Goal: Transaction & Acquisition: Purchase product/service

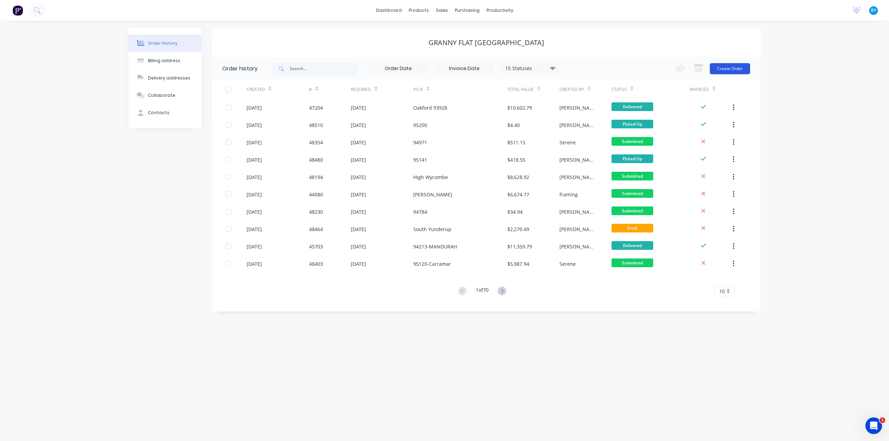
click at [726, 70] on button "Create Order" at bounding box center [730, 68] width 40 height 11
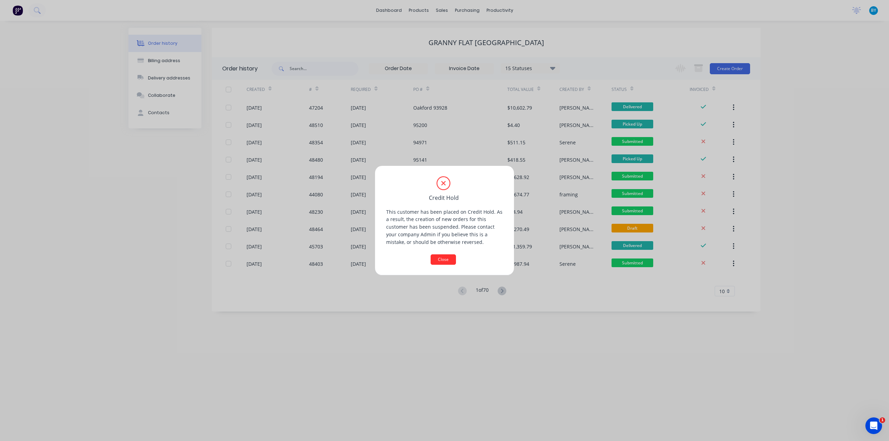
click at [431, 263] on div "Close" at bounding box center [444, 260] width 117 height 10
click at [438, 262] on button "Close" at bounding box center [443, 260] width 25 height 10
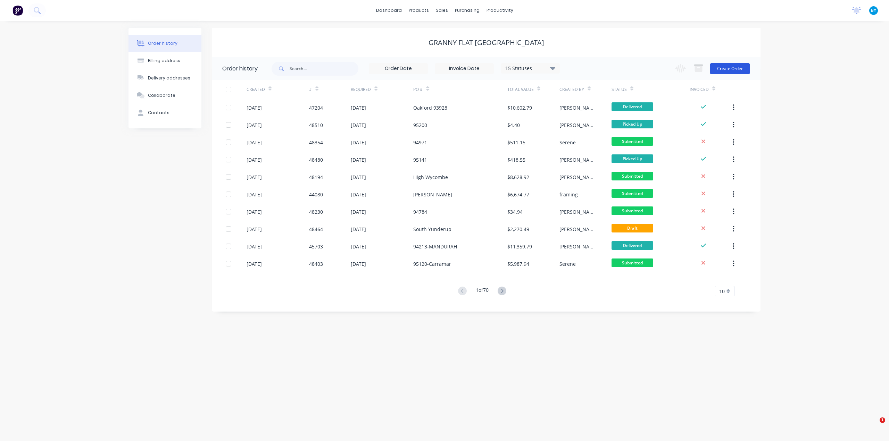
click at [735, 70] on button "Create Order" at bounding box center [730, 68] width 40 height 11
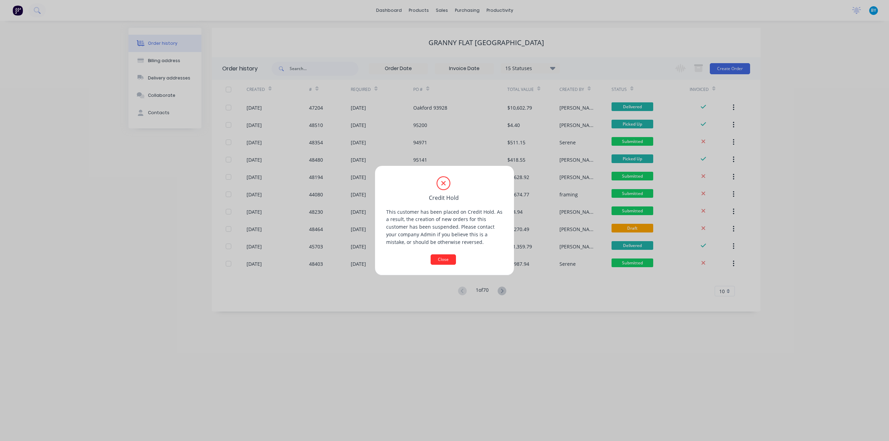
click at [438, 258] on button "Close" at bounding box center [443, 260] width 25 height 10
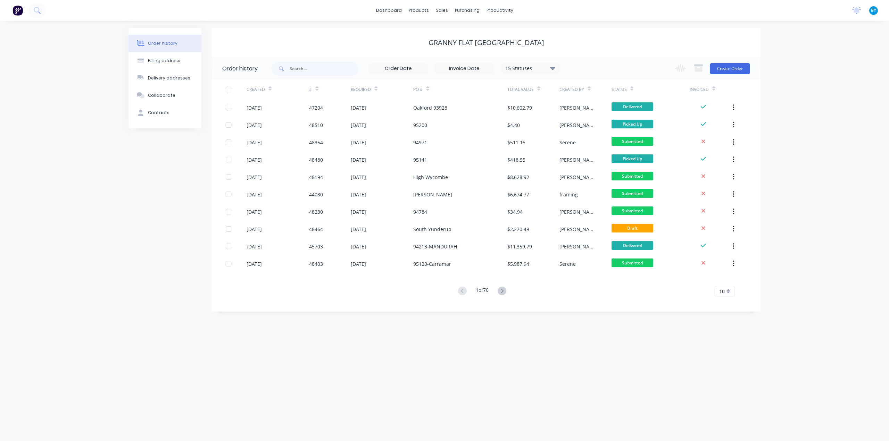
click at [804, 187] on div "Order history Billing address Delivery addresses Collaborate Contacts Granny Fl…" at bounding box center [444, 231] width 889 height 421
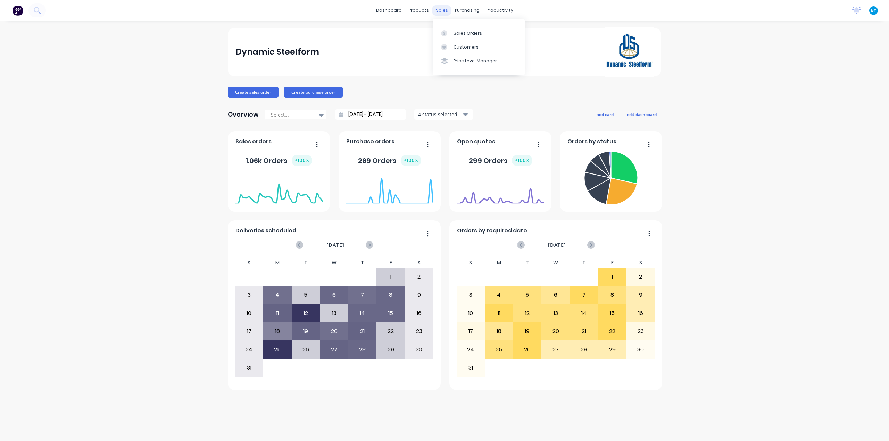
click at [440, 10] on div "sales" at bounding box center [441, 10] width 19 height 10
click at [457, 36] on div "Sales Orders" at bounding box center [468, 33] width 28 height 6
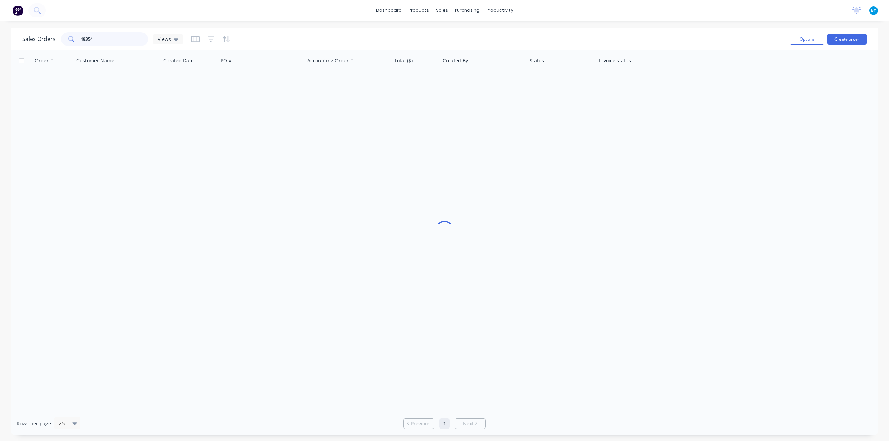
drag, startPoint x: 96, startPoint y: 38, endPoint x: 62, endPoint y: 38, distance: 33.7
click at [62, 38] on div "48354" at bounding box center [104, 39] width 87 height 14
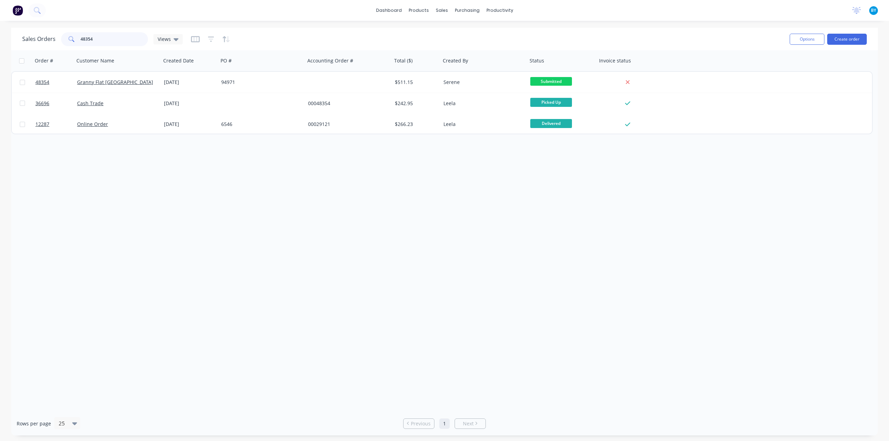
click at [101, 40] on input "48354" at bounding box center [115, 39] width 68 height 14
drag, startPoint x: 107, startPoint y: 41, endPoint x: 10, endPoint y: 37, distance: 97.3
click at [10, 37] on div "Sales Orders 48354 Views Options Create order Order # Customer Name Created Dat…" at bounding box center [444, 232] width 889 height 408
type input "s"
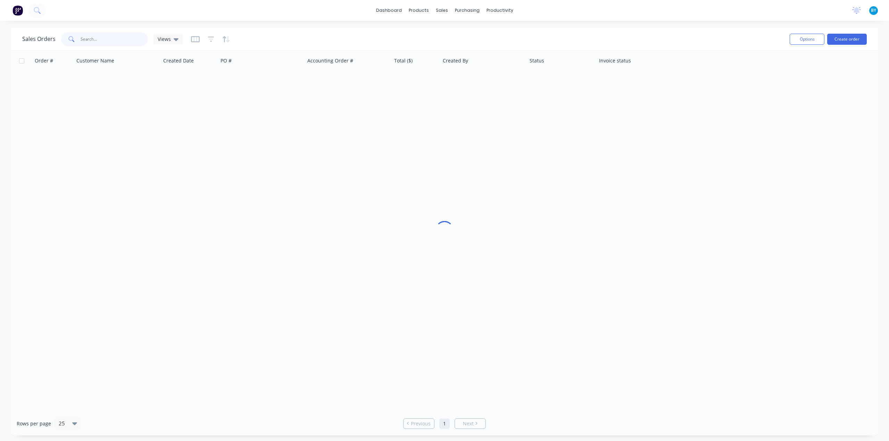
type input "s"
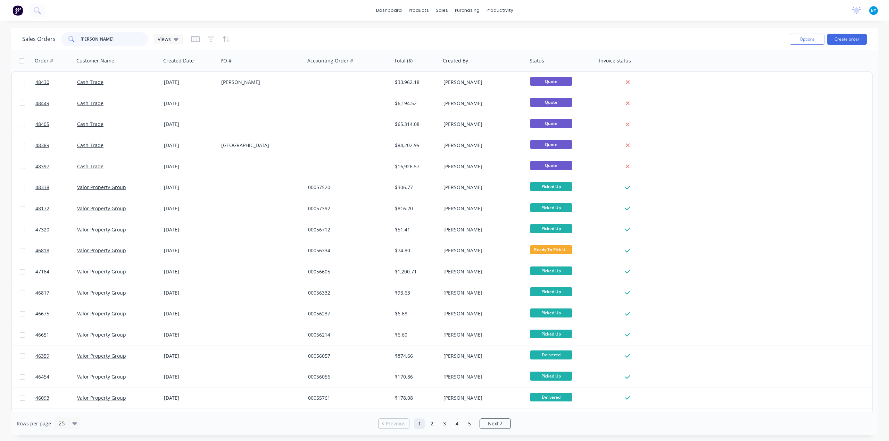
drag, startPoint x: 102, startPoint y: 39, endPoint x: 43, endPoint y: 36, distance: 58.8
click at [43, 36] on div "Sales Orders spencer Views" at bounding box center [102, 39] width 160 height 14
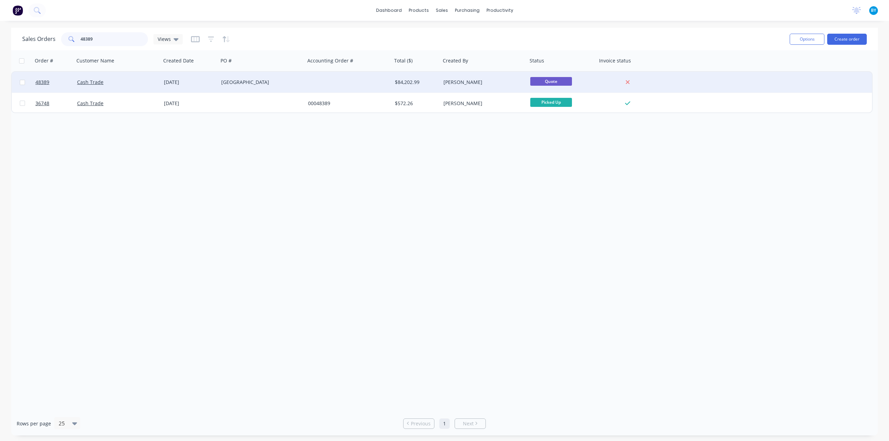
type input "48389"
click at [127, 81] on div "Cash Trade" at bounding box center [115, 82] width 77 height 7
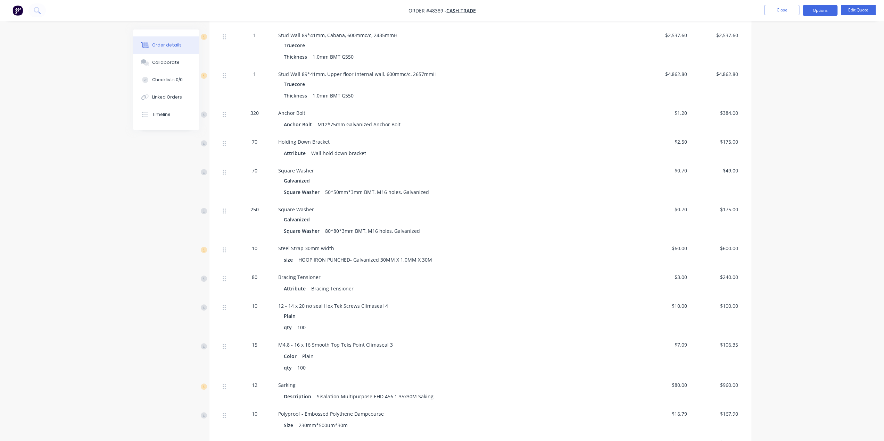
scroll to position [231, 0]
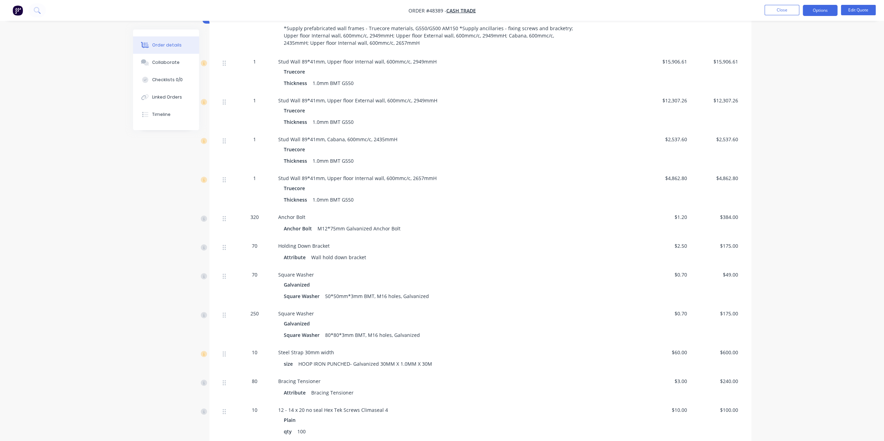
click at [18, 10] on img "button" at bounding box center [18, 10] width 10 height 10
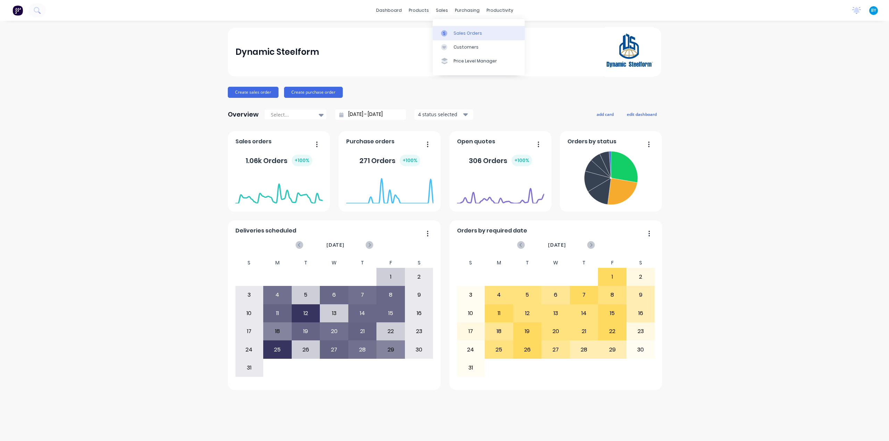
click at [449, 31] on div at bounding box center [446, 33] width 10 height 6
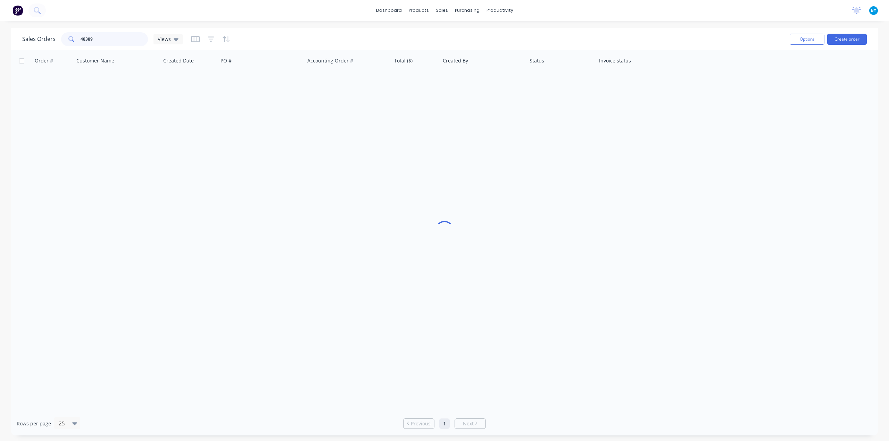
drag, startPoint x: 101, startPoint y: 41, endPoint x: 50, endPoint y: 41, distance: 50.7
click at [50, 41] on div "Sales Orders 48389 Views" at bounding box center [102, 39] width 160 height 14
drag, startPoint x: 99, startPoint y: 40, endPoint x: 49, endPoint y: 38, distance: 50.1
click at [50, 38] on div "Sales Orders 45703 Views" at bounding box center [102, 39] width 160 height 14
type input "48389"
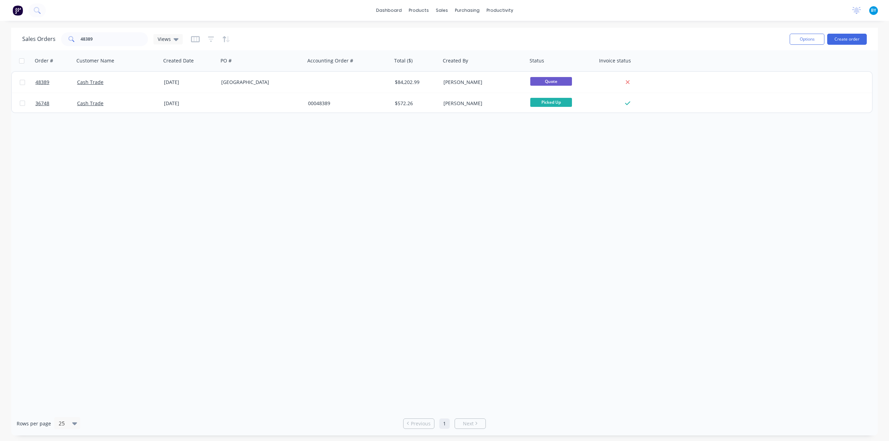
drag, startPoint x: 262, startPoint y: 186, endPoint x: 245, endPoint y: 171, distance: 22.6
click at [262, 186] on div "Order # Customer Name Created Date PO # Accounting Order # Total ($) Created By…" at bounding box center [444, 231] width 867 height 362
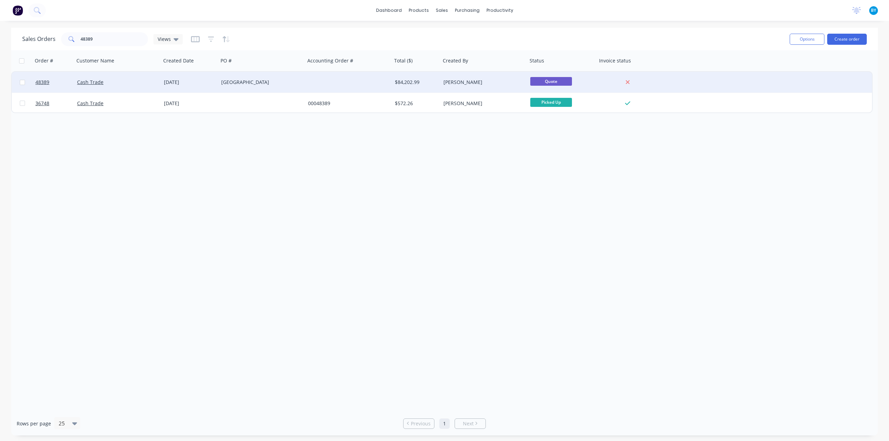
click at [147, 80] on div "Cash Trade" at bounding box center [115, 82] width 77 height 7
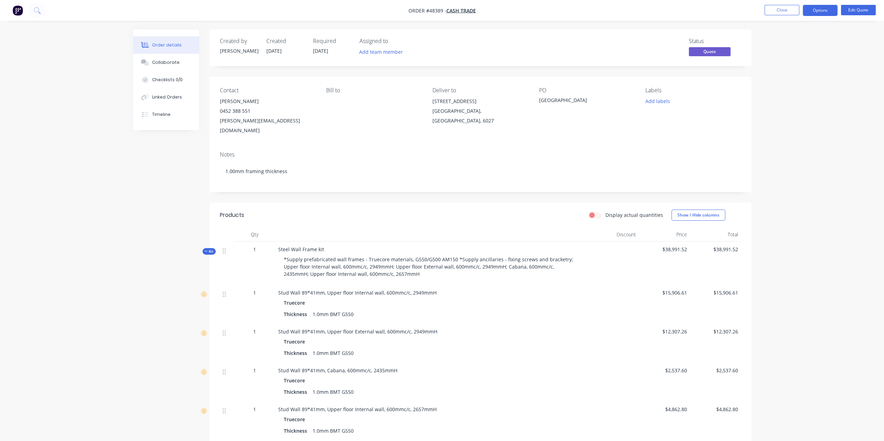
click at [454, 173] on div "Notes 1.00mm framing thickness" at bounding box center [480, 169] width 542 height 47
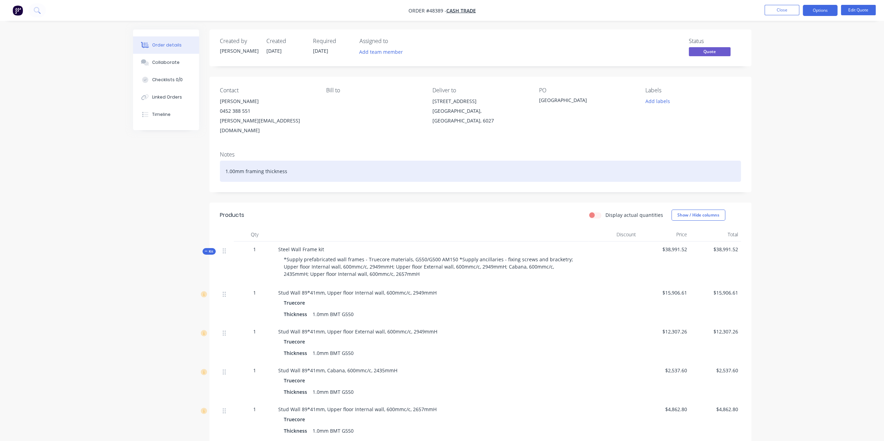
click at [453, 161] on div "1.00mm framing thickness" at bounding box center [480, 171] width 521 height 21
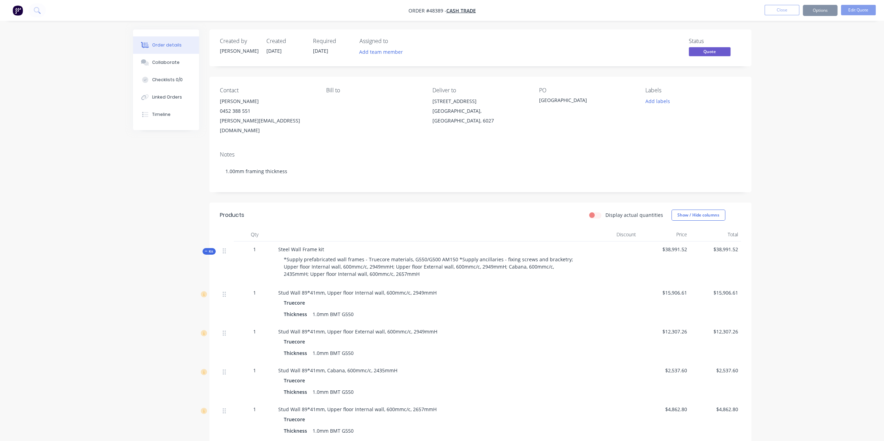
click at [459, 203] on header "Products Display actual quantities Show / Hide columns" at bounding box center [480, 215] width 542 height 25
click at [18, 9] on img "button" at bounding box center [18, 10] width 10 height 10
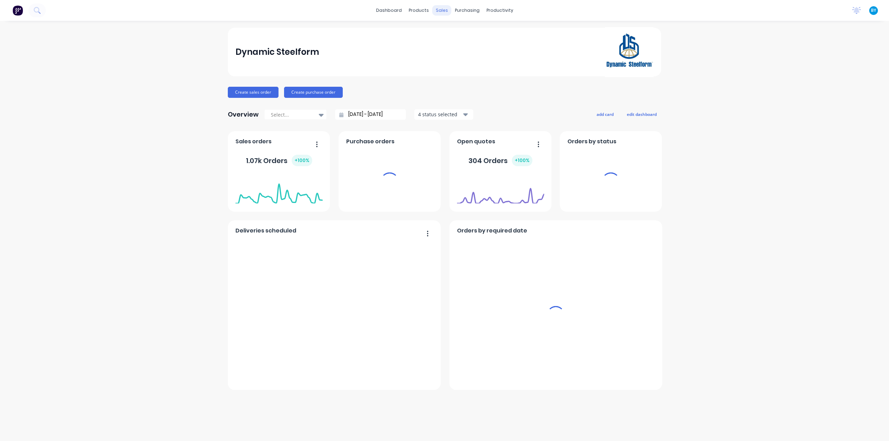
click at [445, 9] on div "sales" at bounding box center [441, 10] width 19 height 10
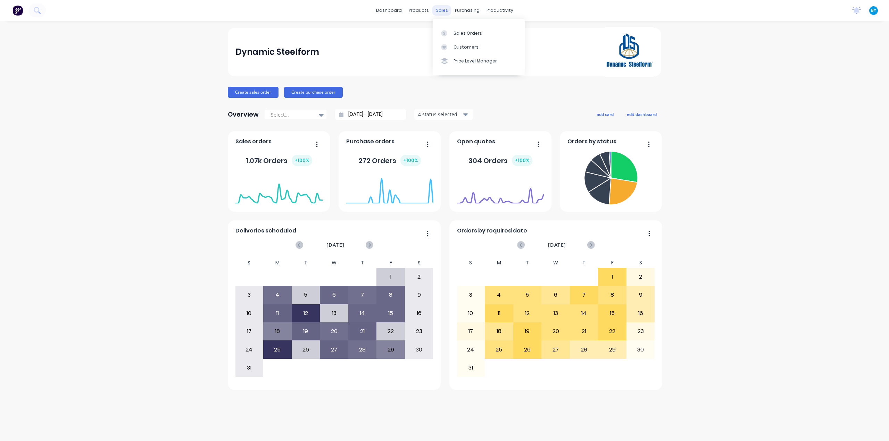
click at [439, 9] on div "sales" at bounding box center [441, 10] width 19 height 10
click at [452, 34] on link "Sales Orders" at bounding box center [479, 33] width 92 height 14
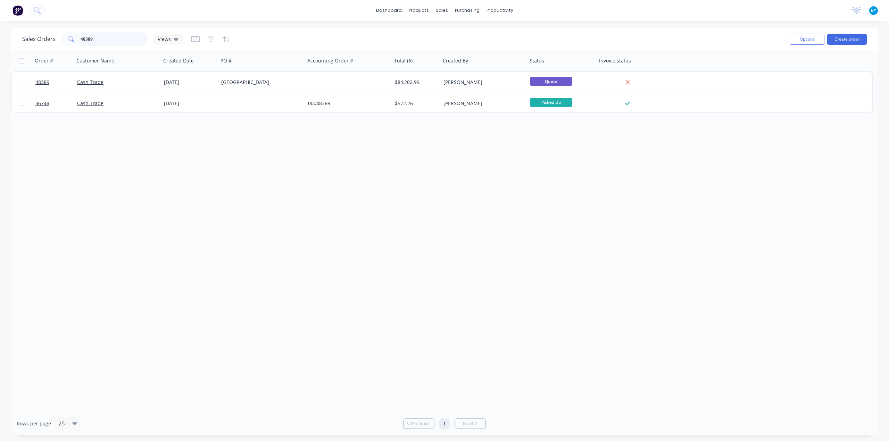
drag, startPoint x: 89, startPoint y: 43, endPoint x: 56, endPoint y: 42, distance: 33.4
click at [55, 42] on div "Sales Orders 48389 Views" at bounding box center [102, 39] width 160 height 14
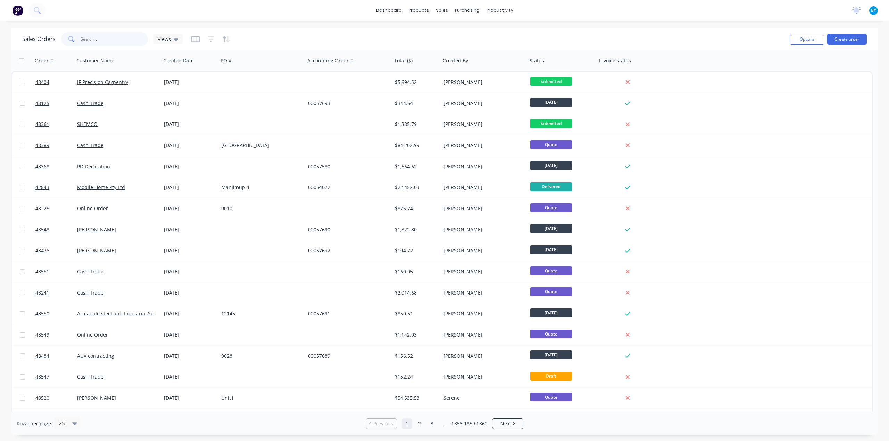
click at [99, 40] on input "text" at bounding box center [115, 39] width 68 height 14
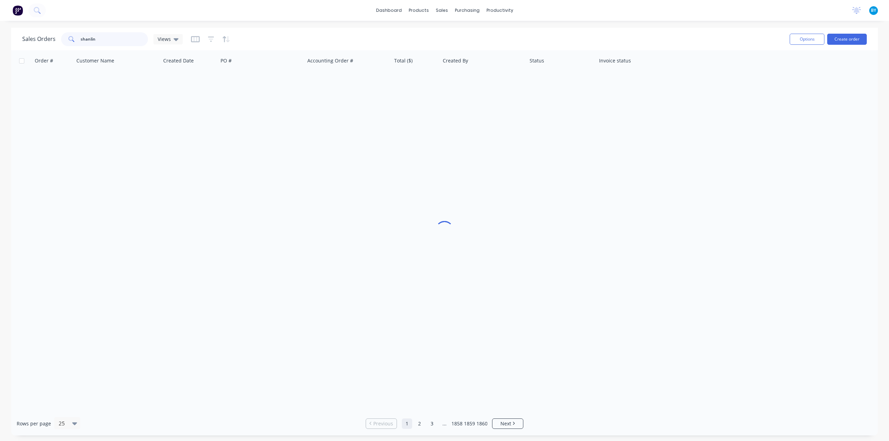
type input "shanlin"
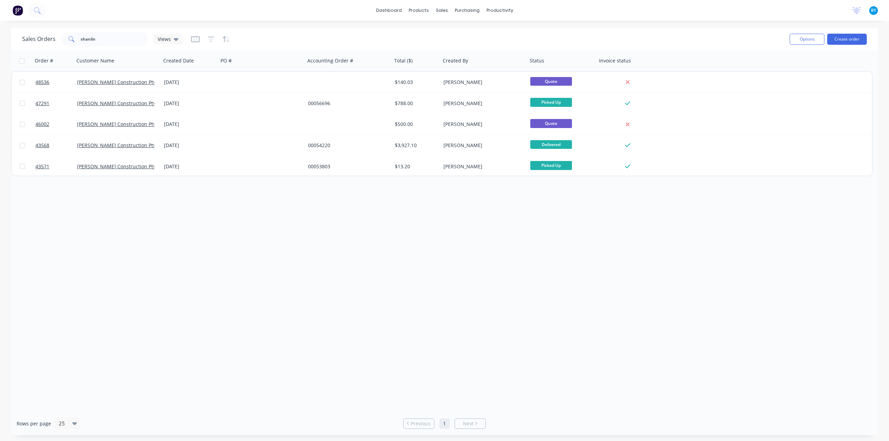
click at [791, 251] on div "Order # Customer Name Created Date PO # Accounting Order # Total ($) Created By…" at bounding box center [444, 231] width 867 height 362
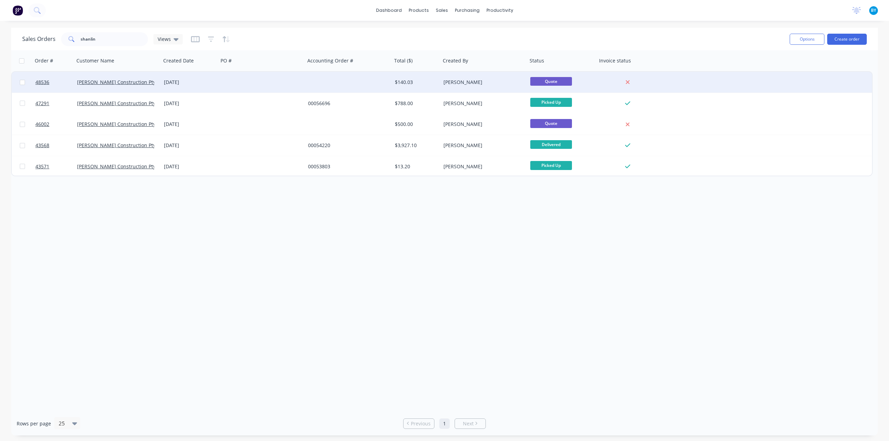
click at [269, 78] on div at bounding box center [261, 82] width 87 height 21
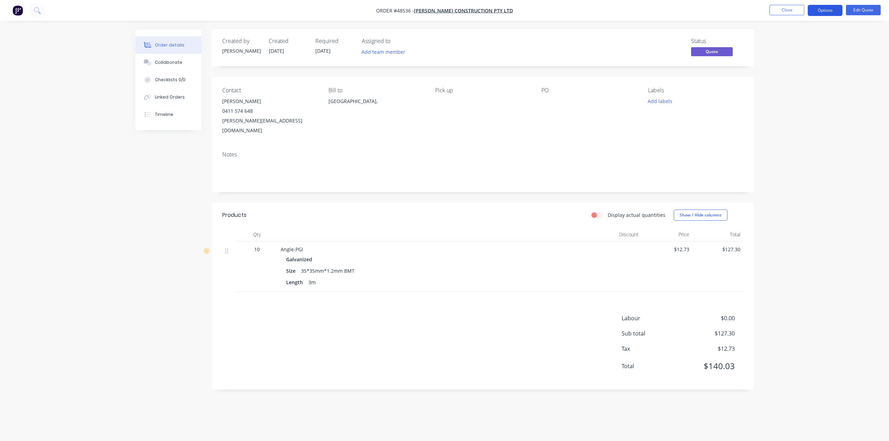
click at [821, 8] on button "Options" at bounding box center [825, 10] width 35 height 11
click at [825, 9] on button "Options" at bounding box center [825, 10] width 35 height 11
click at [831, 9] on button "Options" at bounding box center [825, 10] width 35 height 11
click at [862, 4] on nav "Order #48536 - Shan Lin Construction Pty Ltd Close Options EMAIL / PRINT Quote …" at bounding box center [444, 10] width 889 height 21
click at [855, 9] on button "Edit Quote" at bounding box center [863, 10] width 35 height 10
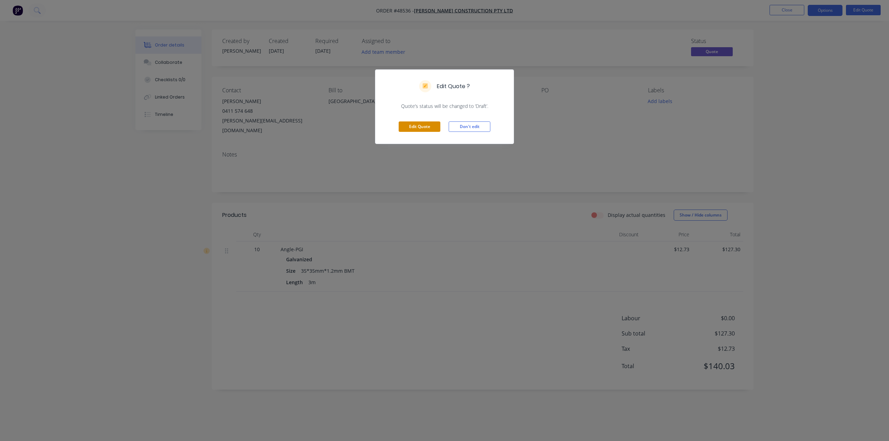
click at [429, 128] on button "Edit Quote" at bounding box center [420, 127] width 42 height 10
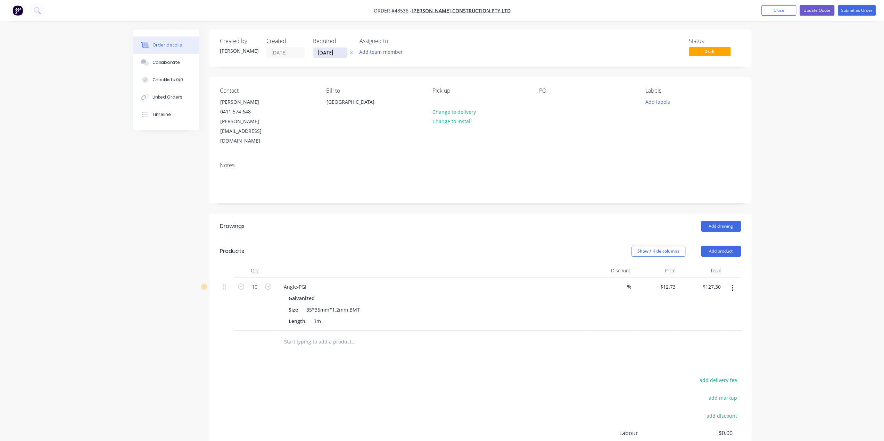
click at [334, 52] on input "[DATE]" at bounding box center [330, 53] width 34 height 10
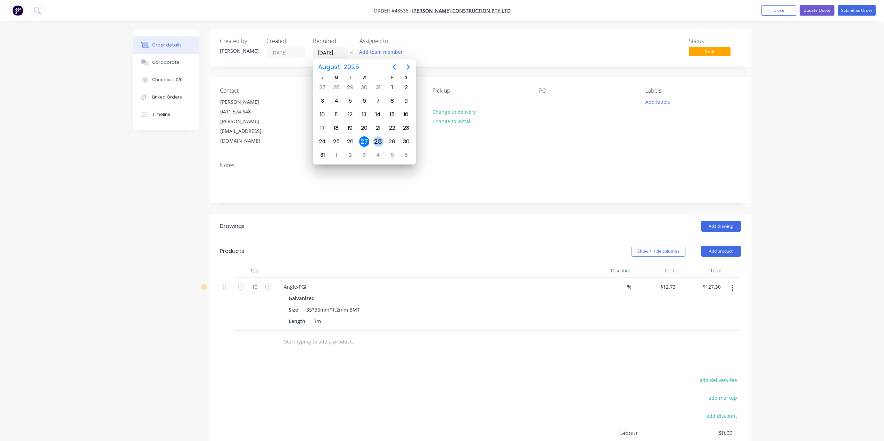
click at [376, 140] on div "28" at bounding box center [378, 142] width 10 height 10
type input "28/08/25"
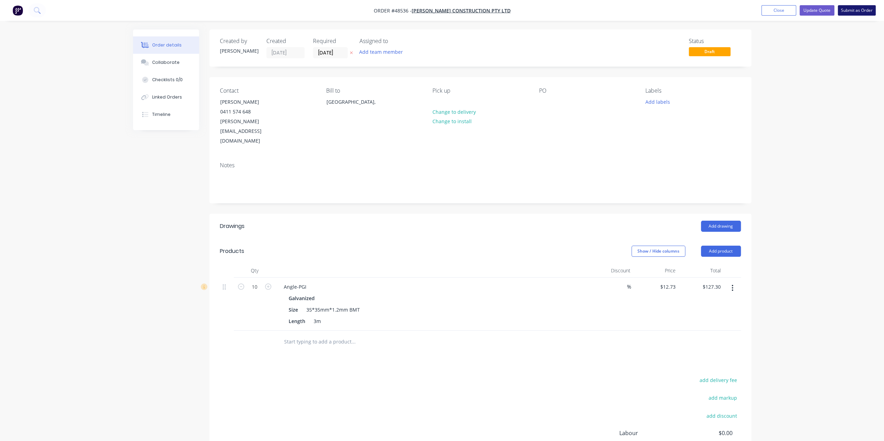
click at [851, 10] on button "Submit as Order" at bounding box center [857, 10] width 38 height 10
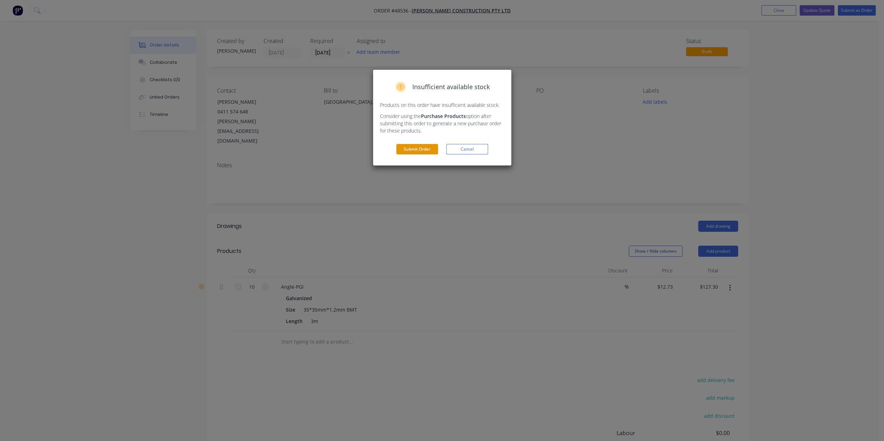
click at [405, 149] on button "Submit Order" at bounding box center [417, 149] width 42 height 10
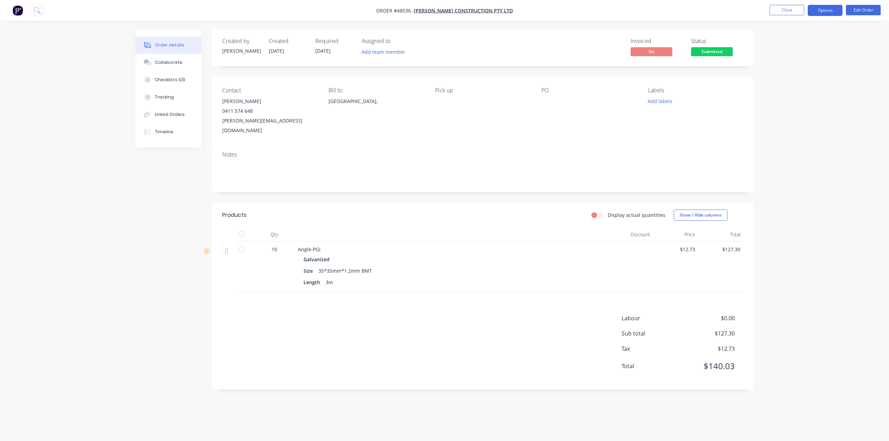
click at [823, 7] on button "Options" at bounding box center [825, 10] width 35 height 11
click at [804, 97] on div "Delivery Docket" at bounding box center [804, 98] width 64 height 10
click at [794, 70] on div "Without pricing" at bounding box center [804, 70] width 64 height 10
drag, startPoint x: 121, startPoint y: 191, endPoint x: 92, endPoint y: 106, distance: 89.7
click at [121, 184] on div "Order details Collaborate Checklists 0/0 Tracking Linked Orders Timeline Order …" at bounding box center [444, 220] width 889 height 441
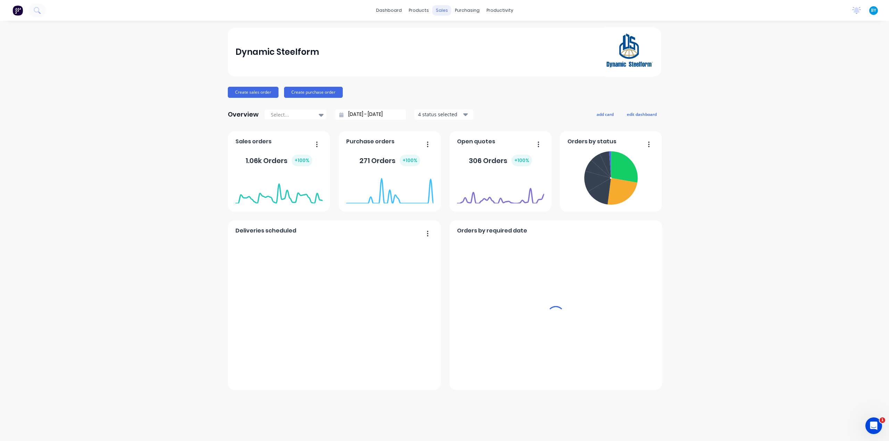
click at [443, 8] on div "sales" at bounding box center [441, 10] width 19 height 10
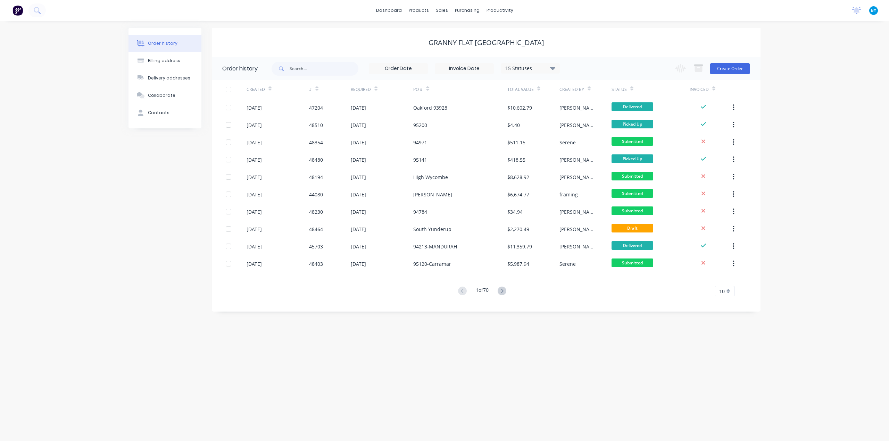
click at [17, 9] on img at bounding box center [18, 10] width 10 height 10
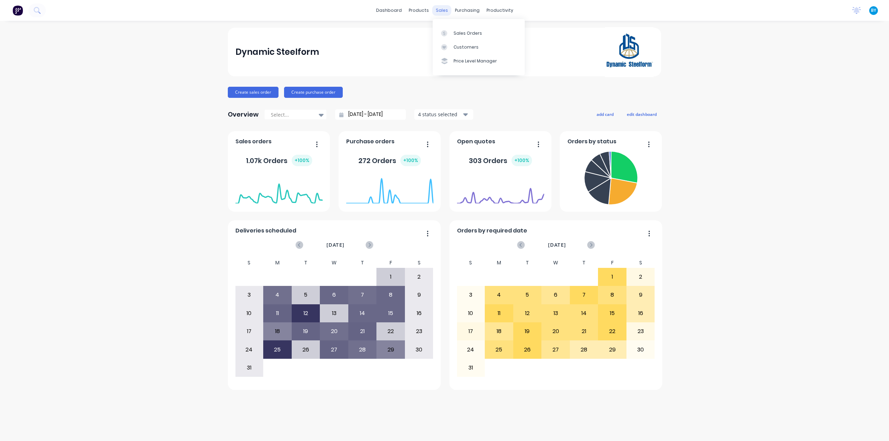
click at [440, 10] on div "sales" at bounding box center [441, 10] width 19 height 10
click at [454, 30] on div "Sales Orders" at bounding box center [468, 33] width 28 height 6
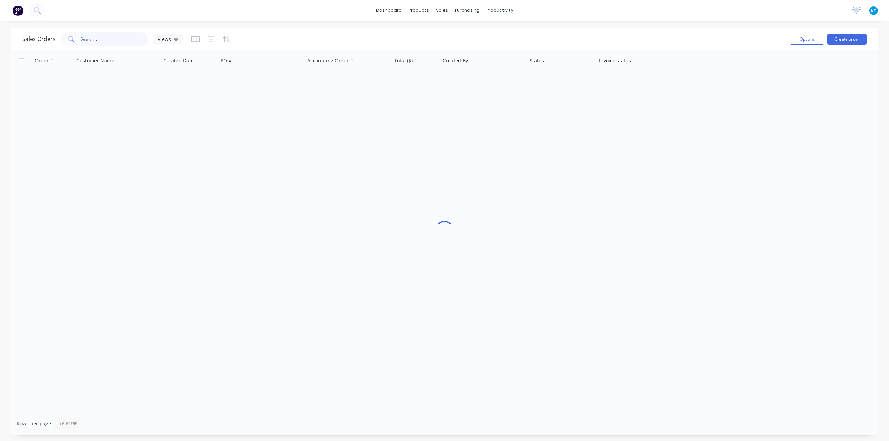
click at [101, 41] on input "text" at bounding box center [115, 39] width 68 height 14
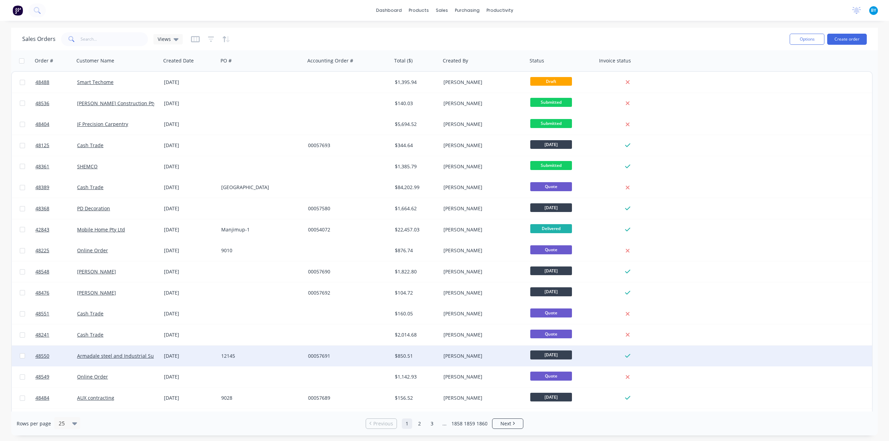
click at [697, 352] on div "48550 Armadale steel and Industrial Supplies 27 Aug 2025 12145 00057691 $850.51…" at bounding box center [442, 356] width 860 height 21
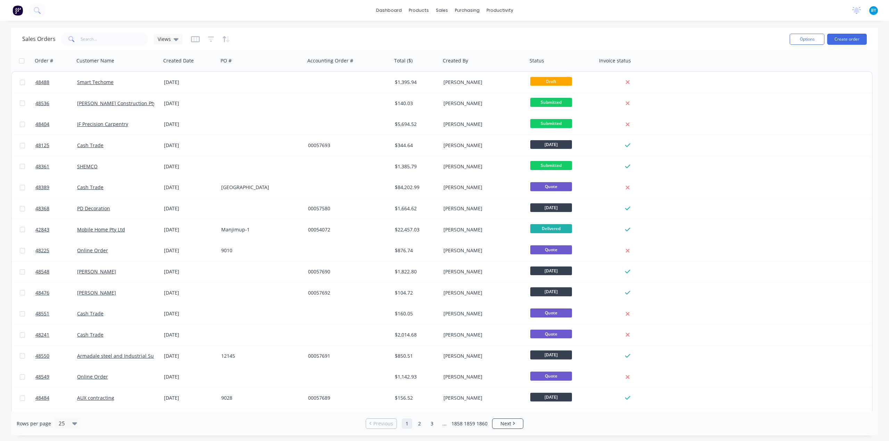
click at [733, 40] on div "Sales Orders Views" at bounding box center [403, 39] width 762 height 17
click at [107, 31] on div "Sales Orders Views" at bounding box center [403, 39] width 762 height 17
click at [103, 36] on input "text" at bounding box center [115, 39] width 68 height 14
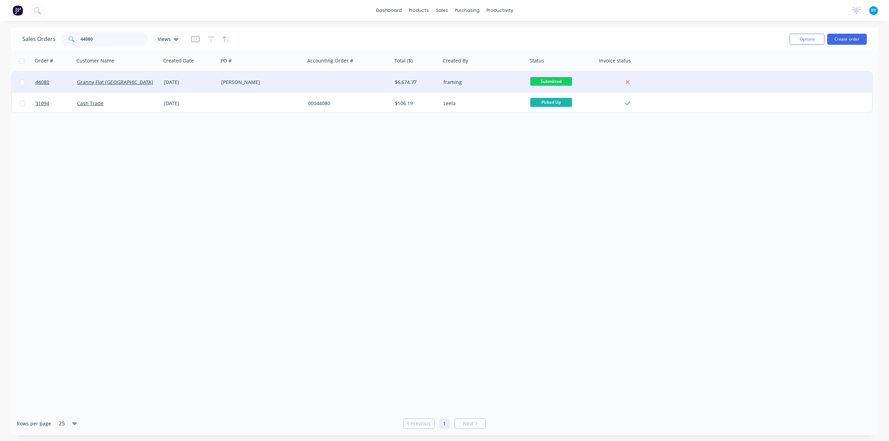
type input "44080"
click at [142, 80] on div "Granny Flat WA" at bounding box center [115, 82] width 77 height 7
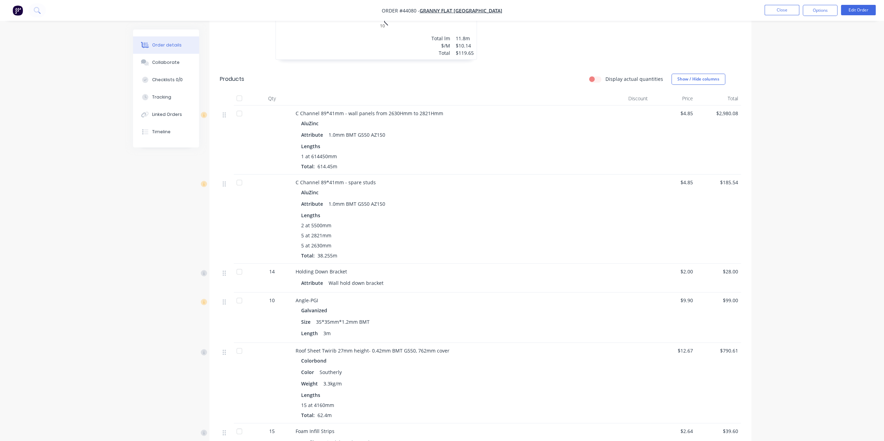
scroll to position [463, 0]
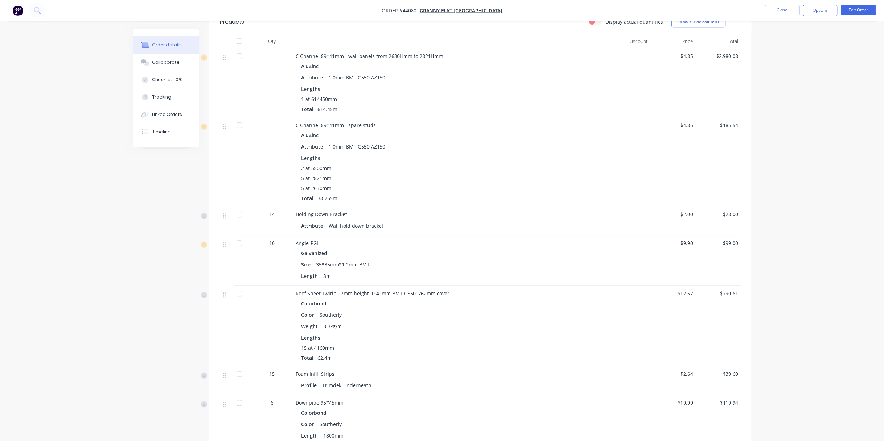
click at [703, 160] on div "$185.54" at bounding box center [718, 161] width 45 height 89
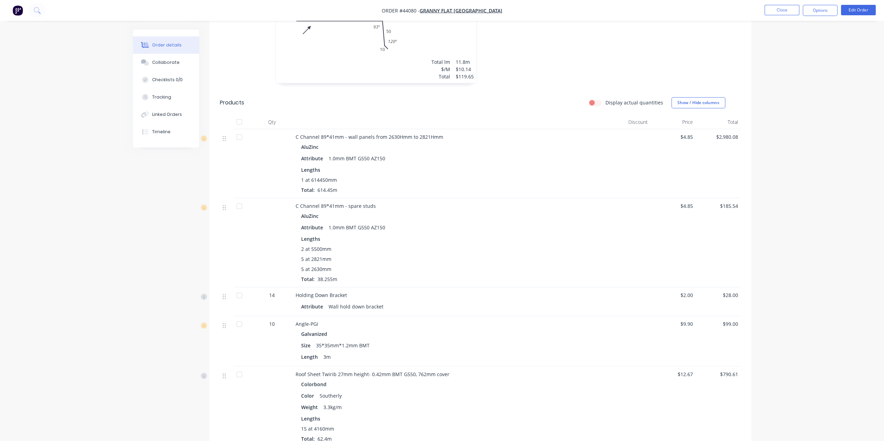
scroll to position [382, 0]
click at [856, 8] on button "Edit Order" at bounding box center [858, 10] width 35 height 10
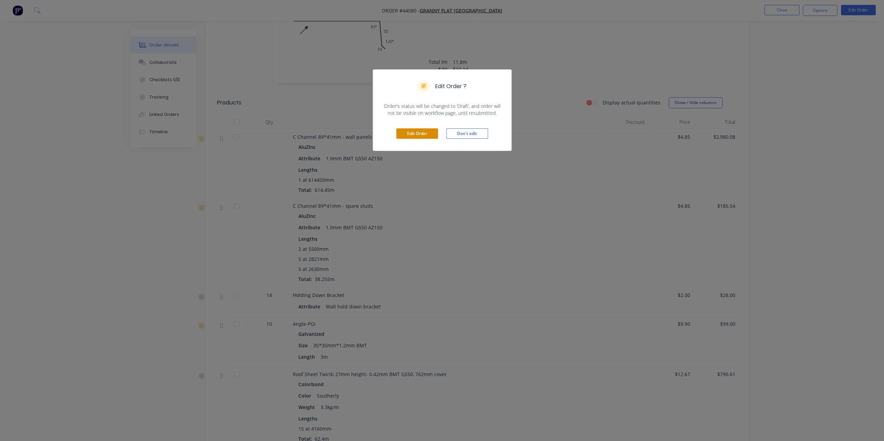
click at [423, 130] on button "Edit Order" at bounding box center [417, 134] width 42 height 10
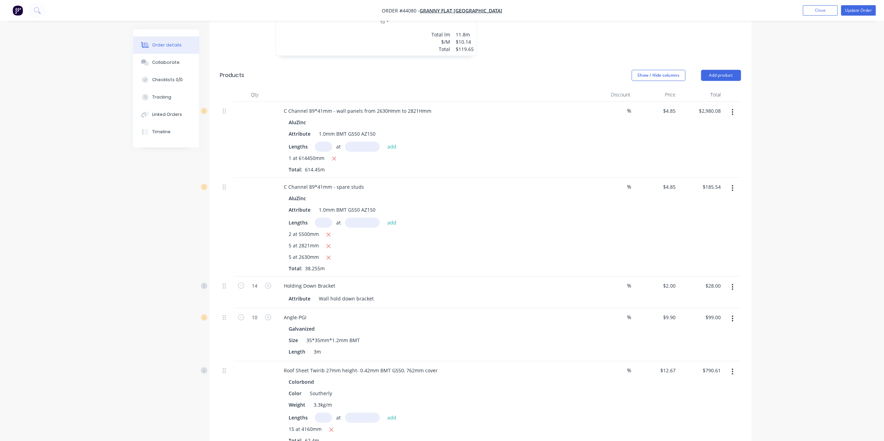
scroll to position [463, 0]
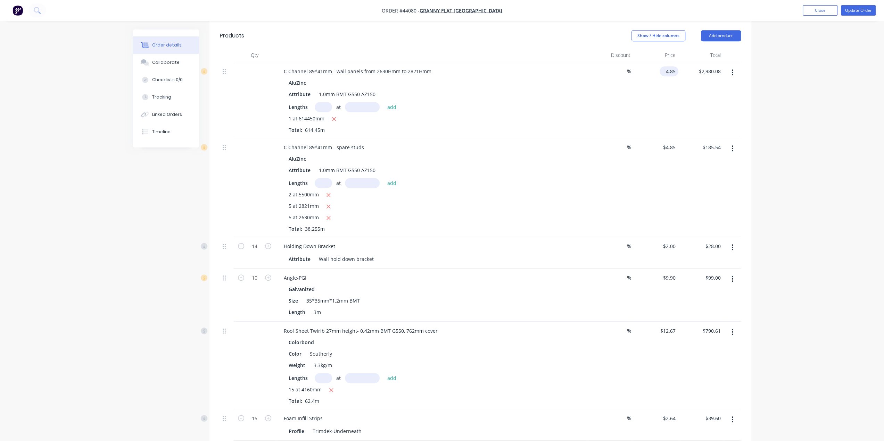
click at [672, 66] on input "4.85" at bounding box center [670, 71] width 16 height 10
type input "$5.85"
type input "$3,594.53"
drag, startPoint x: 662, startPoint y: 81, endPoint x: 659, endPoint y: 97, distance: 16.2
click at [662, 80] on div "$5.85 $5.85" at bounding box center [655, 100] width 45 height 76
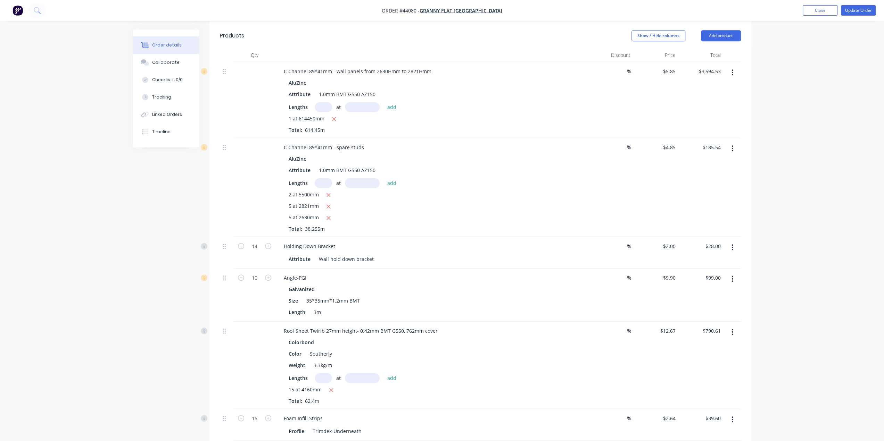
click at [848, 114] on div "Order details Collaborate Checklists 0/0 Tracking Linked Orders Timeline Order …" at bounding box center [442, 340] width 884 height 1606
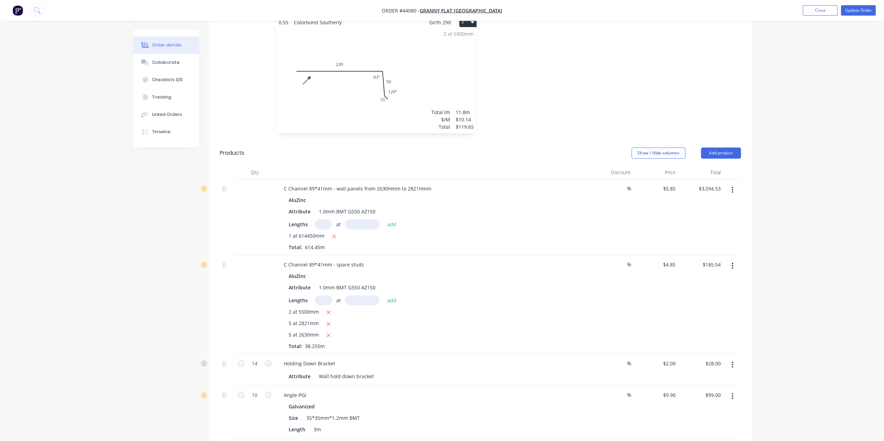
scroll to position [347, 0]
click at [672, 182] on input "5.85" at bounding box center [670, 187] width 16 height 10
type input "$4.85"
type input "$2,980.08"
drag, startPoint x: 712, startPoint y: 208, endPoint x: 676, endPoint y: 196, distance: 38.8
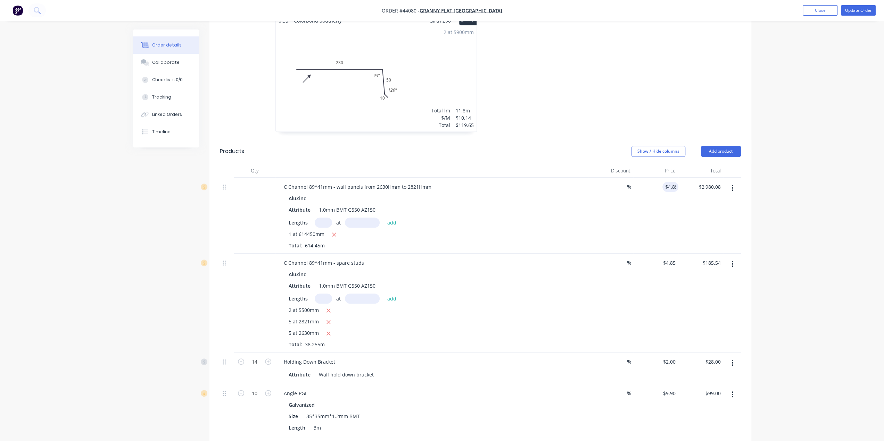
click at [712, 209] on div "$2,980.08 $3,594.53" at bounding box center [700, 216] width 45 height 76
click at [670, 182] on input "4.85" at bounding box center [670, 187] width 16 height 10
type input "$5.85"
type input "$3,594.53"
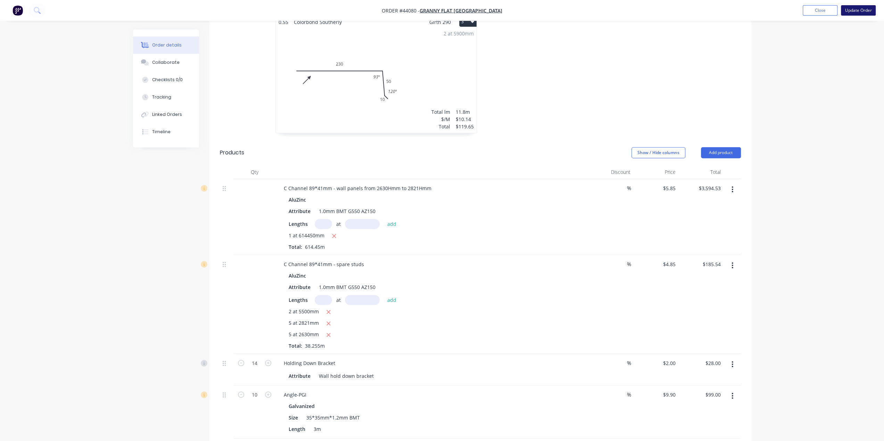
scroll to position [341, 0]
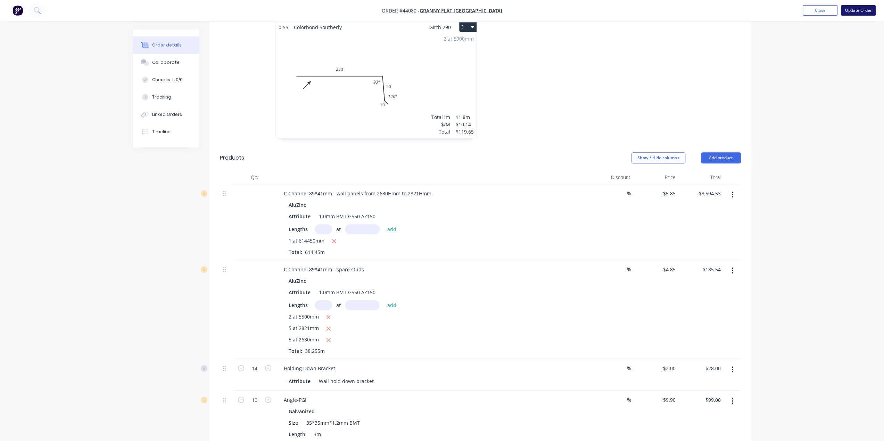
click at [862, 7] on button "Update Order" at bounding box center [858, 10] width 35 height 10
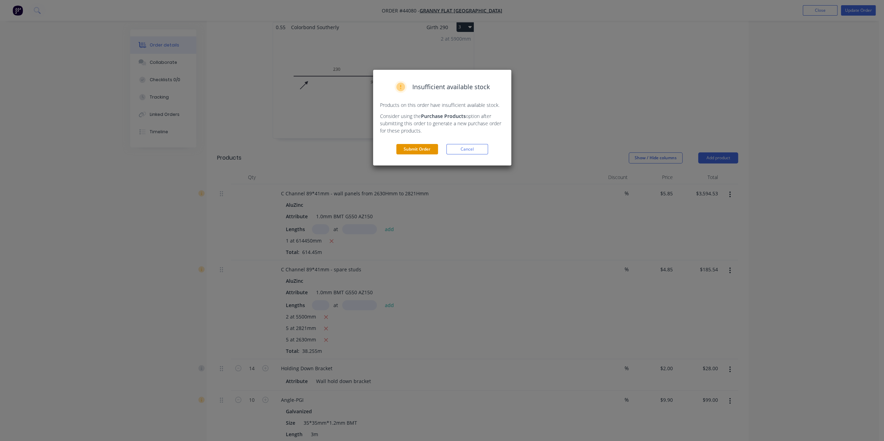
click at [417, 148] on button "Submit Order" at bounding box center [417, 149] width 42 height 10
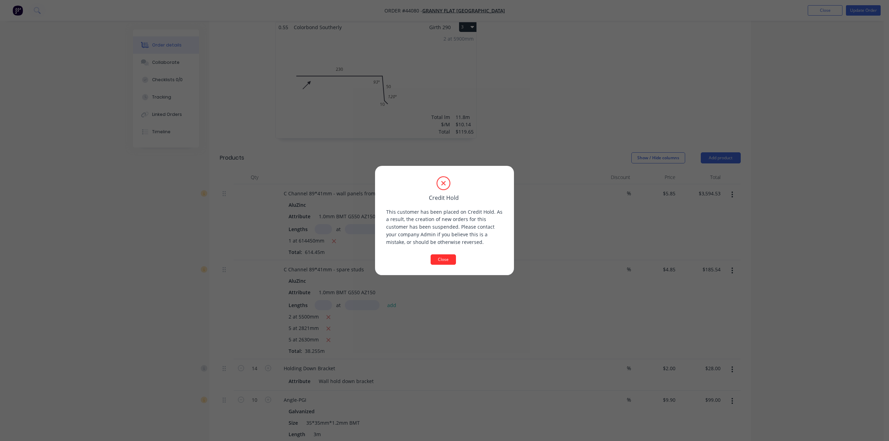
click at [443, 258] on button "Close" at bounding box center [443, 260] width 25 height 10
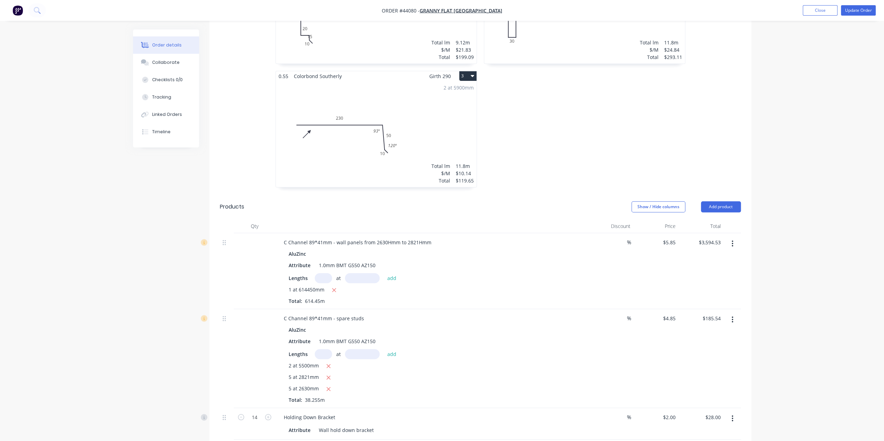
scroll to position [313, 0]
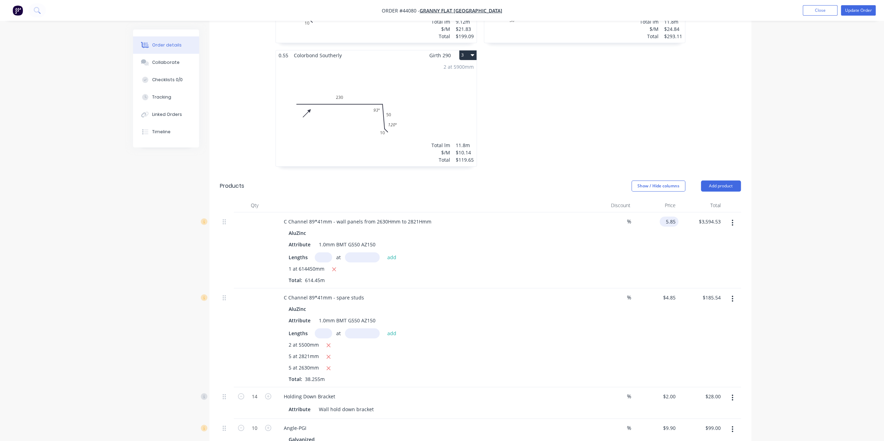
click at [665, 217] on div "5.85 $5.85" at bounding box center [670, 222] width 16 height 10
type input "$5.85"
click at [823, 8] on button "Close" at bounding box center [820, 10] width 35 height 10
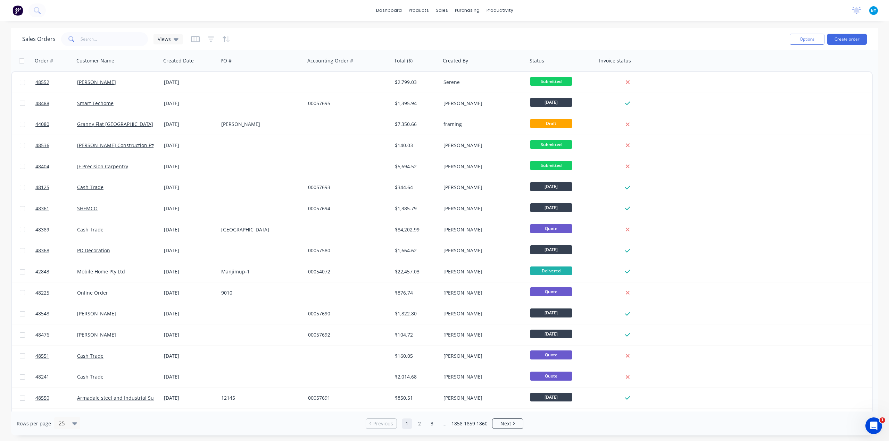
click at [429, 18] on div "dashboard products sales purchasing productivity dashboard products Product Cat…" at bounding box center [444, 10] width 889 height 21
click at [764, 14] on div "dashboard products sales purchasing productivity dashboard products Product Cat…" at bounding box center [444, 10] width 889 height 21
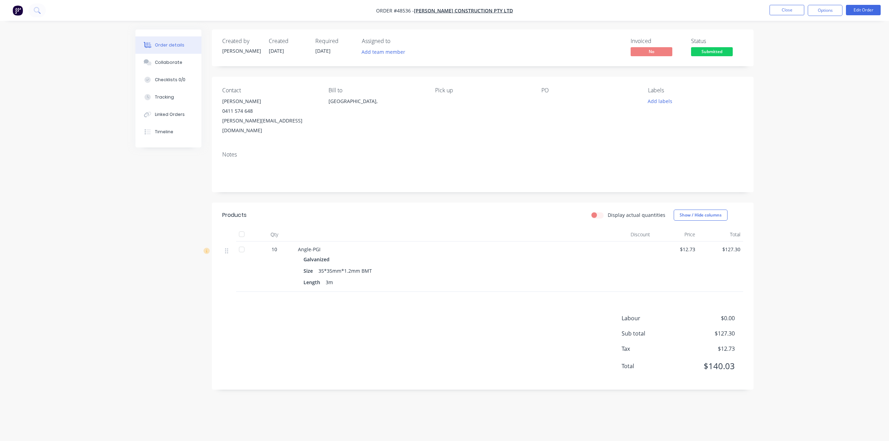
click at [64, 114] on div "Order details Collaborate Checklists 0/0 Tracking Linked Orders Timeline Order …" at bounding box center [444, 220] width 889 height 441
click at [432, 314] on div "Labour $0.00 Sub total $127.30 Tax $12.73 Total $140.03" at bounding box center [482, 346] width 521 height 65
click at [427, 314] on div "Labour $0.00 Sub total $127.30 Tax $12.73 Total $140.03" at bounding box center [482, 346] width 521 height 65
click at [819, 11] on button "Options" at bounding box center [825, 10] width 35 height 11
click at [796, 94] on div "Delivery Docket" at bounding box center [804, 98] width 64 height 10
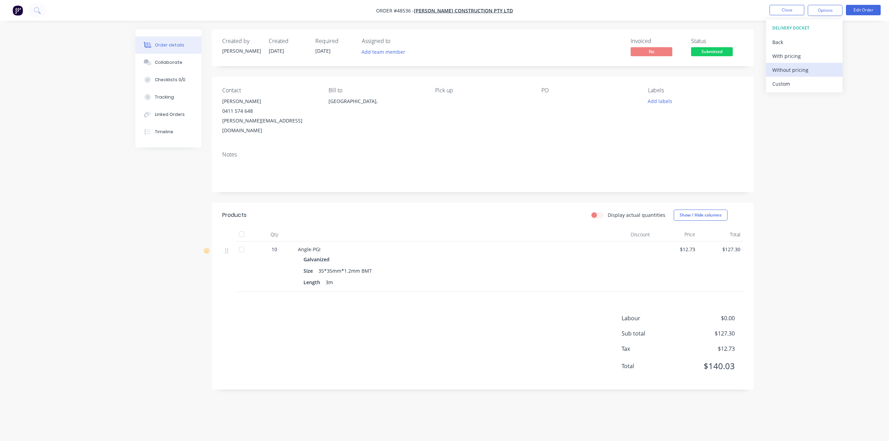
click at [802, 71] on div "Without pricing" at bounding box center [804, 70] width 64 height 10
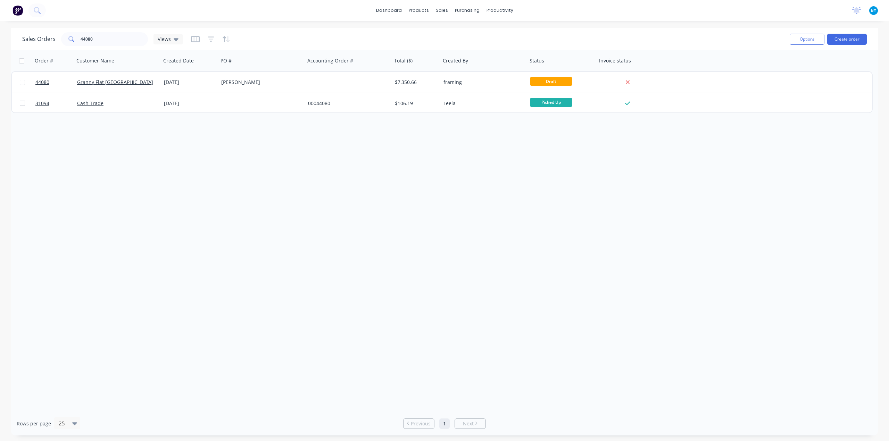
click at [699, 48] on div "Sales Orders 44080 Views Options Create order" at bounding box center [444, 39] width 867 height 23
drag, startPoint x: 101, startPoint y: 40, endPoint x: 45, endPoint y: 32, distance: 56.8
click at [46, 34] on div "Sales Orders 44080 Views" at bounding box center [102, 39] width 160 height 14
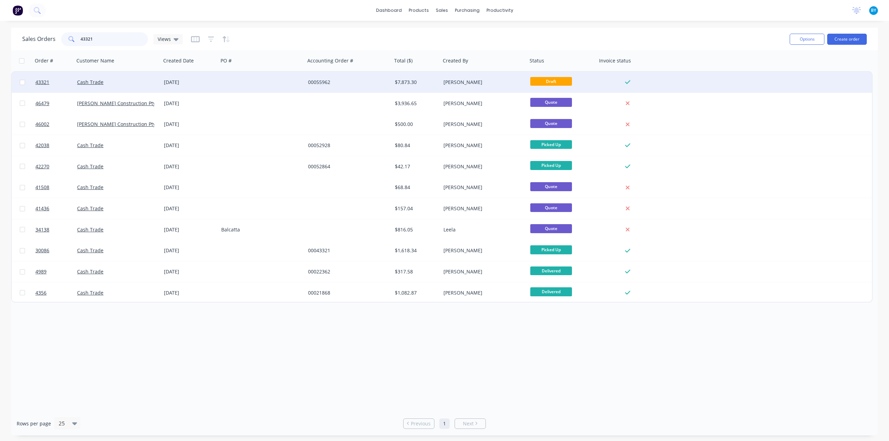
type input "43321"
click at [258, 88] on div at bounding box center [261, 82] width 87 height 21
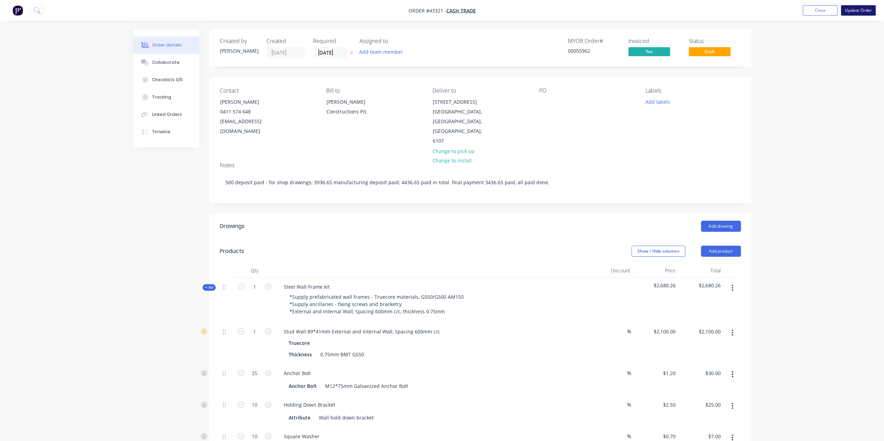
click at [848, 10] on button "Update Order" at bounding box center [858, 10] width 35 height 10
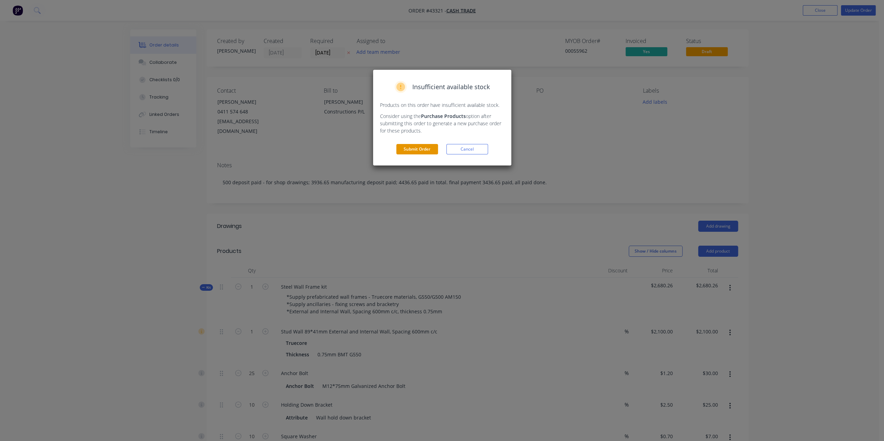
click at [410, 148] on button "Submit Order" at bounding box center [417, 149] width 42 height 10
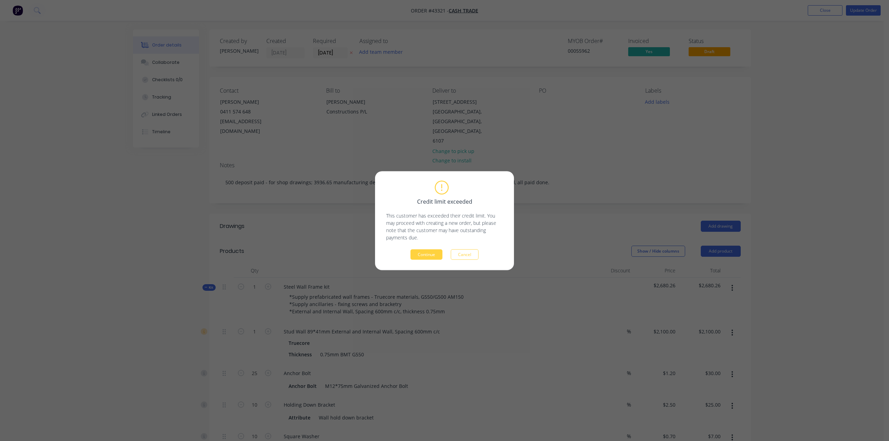
click at [431, 256] on button "Continue" at bounding box center [427, 254] width 32 height 10
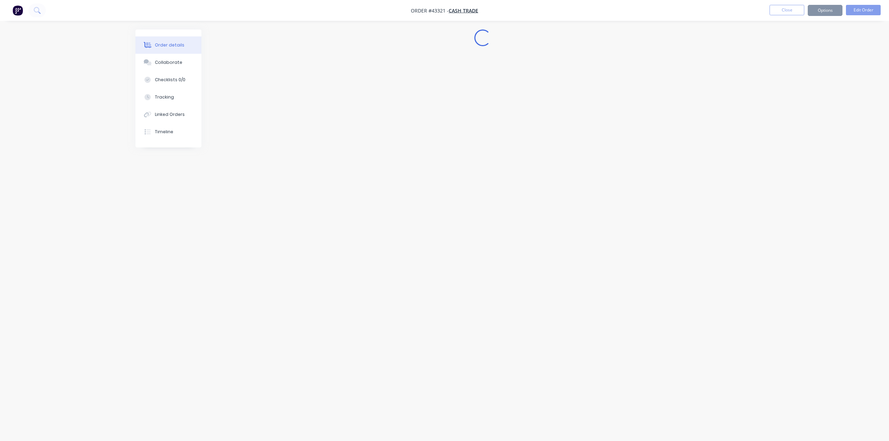
click at [595, 125] on div "Loading..." at bounding box center [444, 208] width 618 height 356
click at [590, 121] on div "Loading..." at bounding box center [444, 208] width 618 height 356
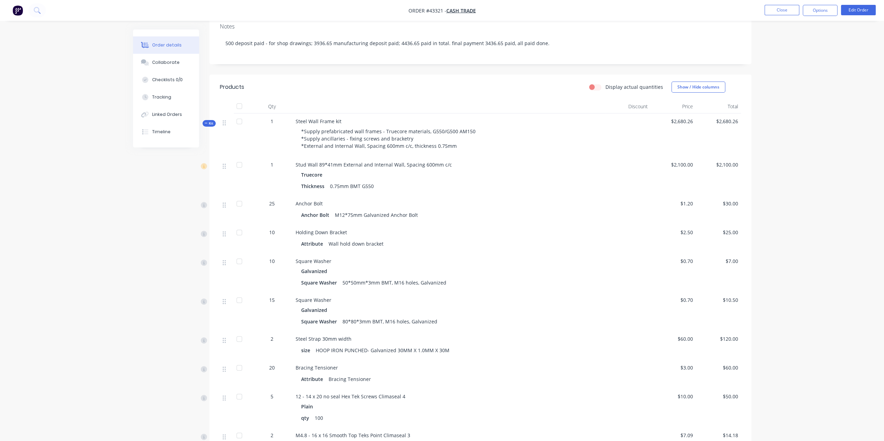
scroll to position [127, 0]
click at [234, 116] on div at bounding box center [239, 123] width 14 height 14
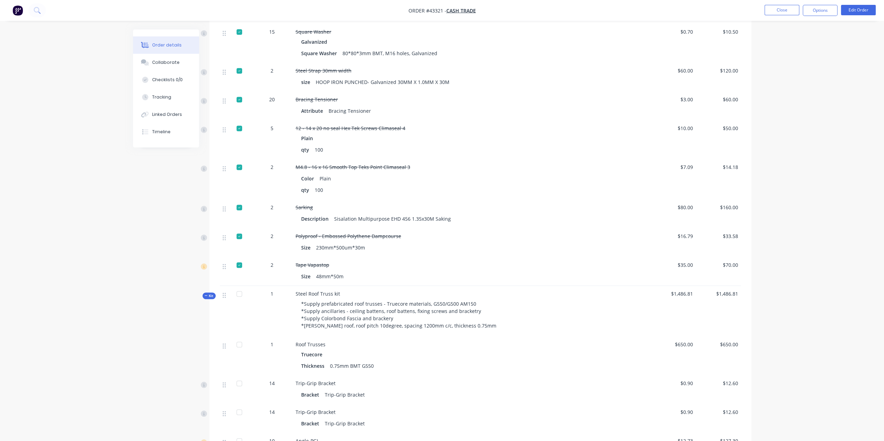
scroll to position [509, 0]
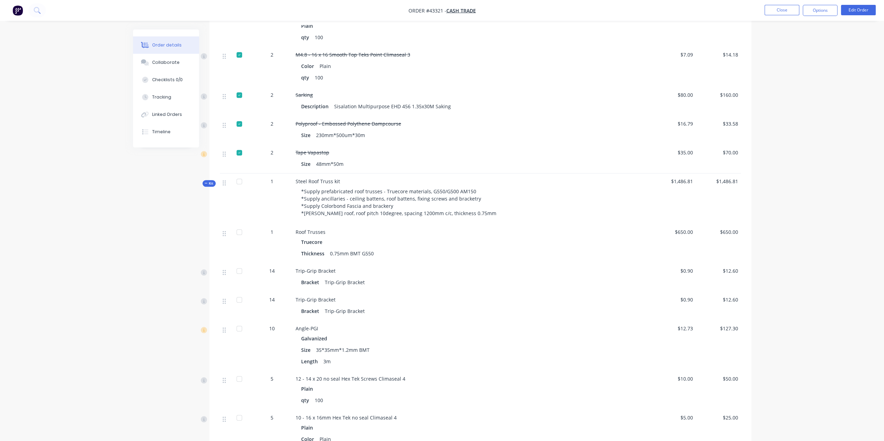
click at [240, 175] on div at bounding box center [239, 182] width 14 height 14
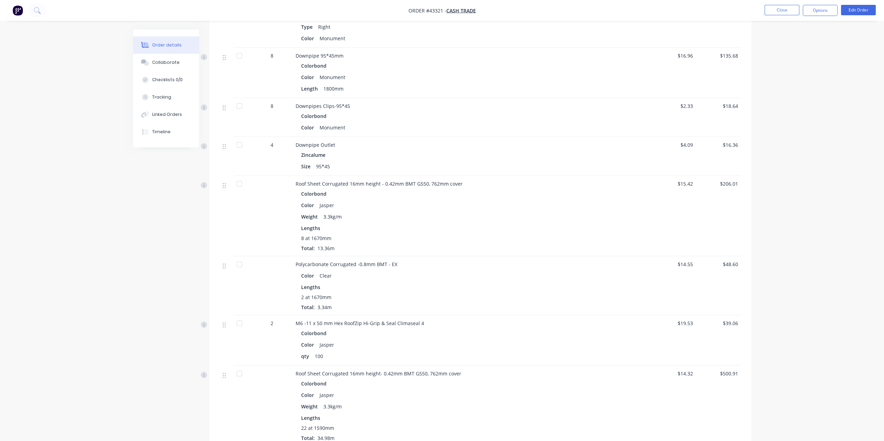
scroll to position [1563, 0]
click at [236, 176] on div at bounding box center [239, 183] width 14 height 14
click at [236, 137] on div at bounding box center [239, 144] width 14 height 14
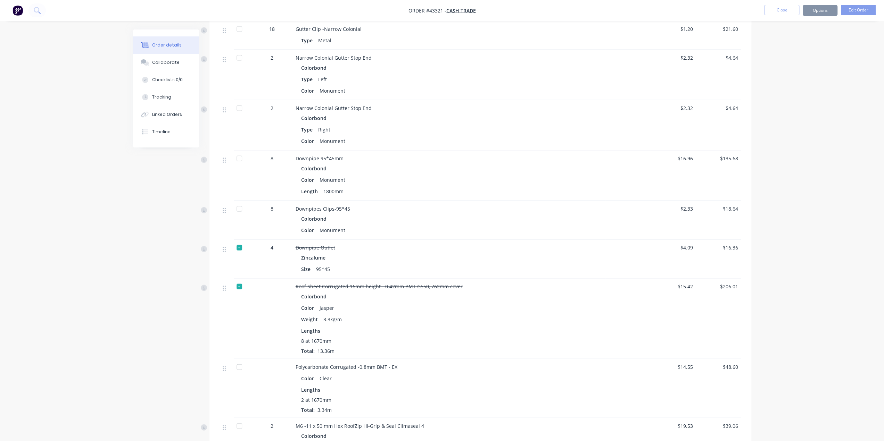
scroll to position [1459, 0]
click at [240, 202] on div at bounding box center [239, 209] width 14 height 14
click at [239, 152] on div at bounding box center [239, 159] width 14 height 14
click at [236, 101] on div at bounding box center [239, 108] width 14 height 14
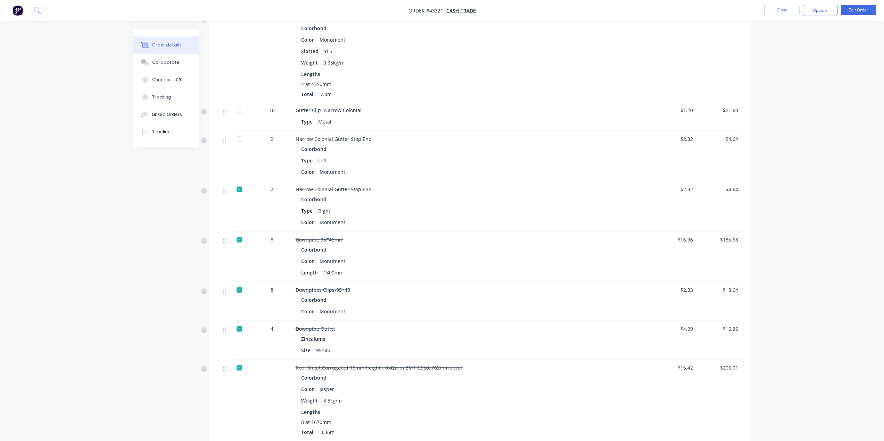
click at [236, 132] on div at bounding box center [239, 139] width 14 height 14
click at [237, 104] on div at bounding box center [239, 111] width 14 height 14
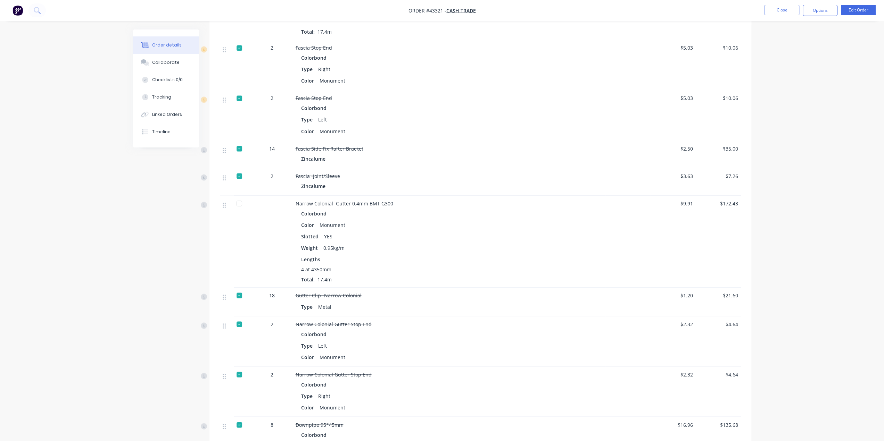
click at [238, 197] on div at bounding box center [239, 204] width 14 height 14
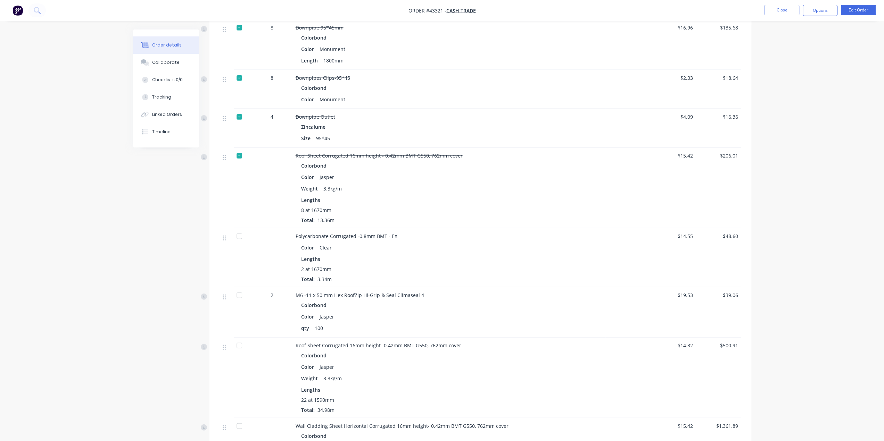
scroll to position [1655, 0]
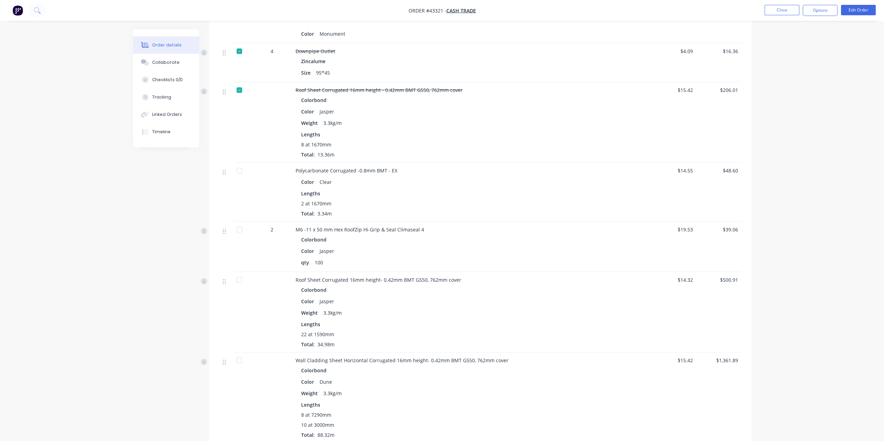
click at [235, 223] on div at bounding box center [239, 230] width 14 height 14
click at [235, 273] on div at bounding box center [239, 280] width 14 height 14
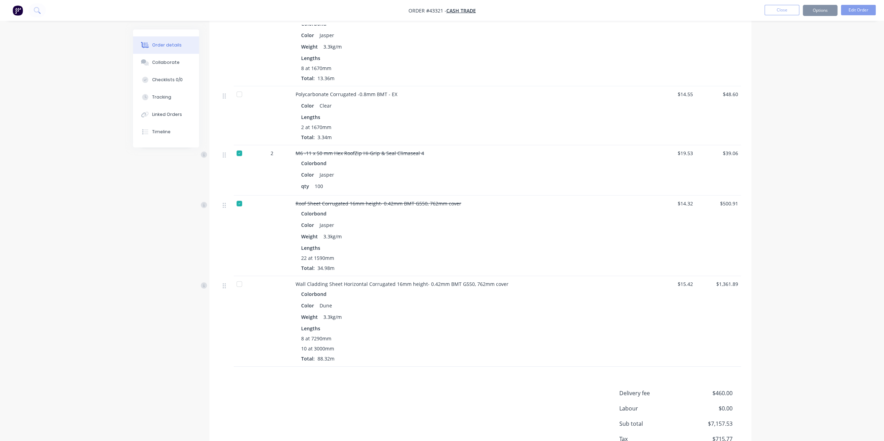
scroll to position [1767, 0]
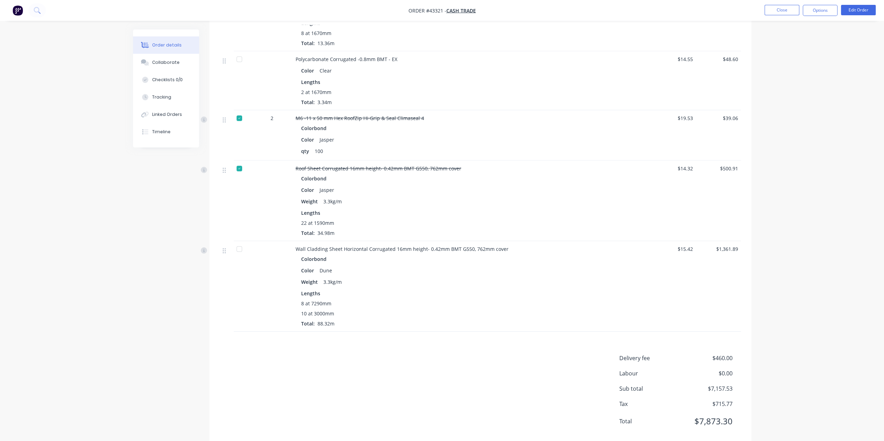
click at [240, 242] on div at bounding box center [239, 249] width 14 height 14
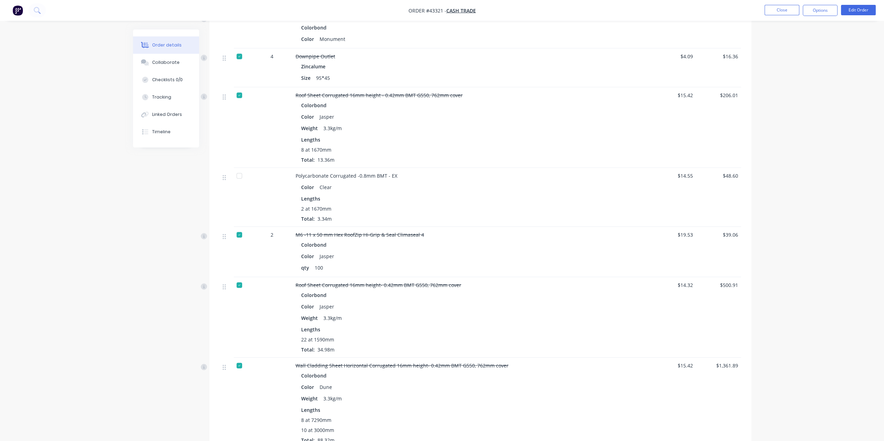
scroll to position [1639, 0]
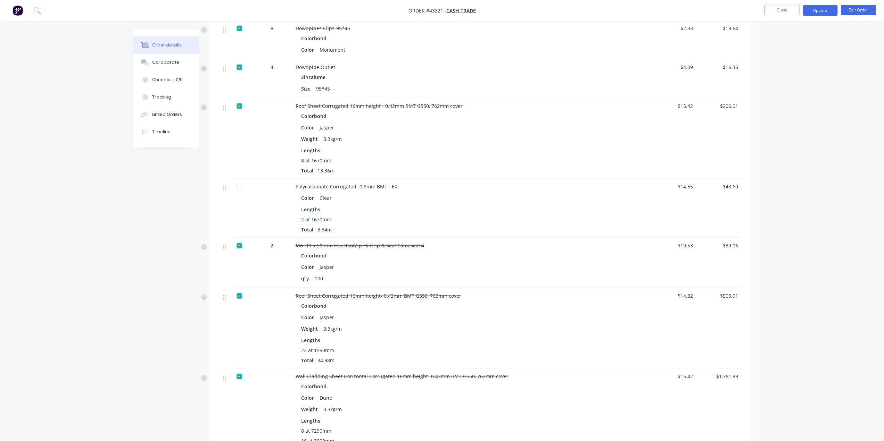
click at [814, 5] on button "Options" at bounding box center [820, 10] width 35 height 11
click at [784, 97] on div "Delivery Docket" at bounding box center [799, 98] width 64 height 10
click at [779, 82] on div "Custom" at bounding box center [799, 84] width 64 height 10
click at [780, 68] on div "Without pricing" at bounding box center [799, 70] width 64 height 10
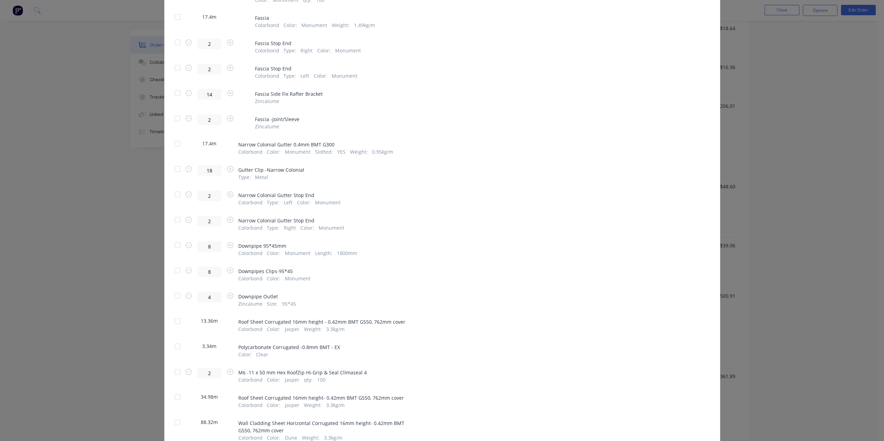
scroll to position [760, 0]
click at [176, 340] on div at bounding box center [178, 347] width 14 height 14
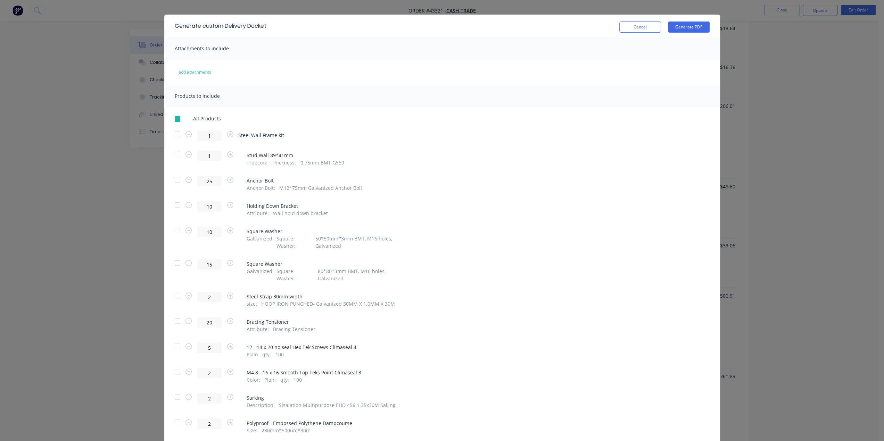
scroll to position [0, 0]
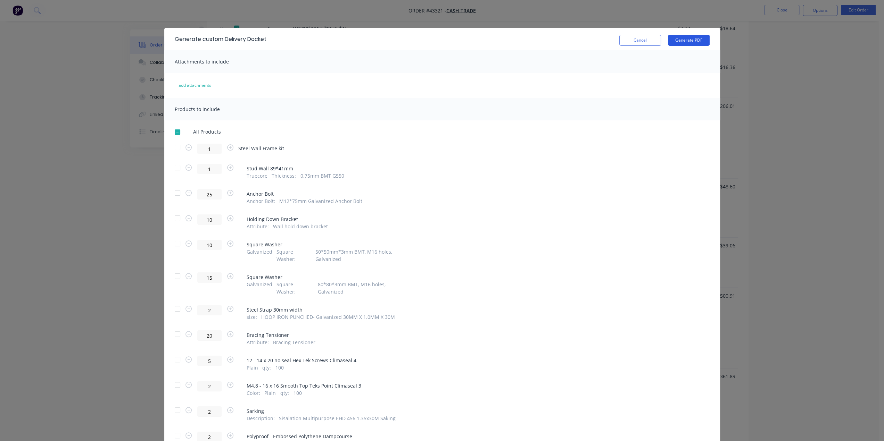
click at [683, 41] on button "Generate PDF" at bounding box center [689, 40] width 42 height 11
click at [873, 66] on div "Generate custom Delivery Docket Cancel Generate PDF Attachments to include add …" at bounding box center [442, 220] width 884 height 441
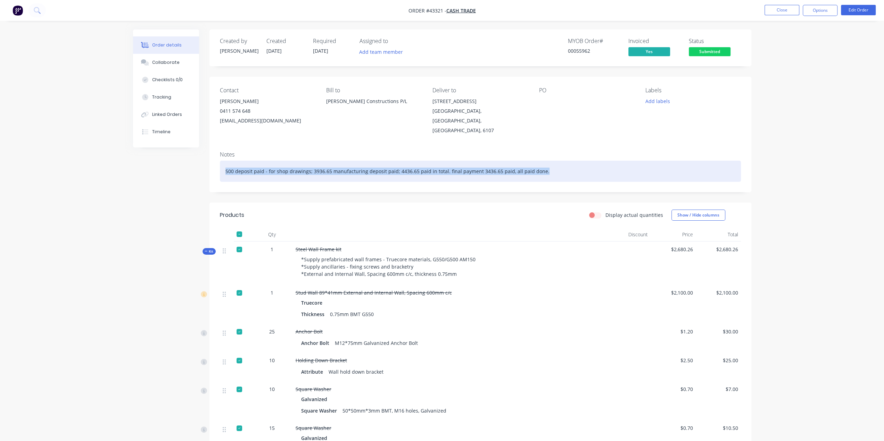
drag, startPoint x: 548, startPoint y: 160, endPoint x: 181, endPoint y: 175, distance: 366.7
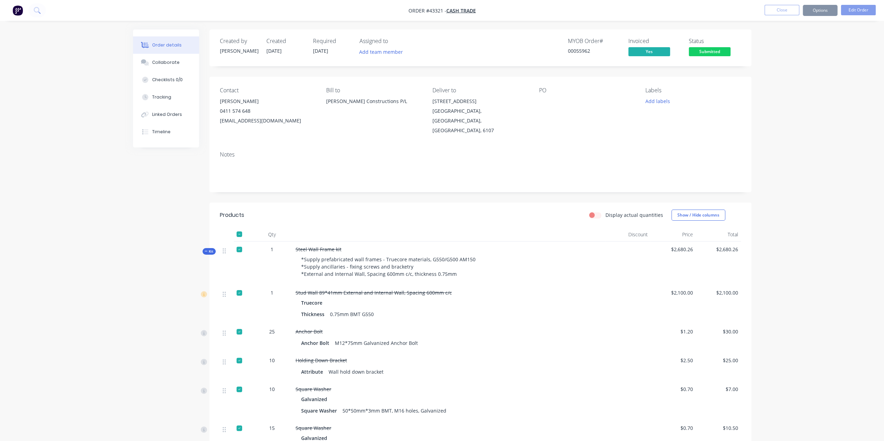
click at [819, 14] on button "Options" at bounding box center [820, 10] width 35 height 11
click at [796, 97] on div "Delivery Docket" at bounding box center [799, 98] width 64 height 10
click at [772, 80] on div "Custom" at bounding box center [799, 84] width 64 height 10
click at [781, 69] on div "Without pricing" at bounding box center [799, 70] width 64 height 10
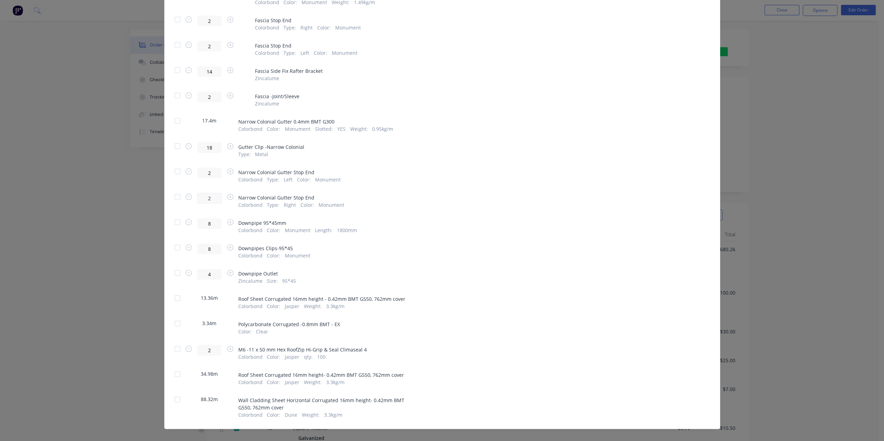
scroll to position [783, 0]
click at [176, 318] on div at bounding box center [178, 323] width 14 height 14
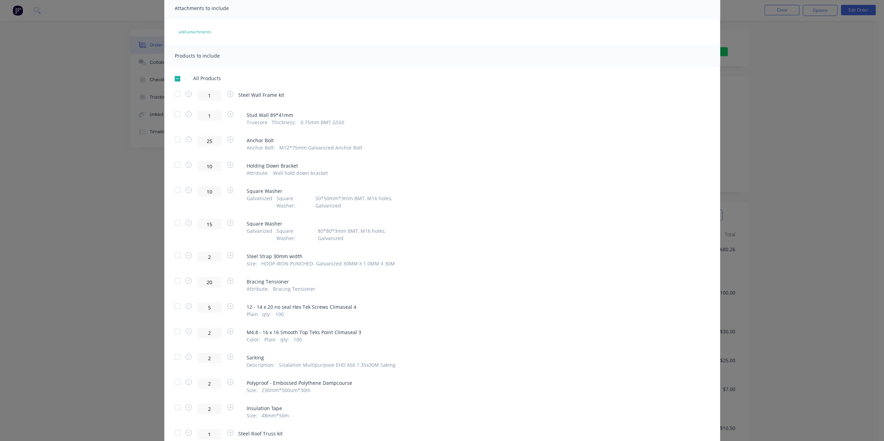
scroll to position [0, 0]
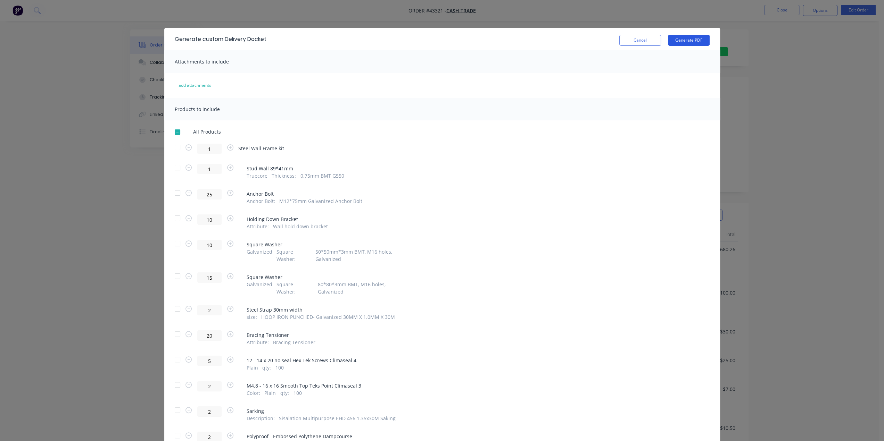
click at [697, 43] on button "Generate PDF" at bounding box center [689, 40] width 42 height 11
click at [775, 139] on div "Generate custom Delivery Docket Cancel Generate PDF Attachments to include add …" at bounding box center [442, 220] width 884 height 441
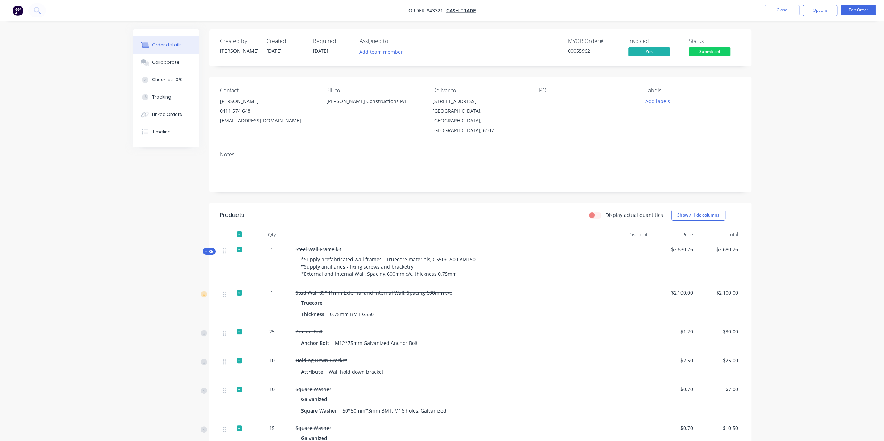
click at [18, 8] on img "button" at bounding box center [18, 10] width 10 height 10
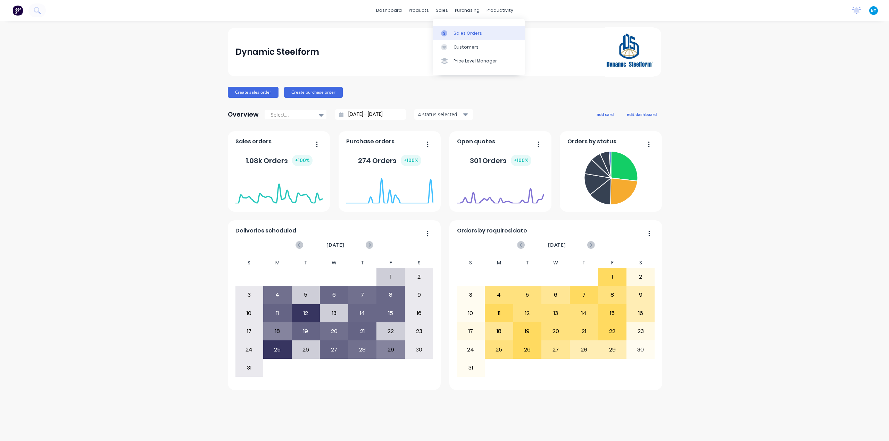
click at [466, 33] on div "Sales Orders" at bounding box center [468, 33] width 28 height 6
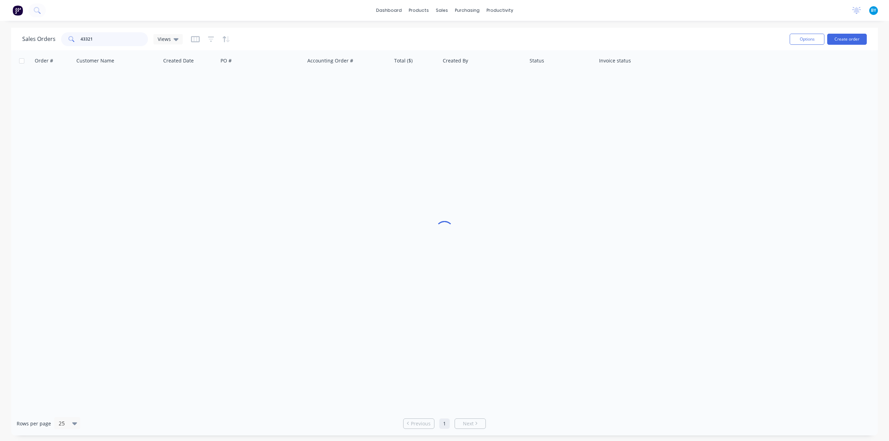
drag, startPoint x: 99, startPoint y: 39, endPoint x: 48, endPoint y: 36, distance: 50.4
click at [50, 39] on div "Sales Orders 43321 Views" at bounding box center [102, 39] width 160 height 14
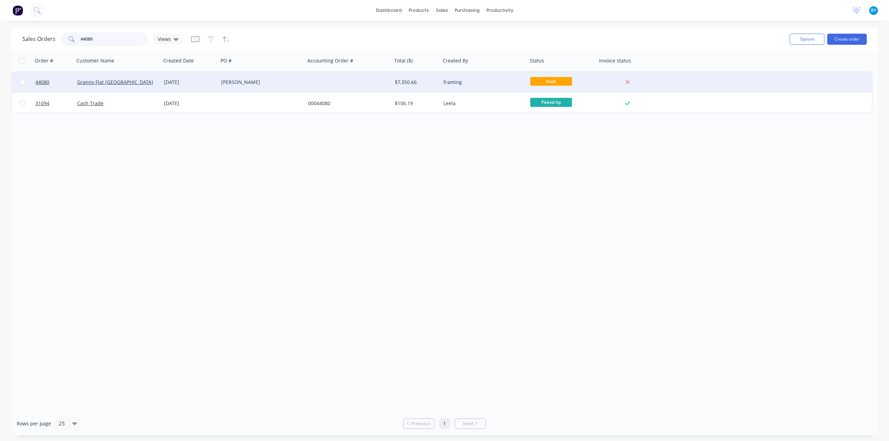
type input "44080"
click at [144, 82] on div "Granny Flat [GEOGRAPHIC_DATA]" at bounding box center [115, 82] width 77 height 7
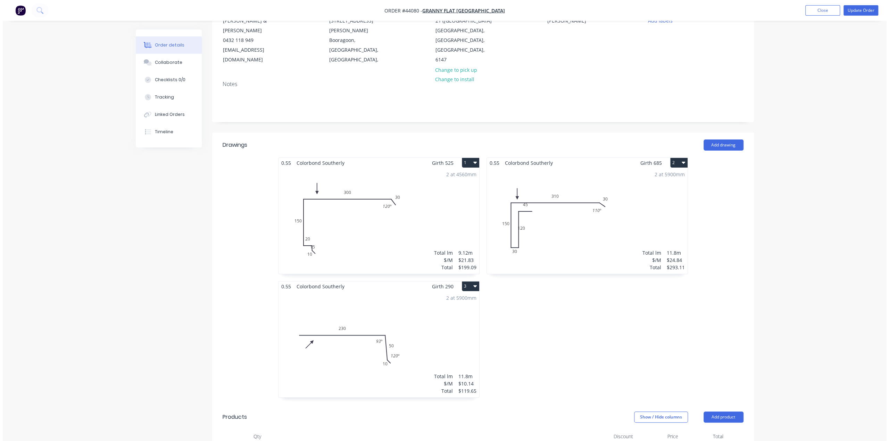
scroll to position [81, 0]
click at [860, 9] on button "Update Order" at bounding box center [858, 10] width 35 height 10
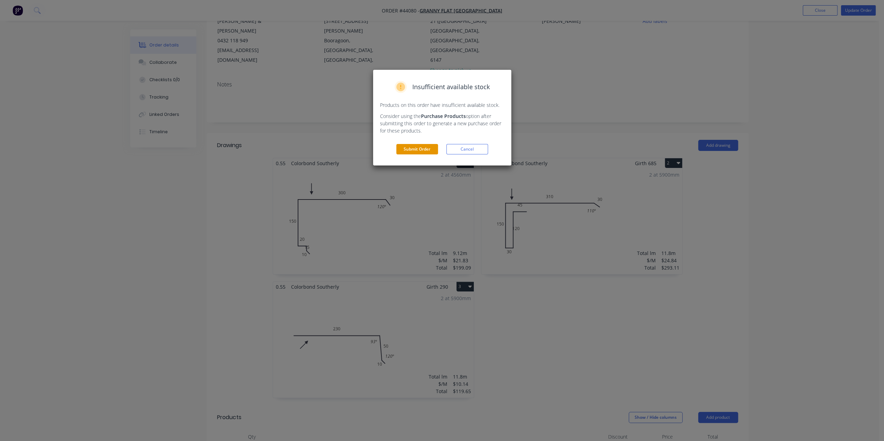
click at [419, 146] on button "Submit Order" at bounding box center [417, 149] width 42 height 10
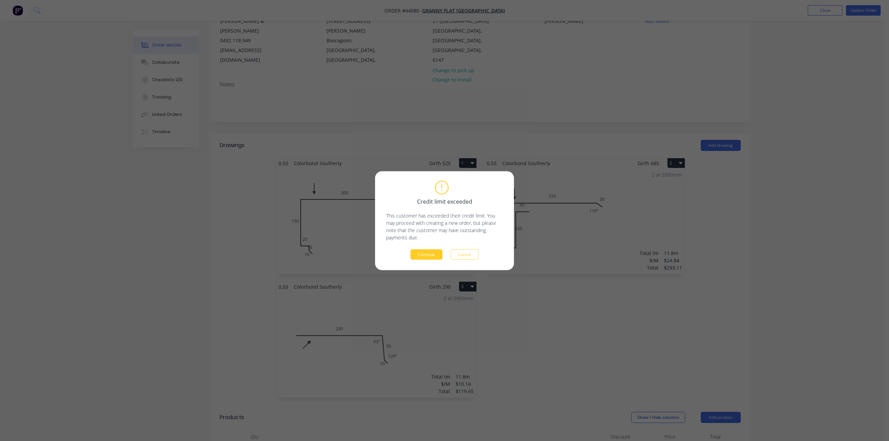
click at [423, 254] on button "Continue" at bounding box center [427, 254] width 32 height 10
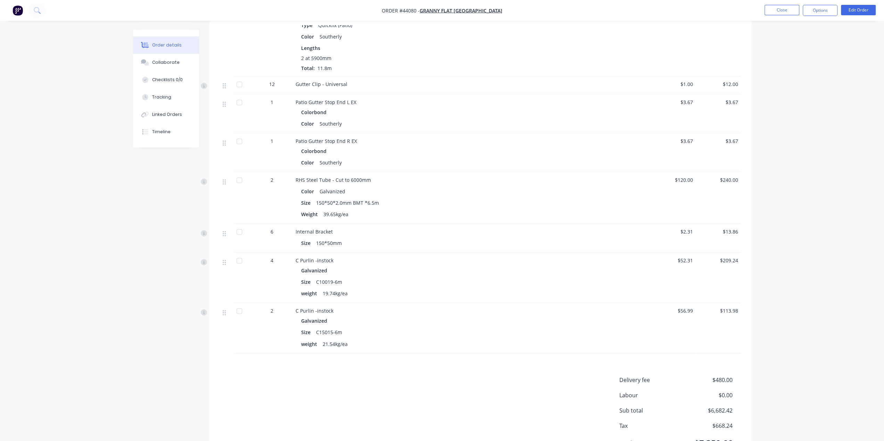
scroll to position [1015, 0]
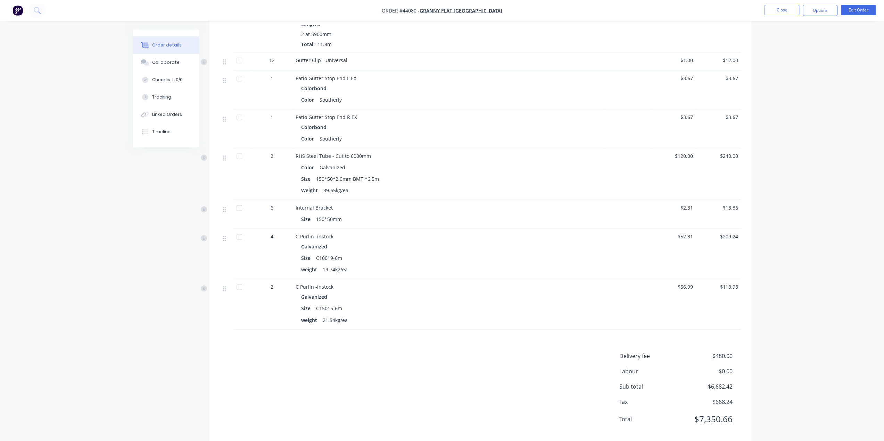
drag, startPoint x: 816, startPoint y: 184, endPoint x: 669, endPoint y: 251, distance: 162.0
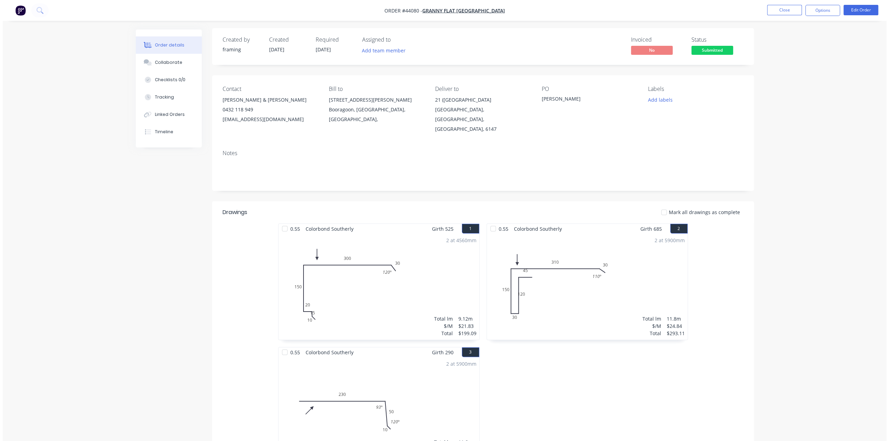
scroll to position [0, 0]
click at [823, 9] on button "Options" at bounding box center [820, 10] width 35 height 11
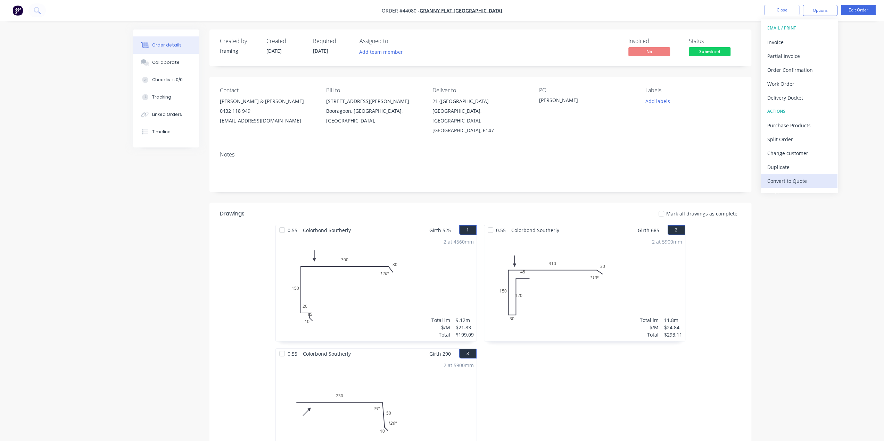
click at [789, 178] on div "Convert to Quote" at bounding box center [799, 181] width 64 height 10
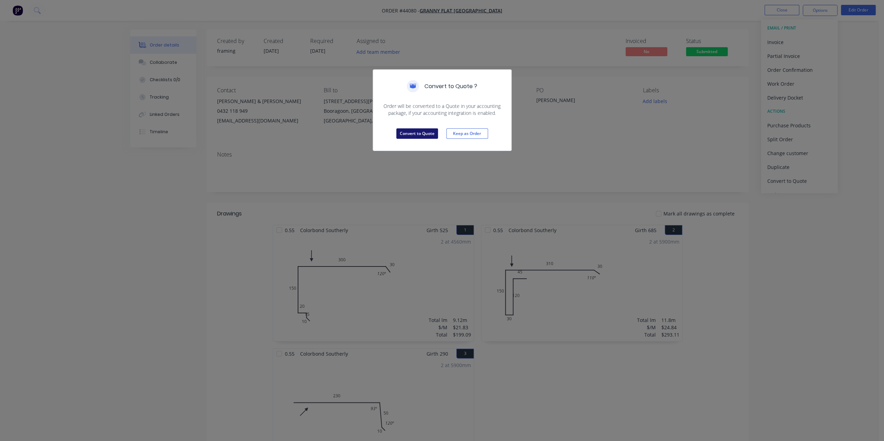
click at [408, 130] on button "Convert to Quote" at bounding box center [417, 134] width 42 height 10
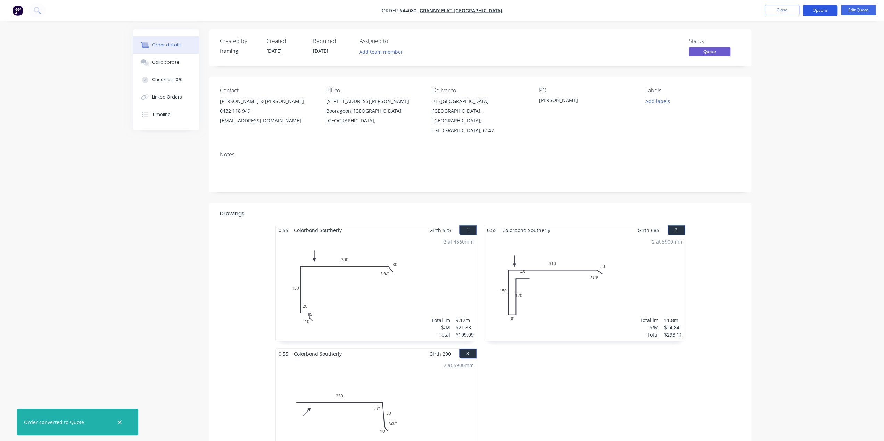
click at [813, 10] on button "Options" at bounding box center [820, 10] width 35 height 11
click at [787, 37] on div "Quote" at bounding box center [799, 42] width 64 height 10
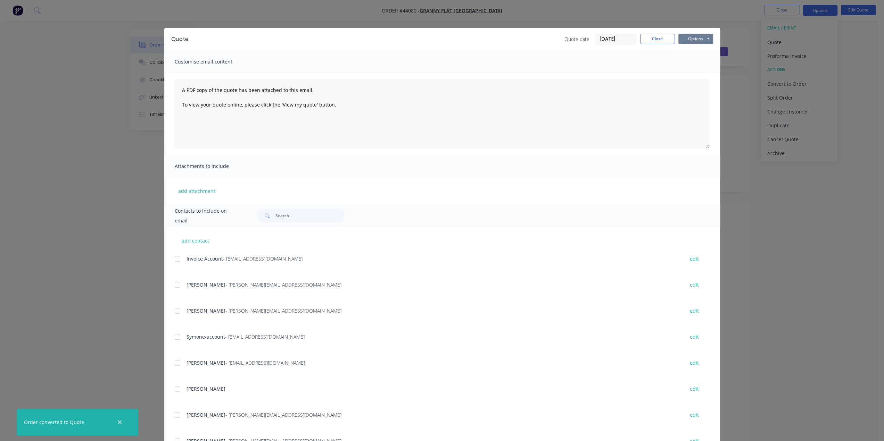
click at [691, 39] on button "Options" at bounding box center [695, 39] width 35 height 10
click at [692, 64] on button "Print" at bounding box center [700, 62] width 44 height 11
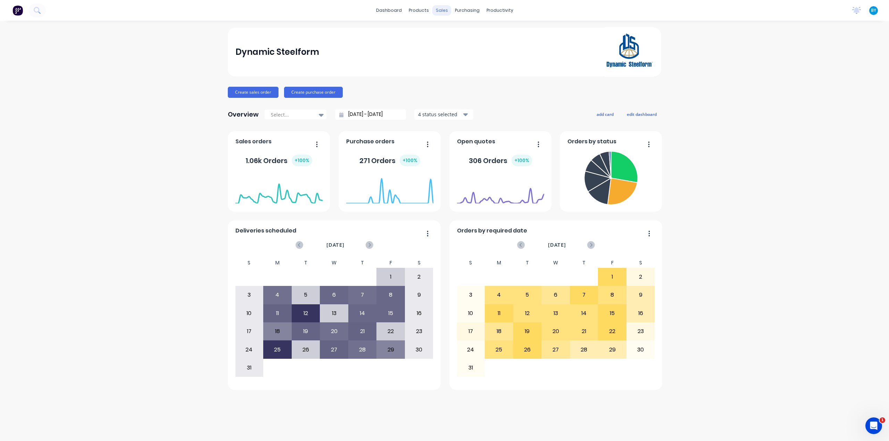
click at [447, 8] on div "sales" at bounding box center [441, 10] width 19 height 10
click at [452, 28] on link "Sales Orders" at bounding box center [479, 33] width 92 height 14
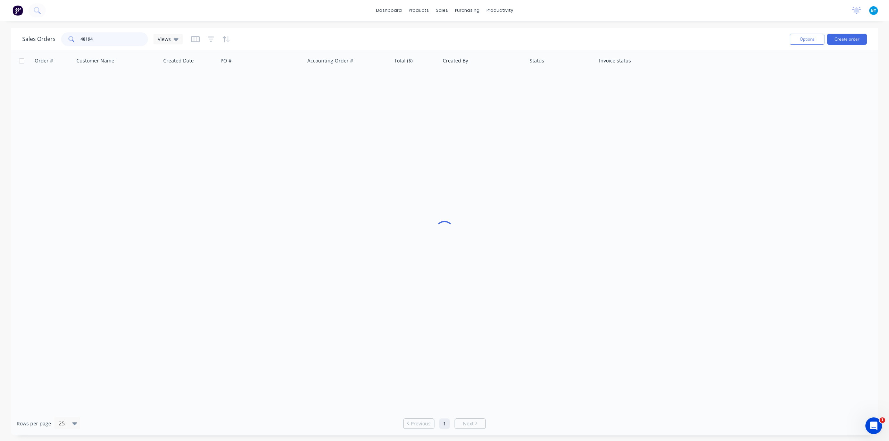
drag, startPoint x: 113, startPoint y: 46, endPoint x: 51, endPoint y: 41, distance: 61.3
click at [51, 41] on div "Sales Orders 48194 Views" at bounding box center [102, 39] width 160 height 14
type input "4"
type input "48194"
click at [872, 428] on icon "Open Intercom Messenger" at bounding box center [872, 425] width 11 height 11
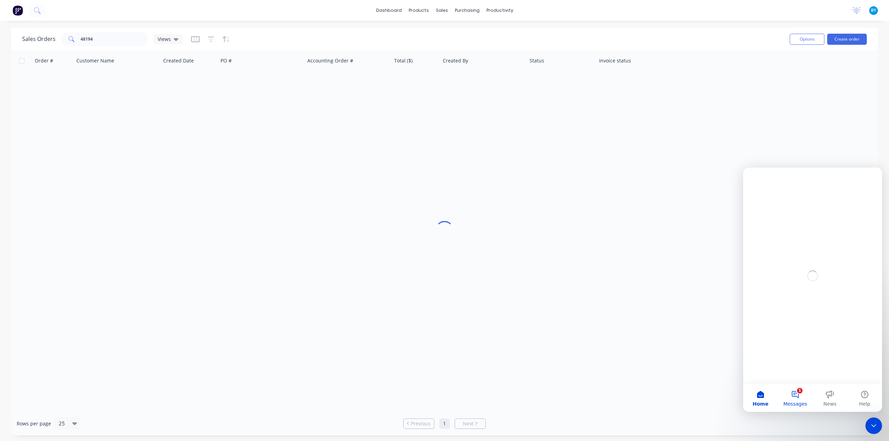
click at [800, 395] on button "1 Messages" at bounding box center [795, 398] width 35 height 28
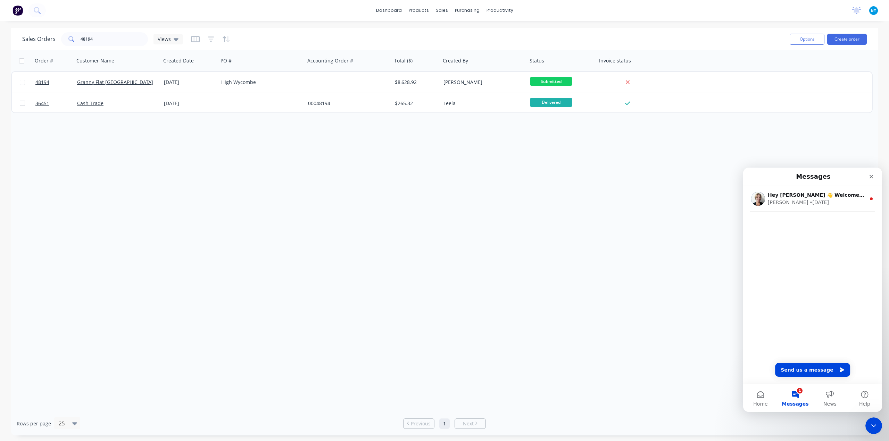
click at [820, 267] on div "Hey [PERSON_NAME] 👋 Welcome to Factory! Take a look around, and if you have any…" at bounding box center [812, 285] width 139 height 198
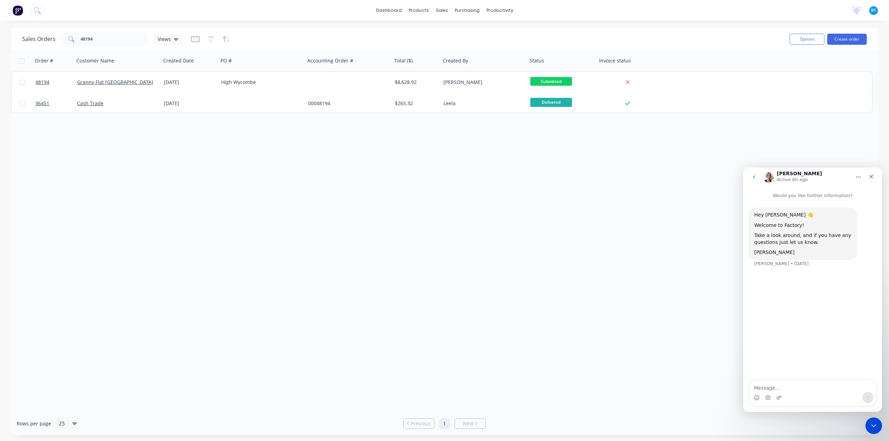
click at [755, 177] on icon "go back" at bounding box center [755, 177] width 6 height 6
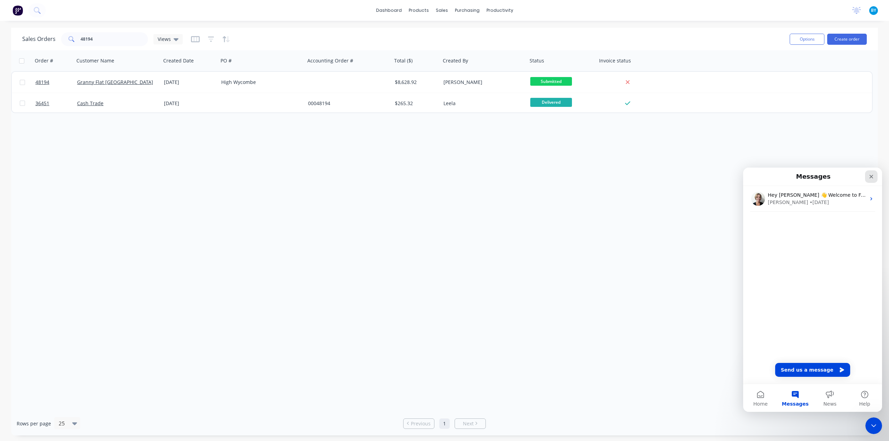
click at [874, 176] on icon "Close" at bounding box center [872, 177] width 6 height 6
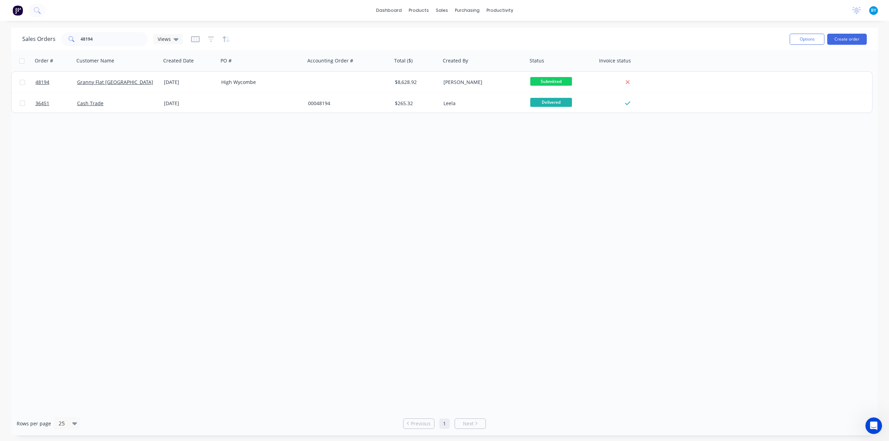
click at [613, 208] on div "Order # Customer Name Created Date PO # Accounting Order # Total ($) Created By…" at bounding box center [444, 231] width 867 height 362
click at [653, 250] on div "Order # Customer Name Created Date PO # Accounting Order # Total ($) Created By…" at bounding box center [444, 231] width 867 height 362
click at [874, 428] on icon "Open Intercom Messenger" at bounding box center [872, 425] width 11 height 11
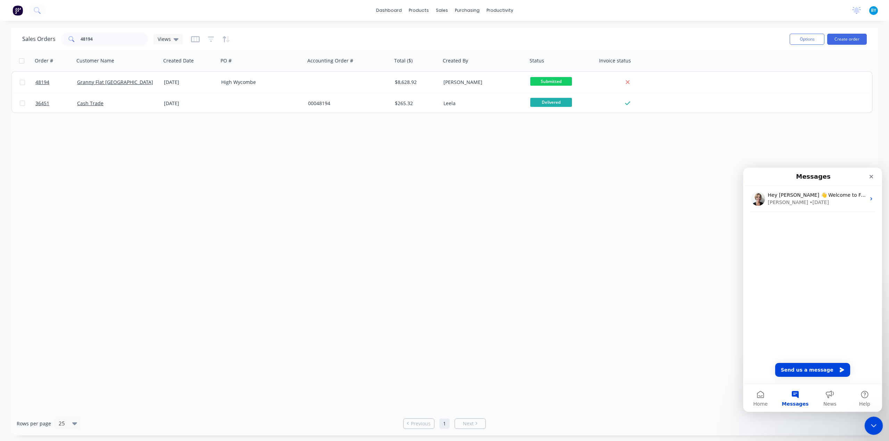
click at [874, 428] on icon "Close Intercom Messenger" at bounding box center [873, 425] width 8 height 8
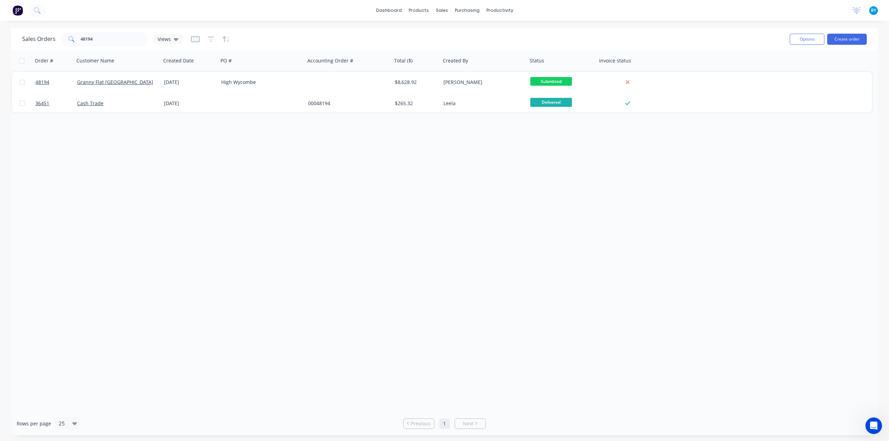
drag, startPoint x: 555, startPoint y: 355, endPoint x: 512, endPoint y: 343, distance: 44.8
click at [549, 352] on div "Order # Customer Name Created Date PO # Accounting Order # Total ($) Created By…" at bounding box center [444, 231] width 867 height 362
click at [308, 270] on div "Order # Customer Name Created Date PO # Accounting Order # Total ($) Created By…" at bounding box center [444, 231] width 867 height 362
click at [491, 234] on div "Order # Customer Name Created Date PO # Accounting Order # Total ($) Created By…" at bounding box center [444, 231] width 867 height 362
drag, startPoint x: 102, startPoint y: 42, endPoint x: 32, endPoint y: 40, distance: 69.9
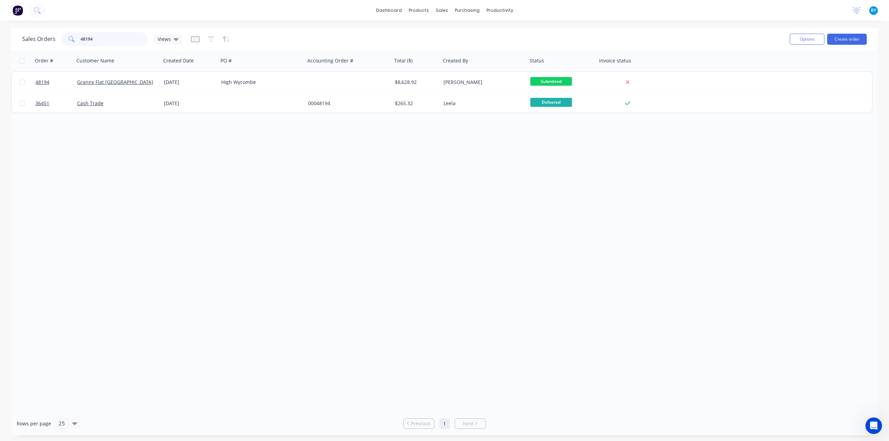
click at [32, 40] on div "Sales Orders 48194 Views" at bounding box center [102, 39] width 160 height 14
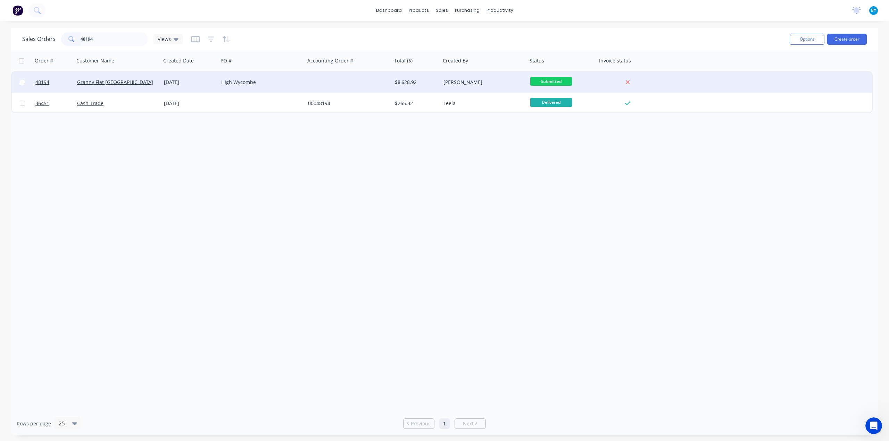
drag, startPoint x: 186, startPoint y: 283, endPoint x: 113, endPoint y: 81, distance: 215.1
click at [186, 282] on div "Order # Customer Name Created Date PO # Accounting Order # Total ($) Created By…" at bounding box center [444, 231] width 867 height 362
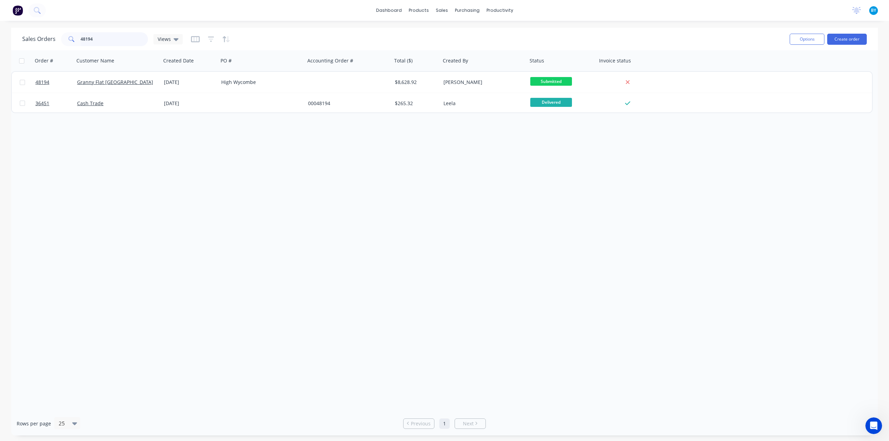
drag, startPoint x: 99, startPoint y: 40, endPoint x: 60, endPoint y: 32, distance: 39.0
click at [65, 34] on div "48194" at bounding box center [104, 39] width 87 height 14
click at [162, 265] on div "Order # Customer Name Created Date PO # Accounting Order # Total ($) Created By…" at bounding box center [444, 231] width 867 height 362
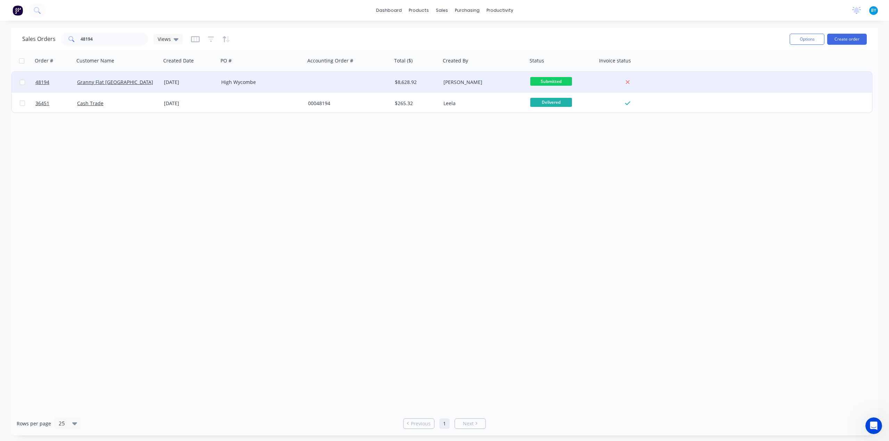
click at [146, 77] on div "Granny Flat [GEOGRAPHIC_DATA]" at bounding box center [117, 82] width 87 height 21
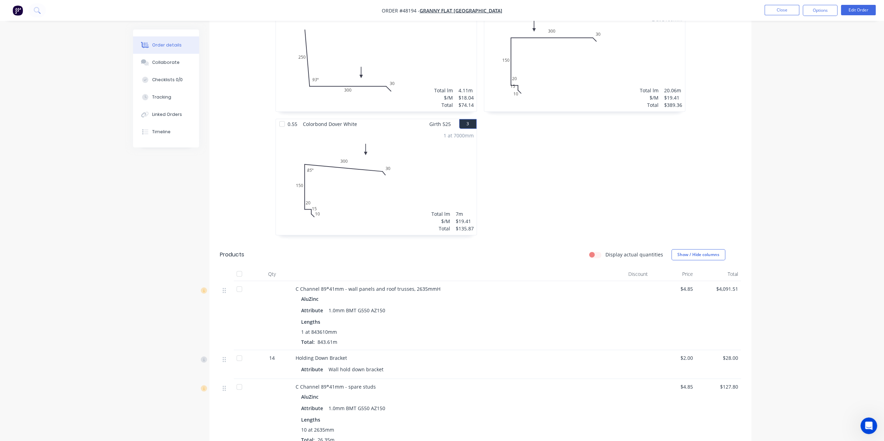
scroll to position [185, 0]
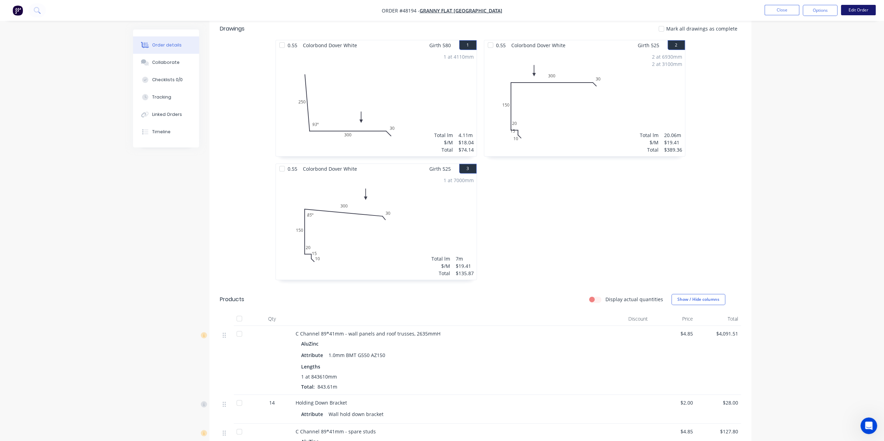
click at [855, 10] on button "Edit Order" at bounding box center [858, 10] width 35 height 10
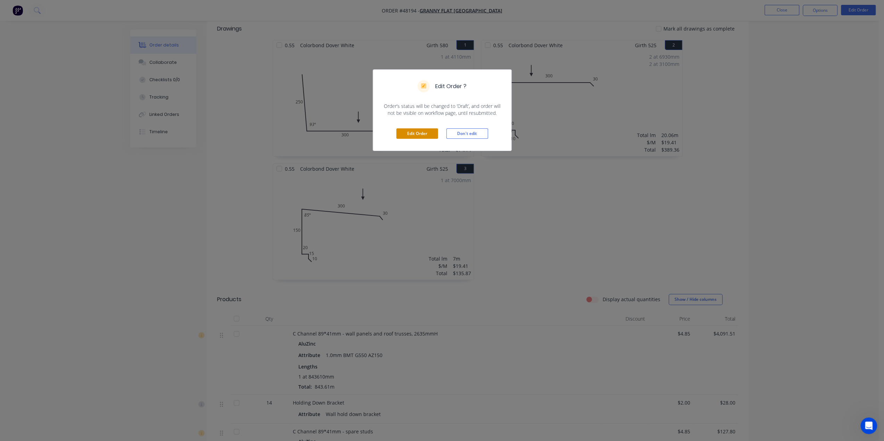
drag, startPoint x: 422, startPoint y: 136, endPoint x: 425, endPoint y: 136, distance: 3.8
click at [422, 136] on button "Edit Order" at bounding box center [417, 134] width 42 height 10
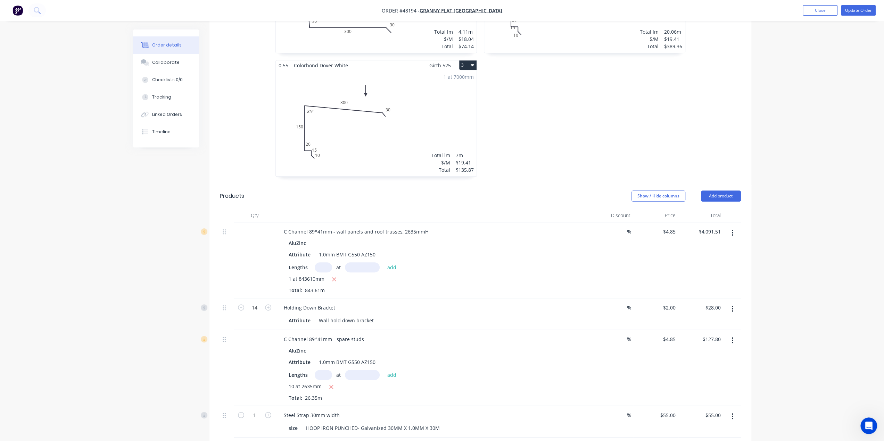
scroll to position [313, 0]
click at [672, 226] on input "4.85" at bounding box center [670, 231] width 16 height 10
type input "$5.85"
type input "$4,935.12"
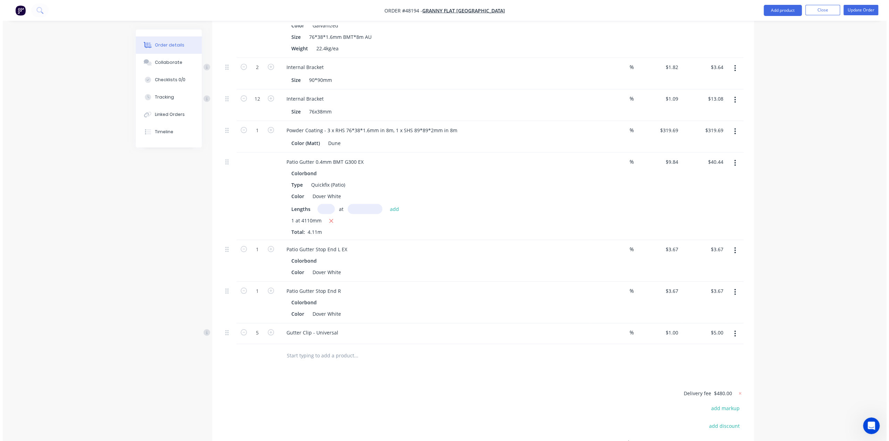
scroll to position [1782, 0]
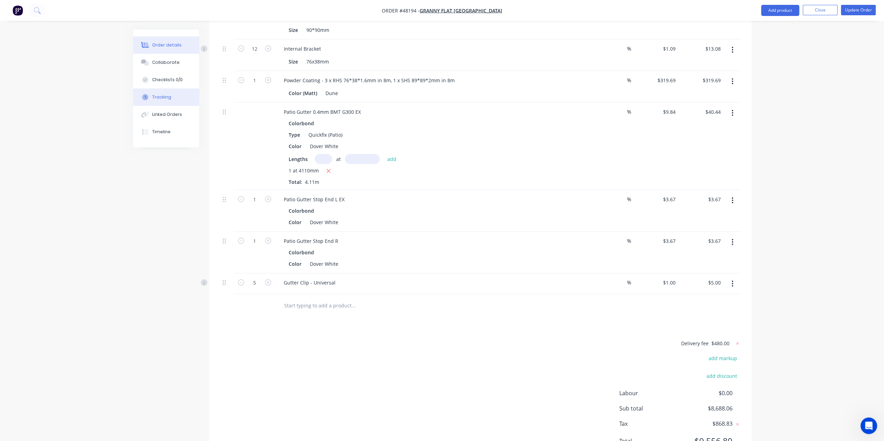
drag, startPoint x: 144, startPoint y: 265, endPoint x: 155, endPoint y: 94, distance: 171.2
click at [846, 8] on button "Update Order" at bounding box center [858, 10] width 35 height 10
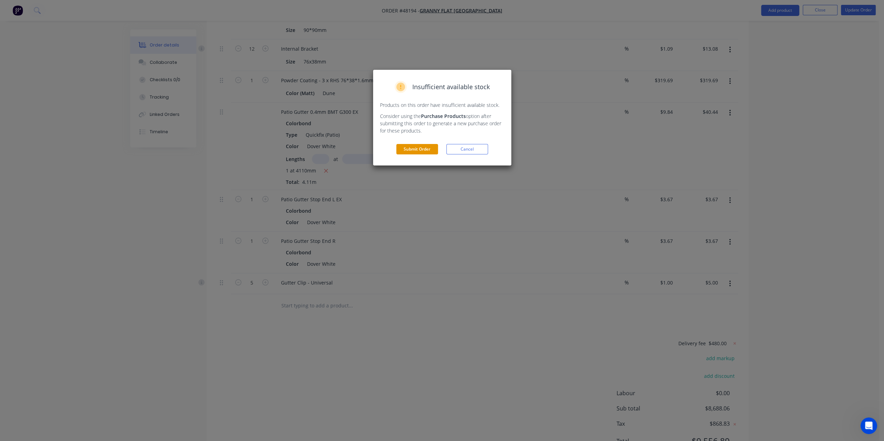
click at [412, 149] on button "Submit Order" at bounding box center [417, 149] width 42 height 10
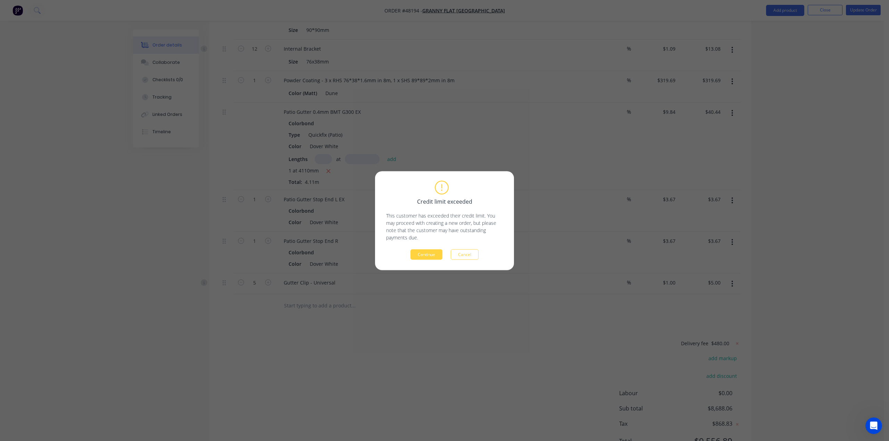
click at [425, 249] on div "Credit limit exceeded This customer has exceeded their credit limit. You may pr…" at bounding box center [444, 221] width 117 height 78
click at [423, 255] on button "Continue" at bounding box center [427, 254] width 32 height 10
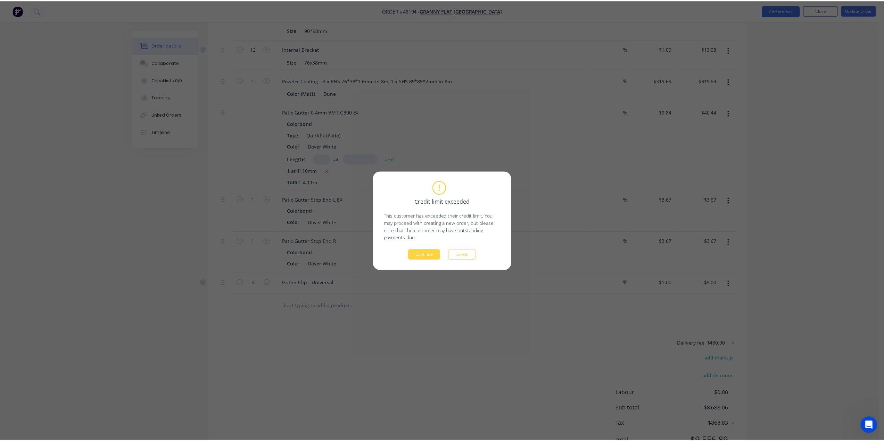
scroll to position [0, 0]
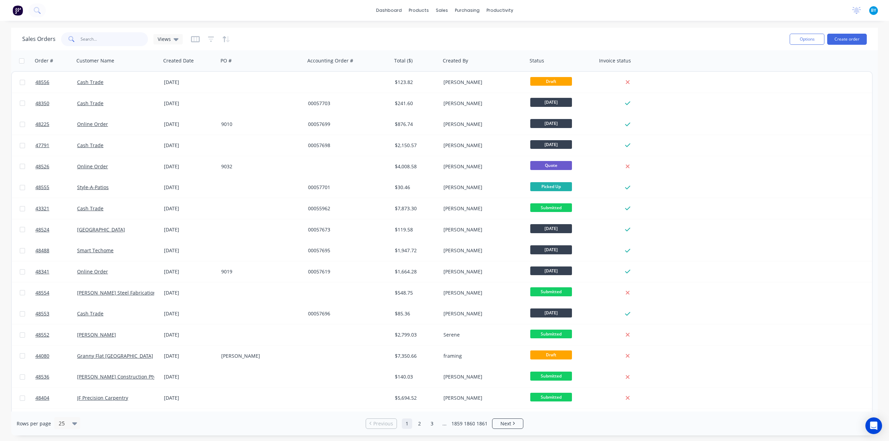
click at [89, 43] on input "text" at bounding box center [115, 39] width 68 height 14
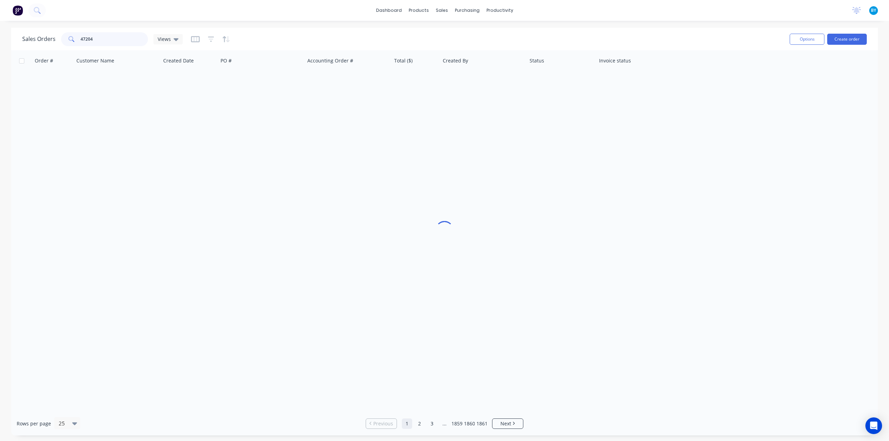
type input "47204"
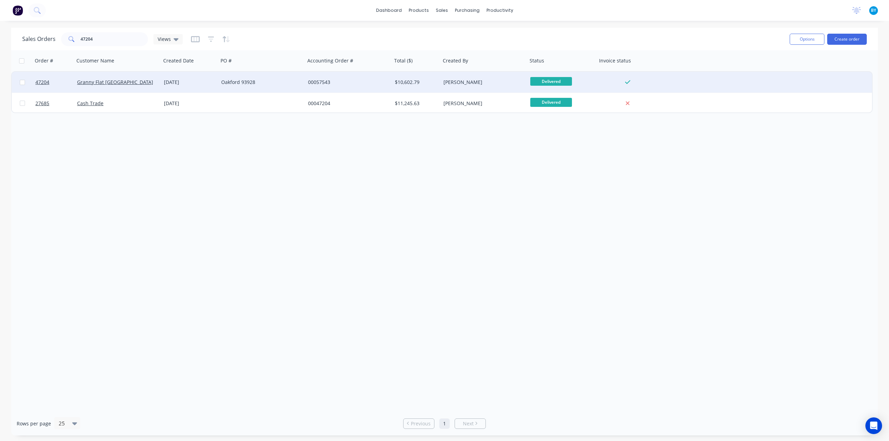
click at [145, 77] on div "Granny Flat [GEOGRAPHIC_DATA]" at bounding box center [117, 82] width 87 height 21
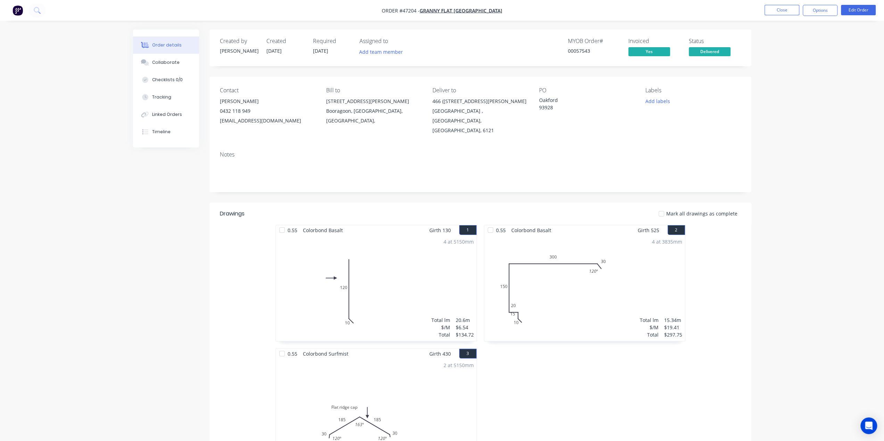
click at [26, 13] on nav "Order #47204 - Granny Flat [GEOGRAPHIC_DATA] Close Options Edit Order" at bounding box center [442, 10] width 884 height 21
click at [14, 11] on img "button" at bounding box center [18, 10] width 10 height 10
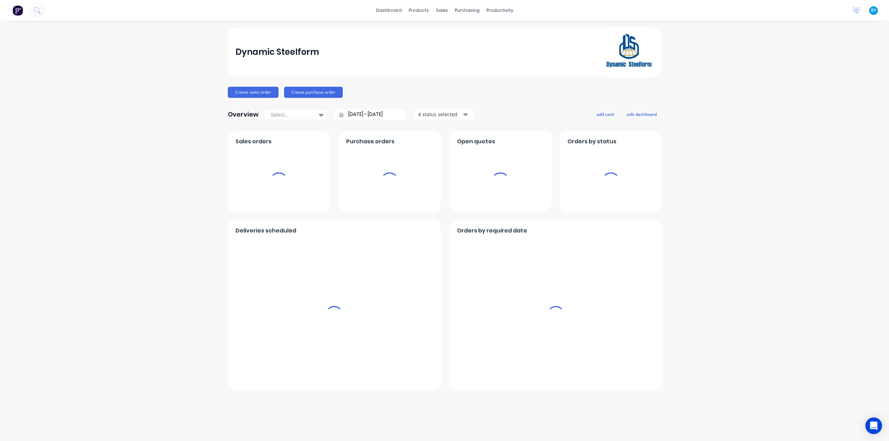
click at [444, 96] on div "Dynamic Steelform Create sales order Create purchase order Overview Select... […" at bounding box center [444, 231] width 889 height 407
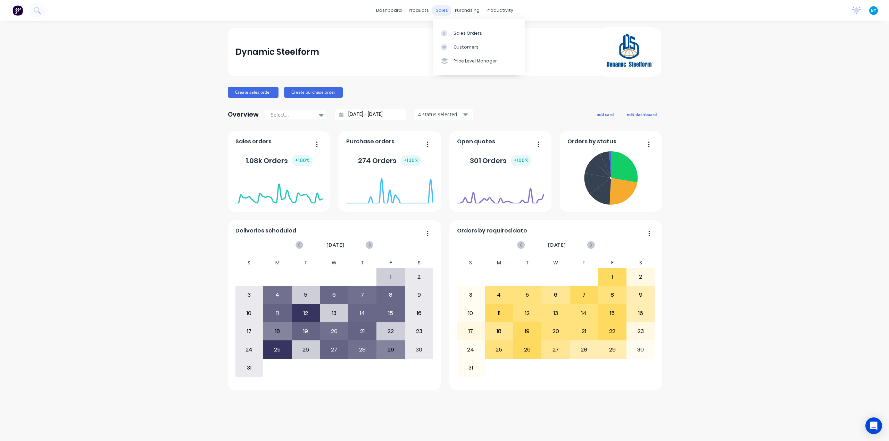
click at [443, 8] on div "sales" at bounding box center [441, 10] width 19 height 10
click at [444, 33] on div at bounding box center [446, 33] width 10 height 6
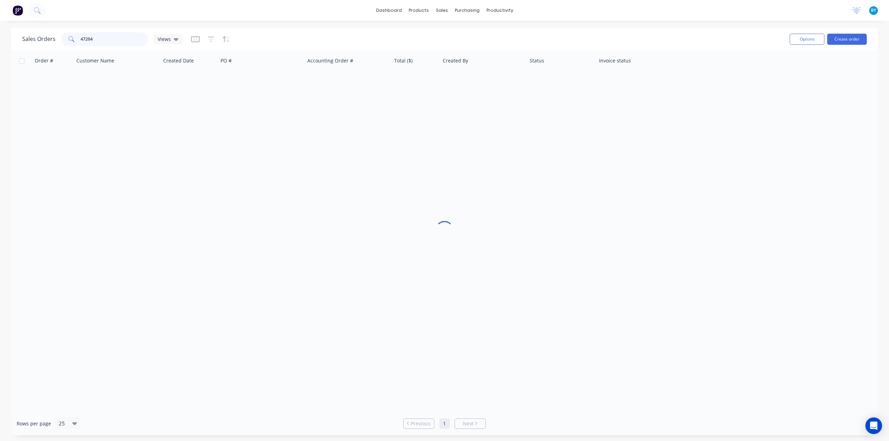
drag, startPoint x: 102, startPoint y: 40, endPoint x: 10, endPoint y: 41, distance: 92.4
click at [10, 41] on div "Sales Orders 47204 Views Options Create order Order # Customer Name Created Dat…" at bounding box center [444, 232] width 889 height 408
click at [444, 34] on button "Create order" at bounding box center [847, 39] width 40 height 11
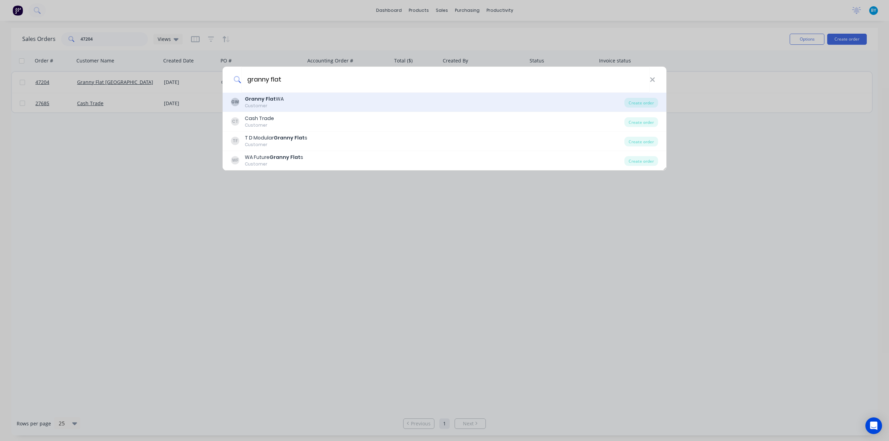
type input "granny flat"
click at [281, 99] on div "Granny Flat [GEOGRAPHIC_DATA]" at bounding box center [264, 99] width 39 height 7
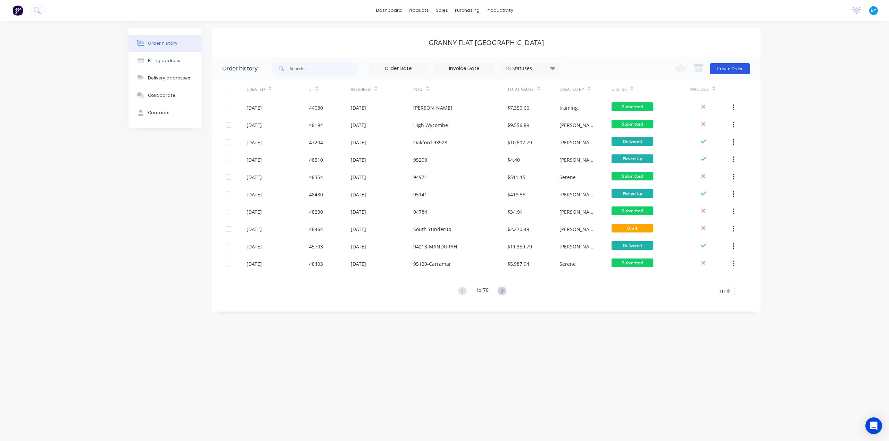
click at [444, 69] on button "Create Order" at bounding box center [730, 68] width 40 height 11
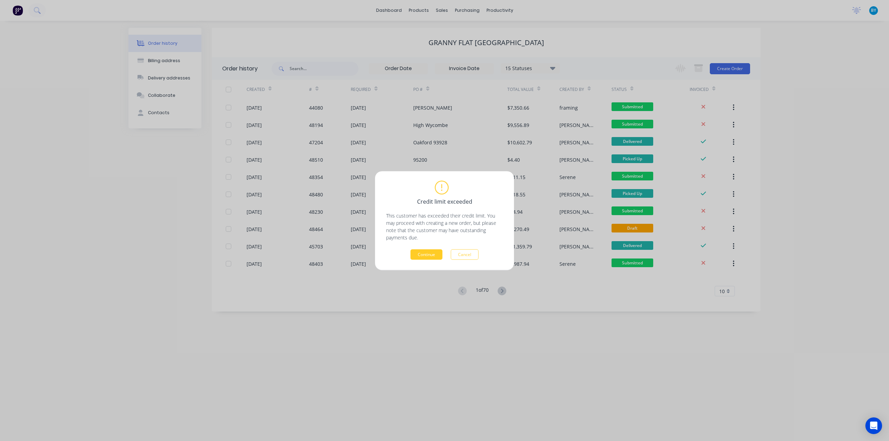
click at [427, 251] on button "Continue" at bounding box center [427, 254] width 32 height 10
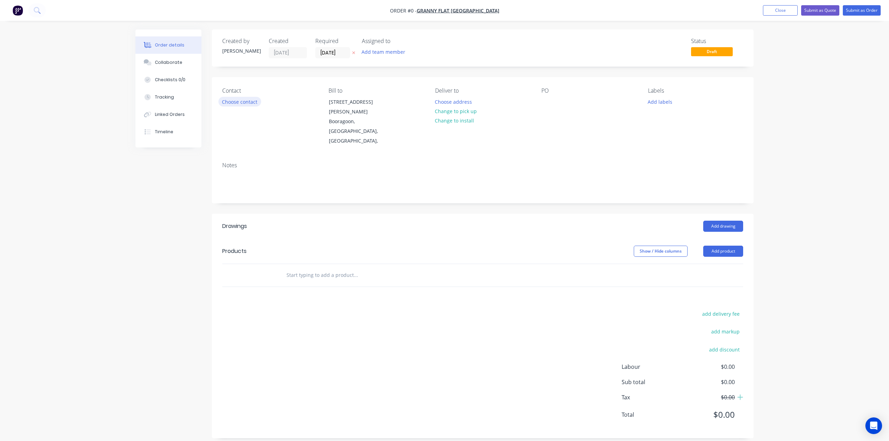
click at [248, 102] on button "Choose contact" at bounding box center [239, 101] width 43 height 9
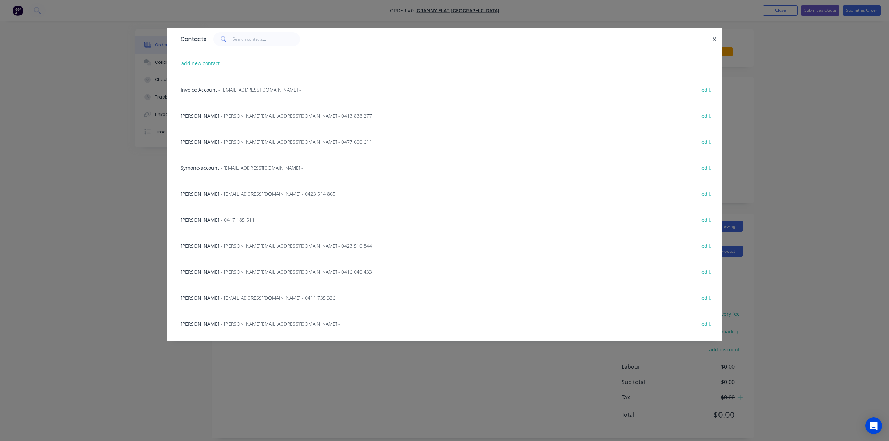
click at [231, 39] on span at bounding box center [222, 39] width 19 height 14
click at [245, 42] on input "text" at bounding box center [267, 39] width 68 height 14
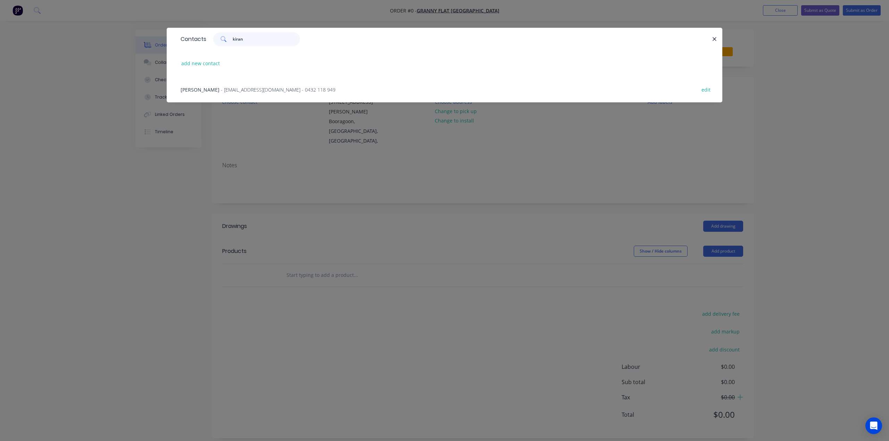
type input "kiran"
click at [213, 90] on div "[PERSON_NAME] - [EMAIL_ADDRESS][DOMAIN_NAME] - 0432 118 949" at bounding box center [258, 89] width 155 height 7
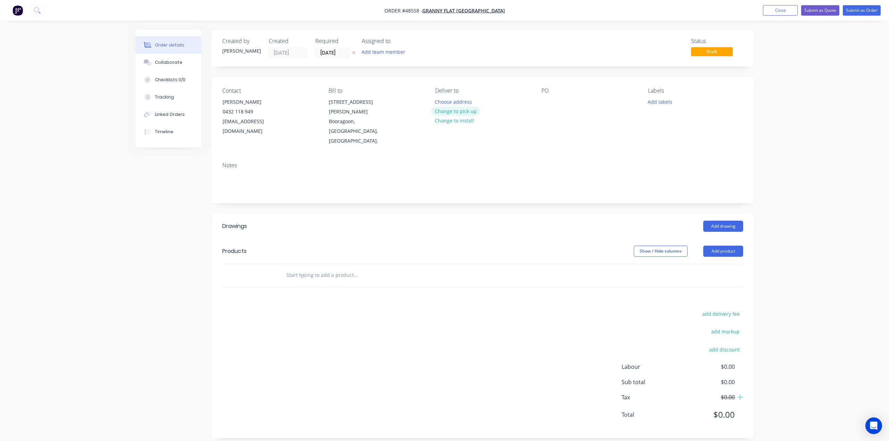
click at [444, 109] on button "Change to pick up" at bounding box center [455, 111] width 49 height 9
click at [444, 264] on div at bounding box center [482, 275] width 521 height 23
click at [444, 246] on button "Add product" at bounding box center [723, 251] width 40 height 11
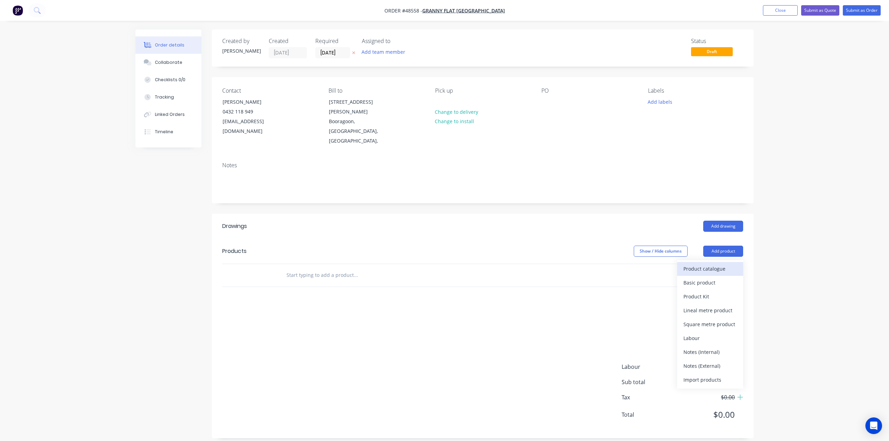
click at [444, 264] on div "Product catalogue" at bounding box center [710, 269] width 53 height 10
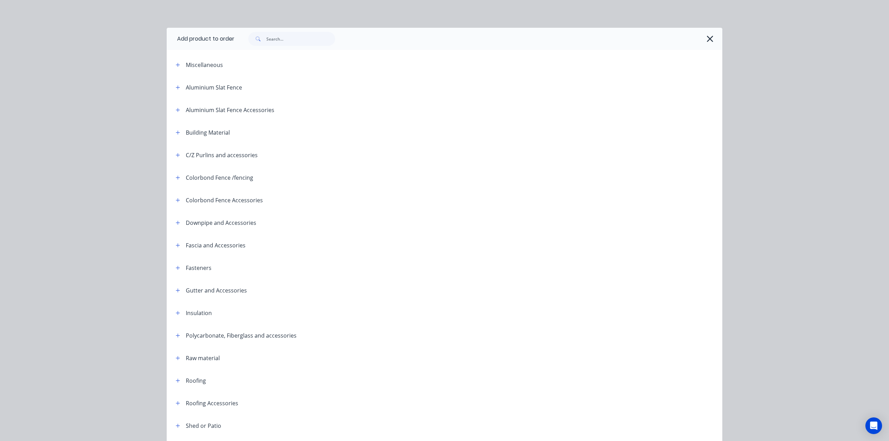
click at [444, 146] on div "Add product to order Miscellaneous Aluminium Slat Fence Aluminium Slat Fence Ac…" at bounding box center [444, 220] width 889 height 441
click at [444, 40] on icon "button" at bounding box center [709, 39] width 7 height 10
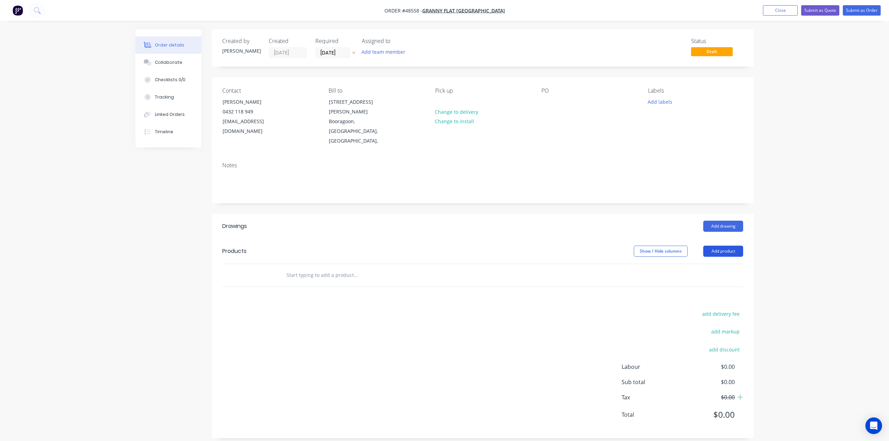
click at [444, 246] on button "Add product" at bounding box center [723, 251] width 40 height 11
click at [444, 278] on div "Basic product" at bounding box center [710, 283] width 53 height 10
click at [305, 282] on div at bounding box center [307, 287] width 58 height 10
click at [304, 282] on div at bounding box center [307, 287] width 58 height 10
paste div
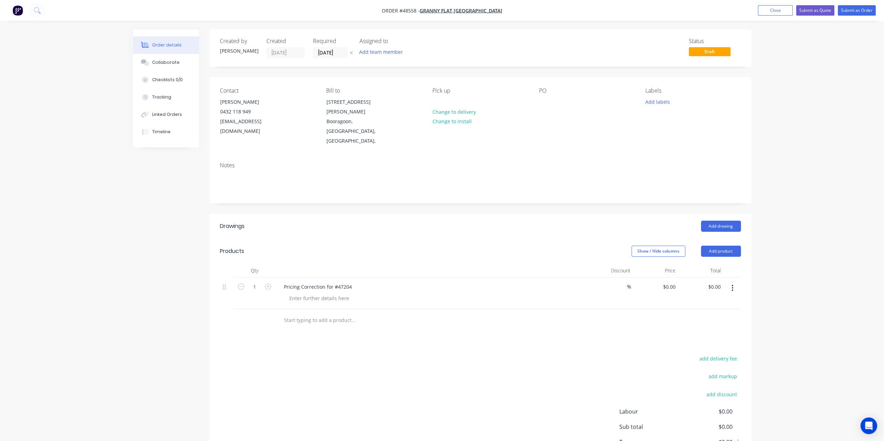
click at [412, 288] on div "Pricing Correction for #47204" at bounding box center [431, 294] width 313 height 32
click at [311, 293] on div at bounding box center [319, 298] width 71 height 10
click at [444, 314] on div at bounding box center [382, 321] width 208 height 14
click at [444, 282] on input "0.00" at bounding box center [716, 287] width 16 height 10
type input "23"
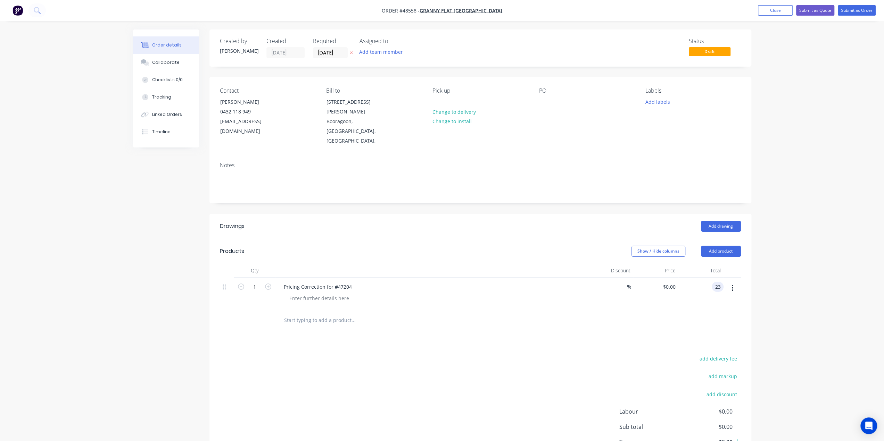
type input "$23.00"
click at [444, 282] on input "23.00" at bounding box center [714, 287] width 19 height 10
type input "216.6"
type input "$216.60"
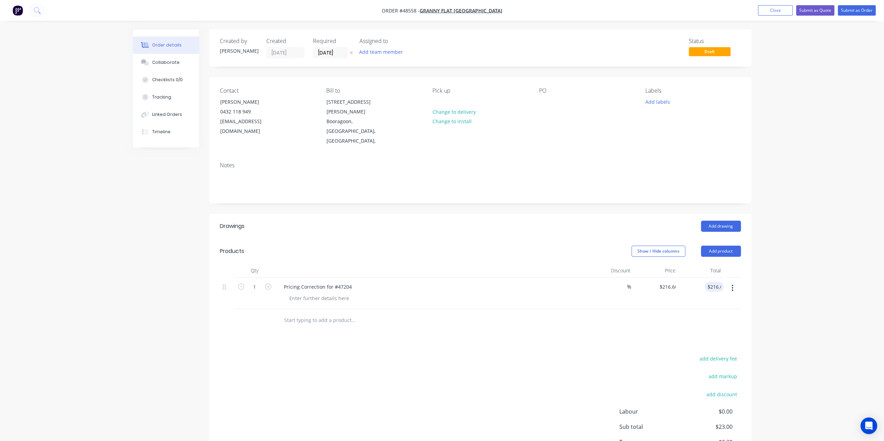
click at [444, 309] on div at bounding box center [480, 320] width 521 height 23
click at [444, 326] on div "Drawings Add drawing Products Show / Hide columns Add product Qty Discount Pric…" at bounding box center [480, 349] width 542 height 270
click at [444, 354] on div "add delivery fee add markup add discount Labour $0.00 Sub total $216.60 Tax $21…" at bounding box center [480, 413] width 521 height 119
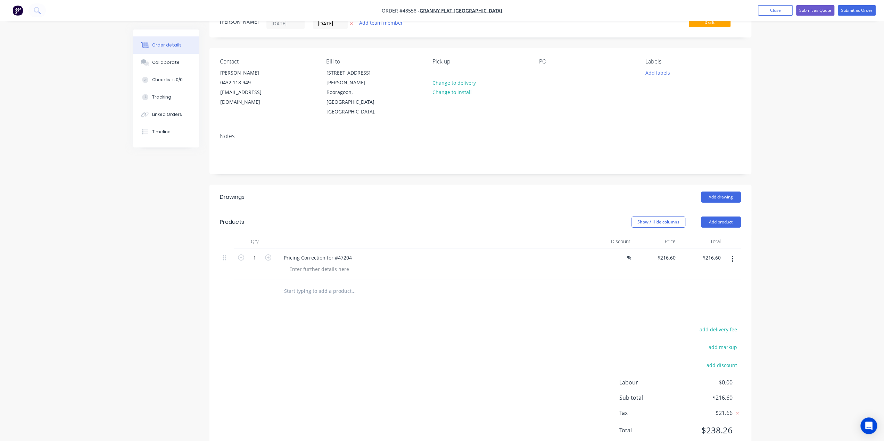
scroll to position [32, 0]
click at [312, 262] on div at bounding box center [319, 267] width 71 height 10
click at [297, 262] on div at bounding box center [319, 267] width 71 height 10
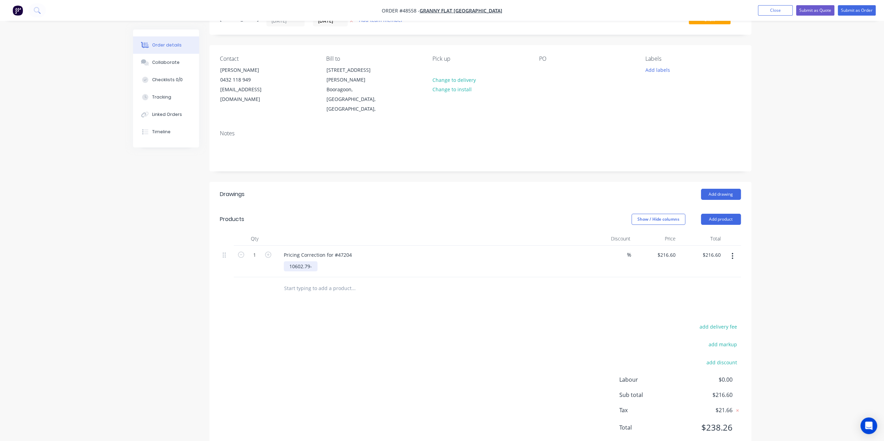
click at [313, 262] on div "10602.79-" at bounding box center [301, 267] width 34 height 10
click at [335, 262] on div "10602.79-10364.53" at bounding box center [311, 267] width 55 height 10
click at [400, 322] on div "add delivery fee add markup add discount Labour $0.00 Sub total $216.60 Tax $21…" at bounding box center [480, 381] width 521 height 119
click at [309, 262] on div "10602.79-10364.53=238.26" at bounding box center [320, 267] width 73 height 10
click at [313, 262] on div "10602.79 -10364.53=238.26" at bounding box center [321, 267] width 74 height 10
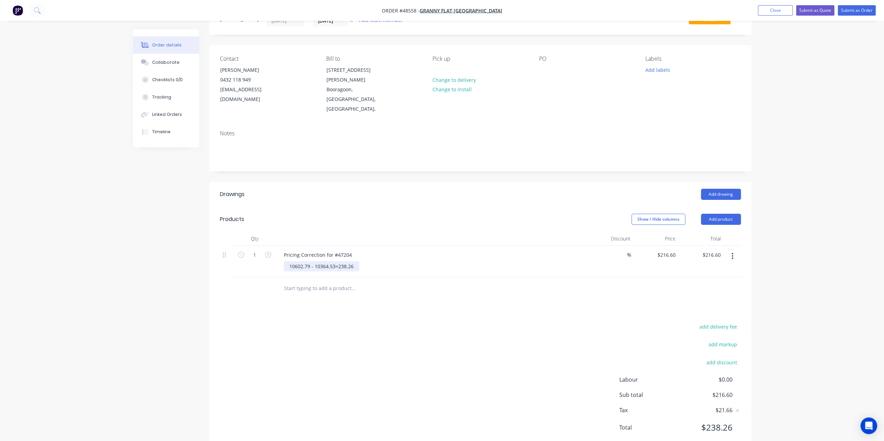
click at [334, 262] on div "10602.79 - 10364.53=238.26" at bounding box center [321, 267] width 75 height 10
click at [338, 262] on div "10602.79 - 10364.53 =238.26" at bounding box center [322, 267] width 77 height 10
click at [431, 339] on div "add delivery fee add markup add discount Labour $0.00 Sub total $216.60 Tax $21…" at bounding box center [480, 381] width 521 height 119
drag, startPoint x: 467, startPoint y: 330, endPoint x: 461, endPoint y: 330, distance: 5.9
click at [444, 330] on div "add delivery fee add markup add discount Labour $0.00 Sub total $216.60 Tax $21…" at bounding box center [480, 381] width 521 height 119
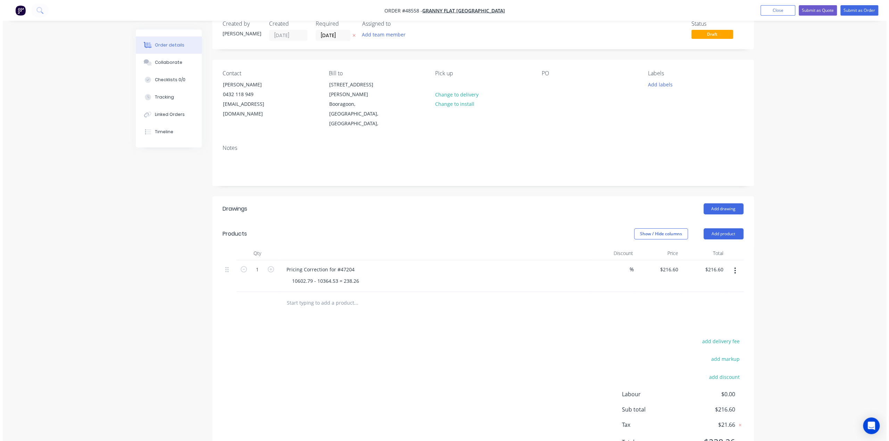
scroll to position [0, 0]
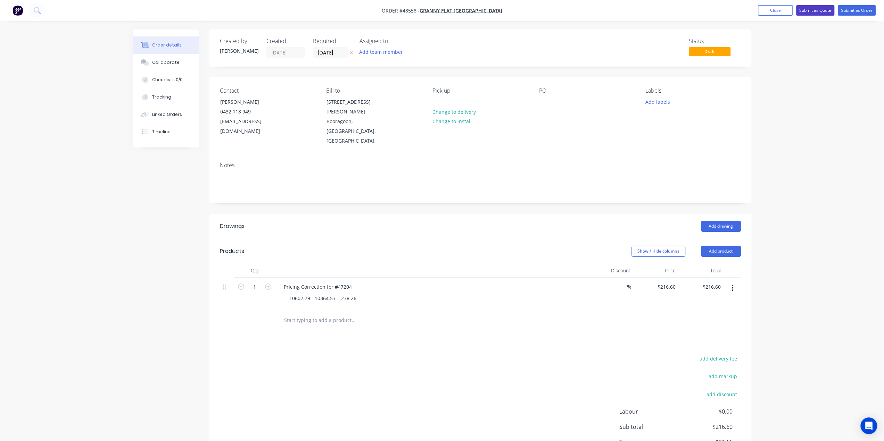
click at [444, 8] on button "Submit as Quote" at bounding box center [815, 10] width 38 height 10
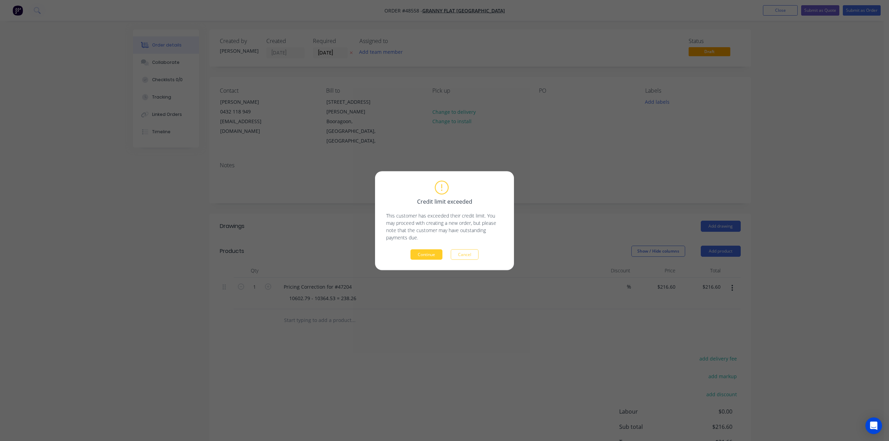
click at [429, 256] on button "Continue" at bounding box center [427, 254] width 32 height 10
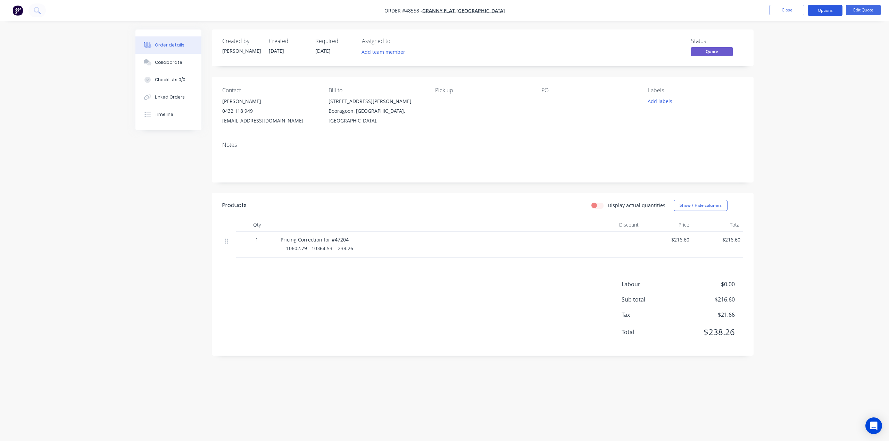
click at [444, 11] on button "Options" at bounding box center [825, 10] width 35 height 11
click at [444, 128] on div "Duplicate" at bounding box center [804, 126] width 64 height 10
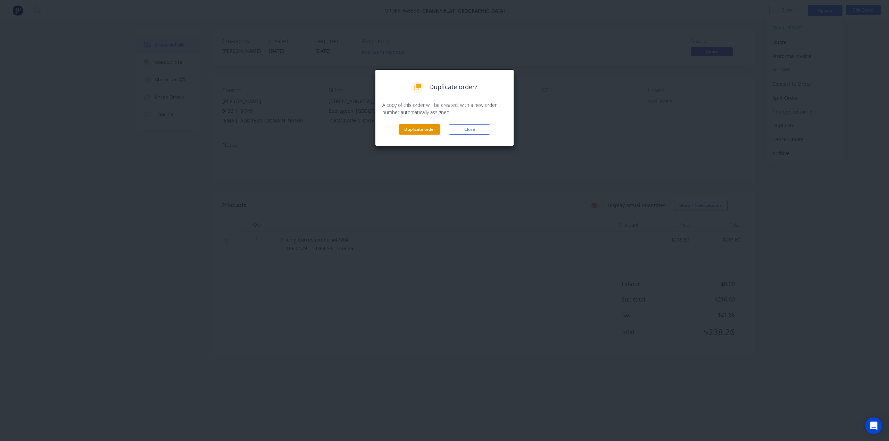
click at [427, 131] on button "Duplicate order" at bounding box center [420, 129] width 42 height 10
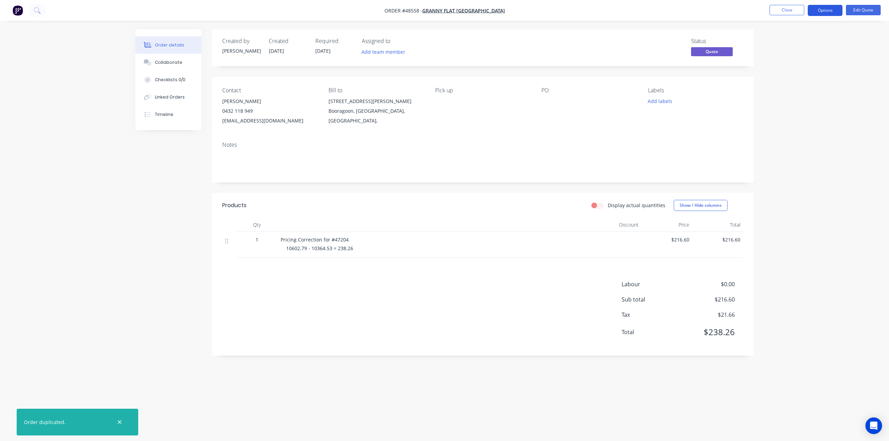
click at [444, 13] on button "Options" at bounding box center [825, 10] width 35 height 11
click at [444, 126] on div "Duplicate" at bounding box center [804, 126] width 64 height 10
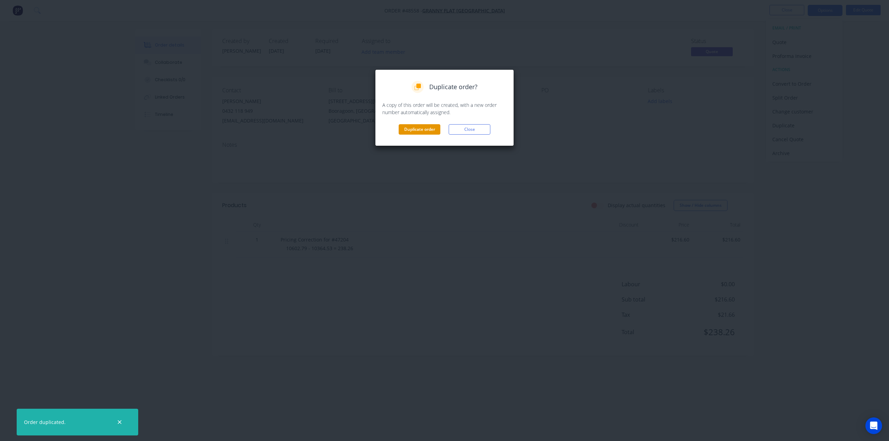
click at [429, 127] on button "Duplicate order" at bounding box center [420, 129] width 42 height 10
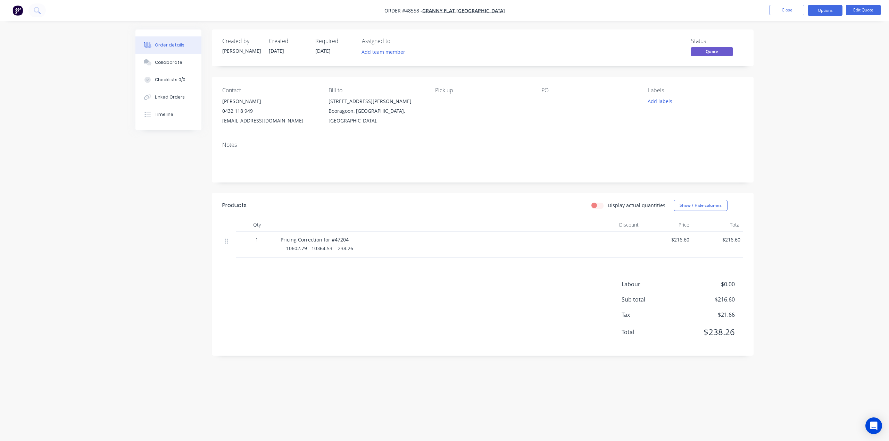
click at [444, 96] on div "Order details Collaborate Checklists 0/0 Linked Orders Timeline Order details C…" at bounding box center [444, 220] width 889 height 441
click at [444, 11] on button "Options" at bounding box center [825, 10] width 35 height 11
click at [444, 54] on div "Proforma Invoice" at bounding box center [804, 56] width 64 height 10
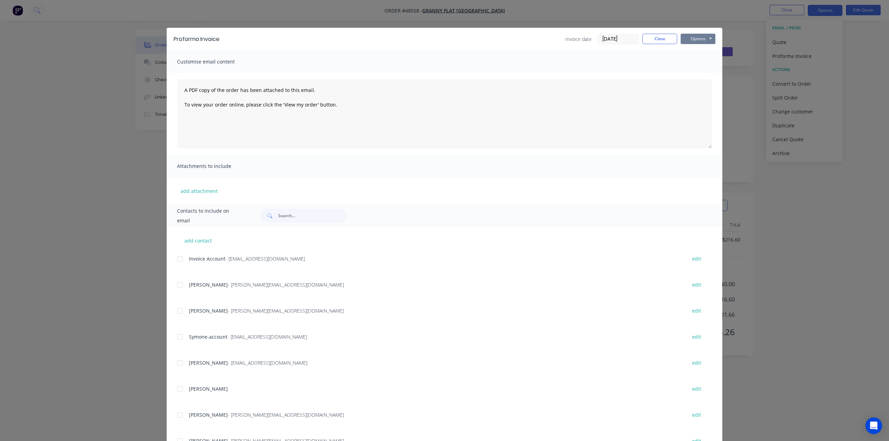
click at [444, 39] on button "Options" at bounding box center [698, 39] width 35 height 10
click at [444, 65] on button "Print" at bounding box center [703, 62] width 44 height 11
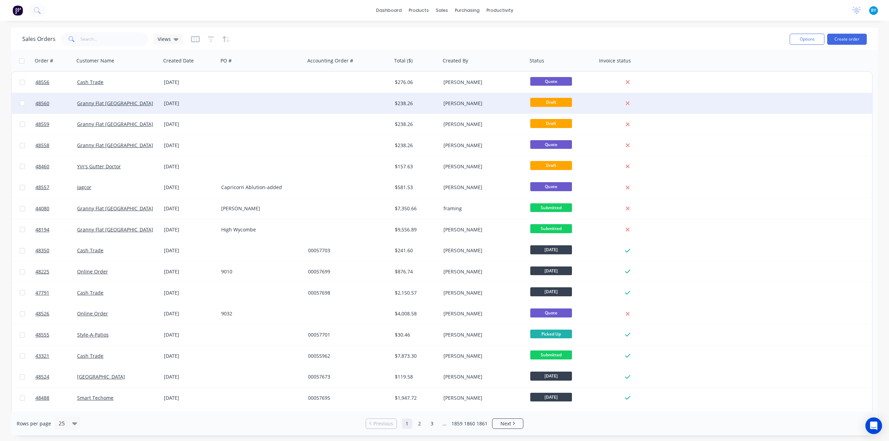
click at [360, 101] on div at bounding box center [348, 103] width 87 height 21
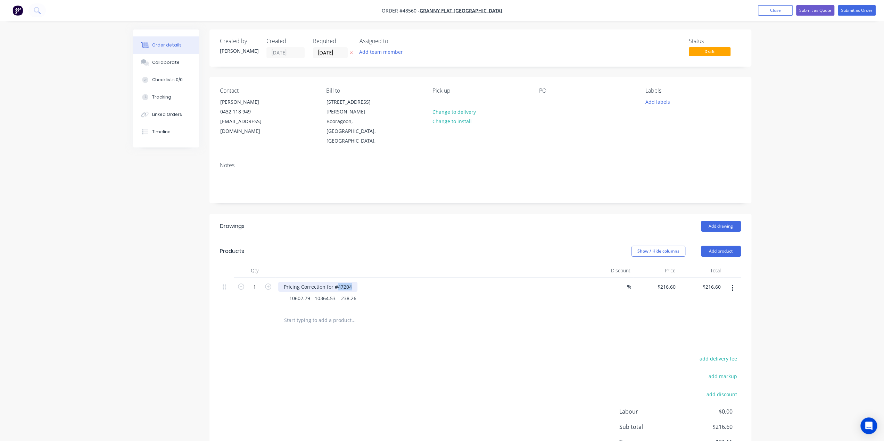
drag, startPoint x: 337, startPoint y: 266, endPoint x: 416, endPoint y: 266, distance: 78.8
click at [414, 282] on div "Pricing Correction for #47204" at bounding box center [431, 287] width 307 height 10
drag, startPoint x: 421, startPoint y: 266, endPoint x: 424, endPoint y: 263, distance: 4.7
click at [423, 282] on div "Pricing Correction for #48194" at bounding box center [431, 287] width 307 height 10
click at [293, 278] on div "Pricing Correction for #48194 10602.79 - 10364.53 = 238.26" at bounding box center [431, 294] width 313 height 32
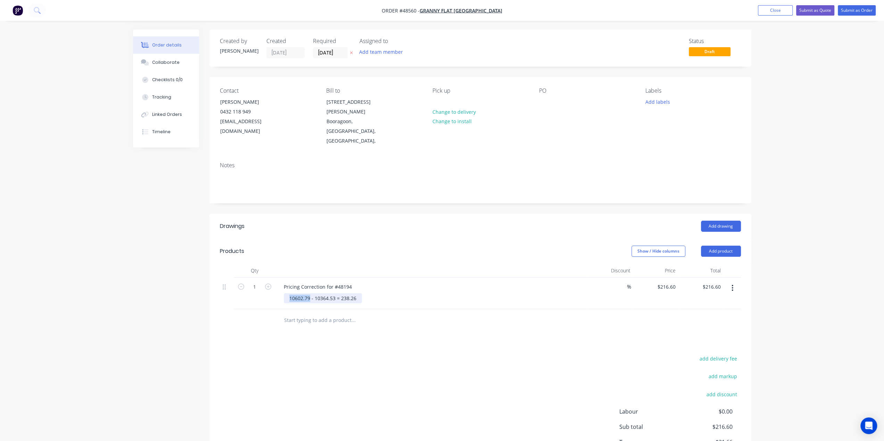
drag, startPoint x: 309, startPoint y: 279, endPoint x: 242, endPoint y: 277, distance: 66.7
click at [238, 279] on div "1 Pricing Correction for #48194 10602.79 - 10364.53 = 238.26 % $216.60 $216.60 …" at bounding box center [480, 294] width 521 height 32
drag, startPoint x: 311, startPoint y: 278, endPoint x: 331, endPoint y: 278, distance: 20.2
click at [331, 293] on div "9556.89 - 10364.53 = 238.26" at bounding box center [321, 298] width 75 height 10
click at [324, 293] on div "9556.89 - 8628. = 238.26" at bounding box center [317, 298] width 67 height 10
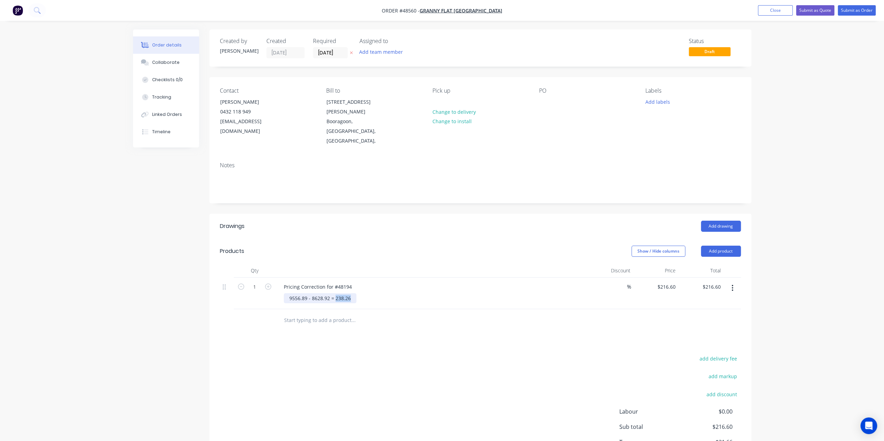
drag, startPoint x: 340, startPoint y: 278, endPoint x: 404, endPoint y: 278, distance: 64.3
click at [404, 293] on div "9556.89 - 8628.92 = 238.26" at bounding box center [434, 298] width 301 height 10
drag, startPoint x: 408, startPoint y: 284, endPoint x: 479, endPoint y: 430, distance: 162.8
click at [408, 285] on div "Pricing Correction for #48194 9556.89 - 8628.92 = 927.97" at bounding box center [431, 294] width 313 height 32
drag, startPoint x: 569, startPoint y: 344, endPoint x: 576, endPoint y: 341, distance: 7.6
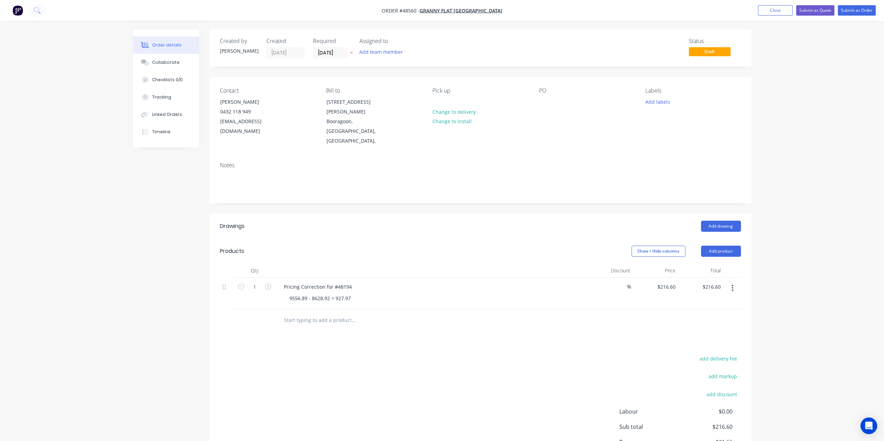
click at [569, 354] on div "add delivery fee add markup add discount Labour $0.00 Sub total $216.60 Tax $21…" at bounding box center [480, 413] width 521 height 119
click at [709, 282] on input "216.60" at bounding box center [714, 287] width 19 height 10
type input "843.61"
type input "$843.61"
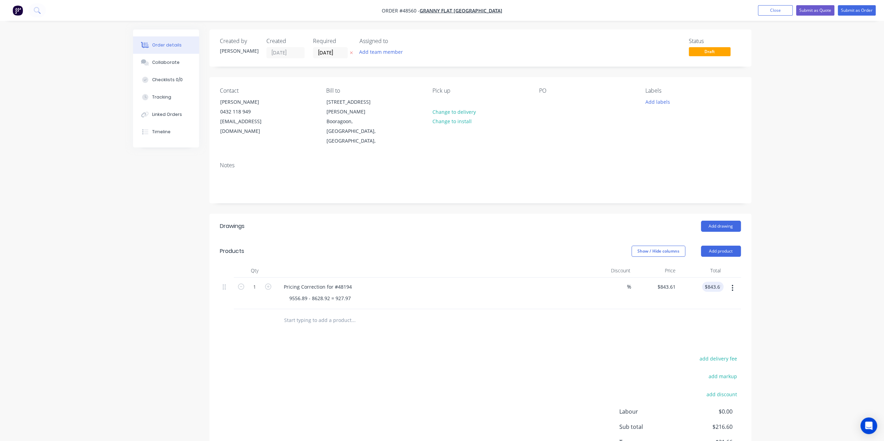
click at [784, 299] on div "Order details Collaborate Checklists 0/0 Tracking Linked Orders Timeline Order …" at bounding box center [442, 247] width 884 height 494
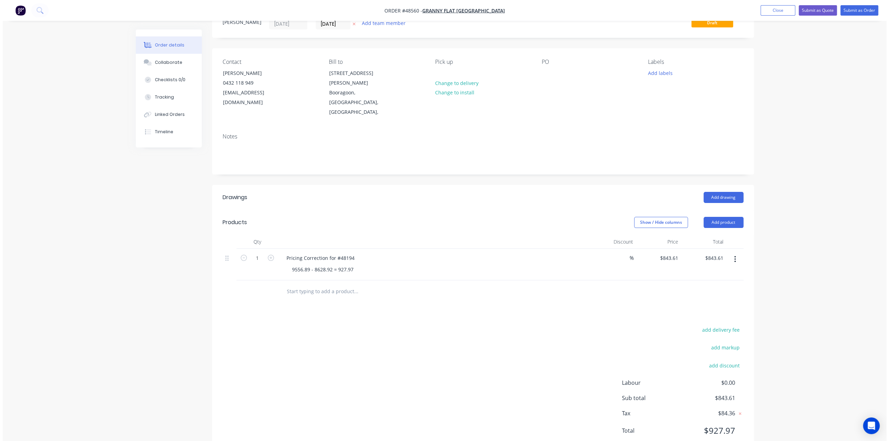
scroll to position [32, 0]
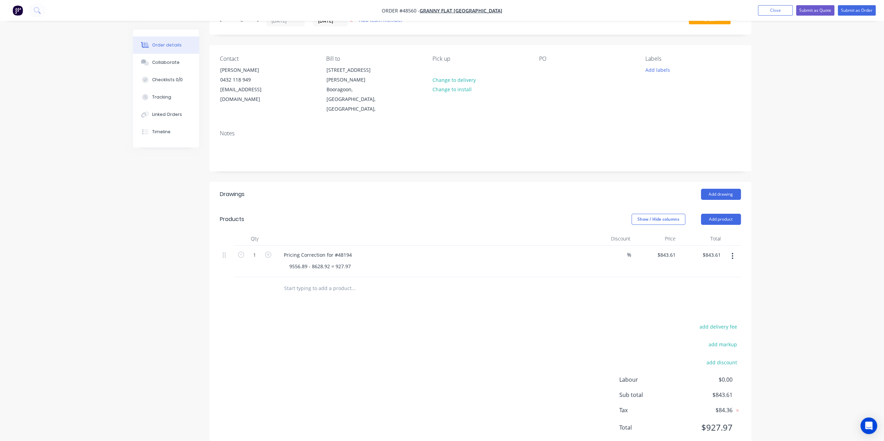
click at [470, 322] on div "add delivery fee add markup add discount Labour $0.00 Sub total $843.61 Tax $84…" at bounding box center [480, 381] width 521 height 119
drag, startPoint x: 812, startPoint y: 11, endPoint x: 745, endPoint y: 52, distance: 79.5
click at [813, 11] on button "Submit as Quote" at bounding box center [815, 10] width 38 height 10
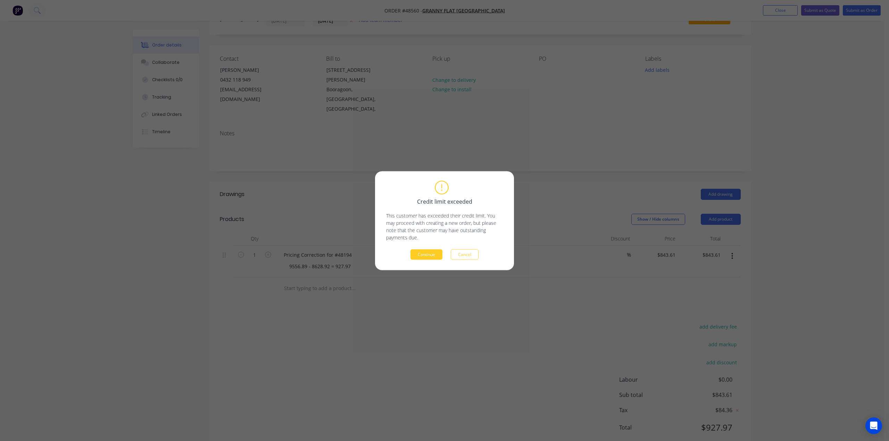
click at [431, 254] on button "Continue" at bounding box center [427, 254] width 32 height 10
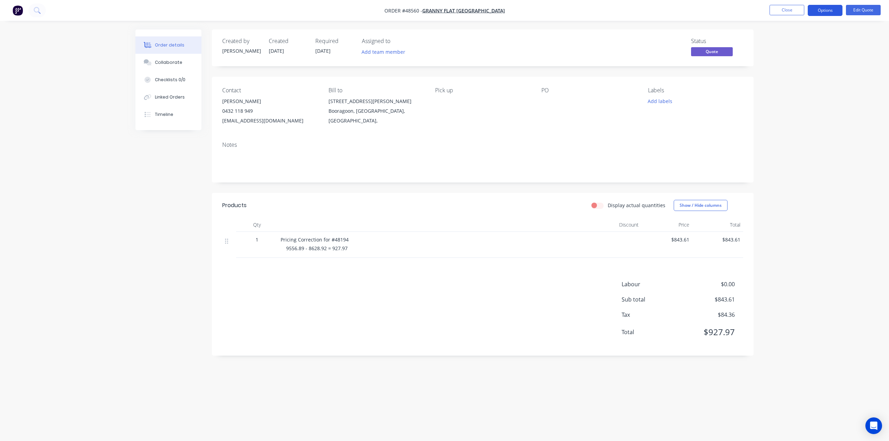
click at [818, 7] on button "Options" at bounding box center [825, 10] width 35 height 11
click at [800, 55] on div "Proforma Invoice" at bounding box center [804, 56] width 64 height 10
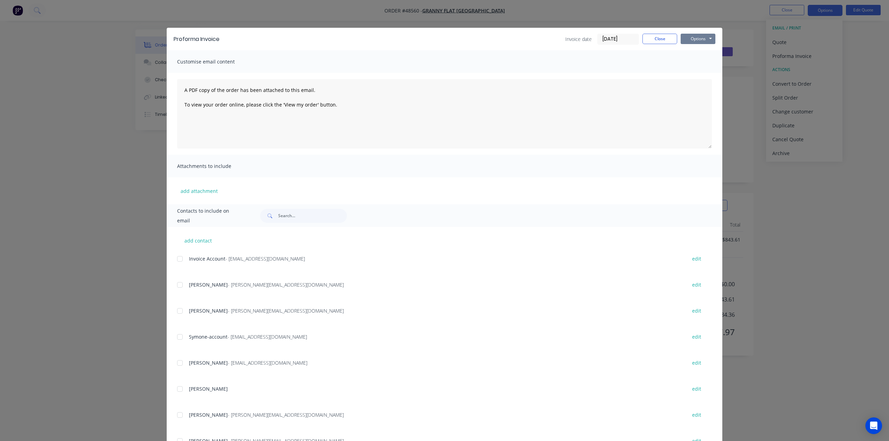
click at [694, 39] on button "Options" at bounding box center [698, 39] width 35 height 10
click at [692, 59] on button "Print" at bounding box center [703, 62] width 44 height 11
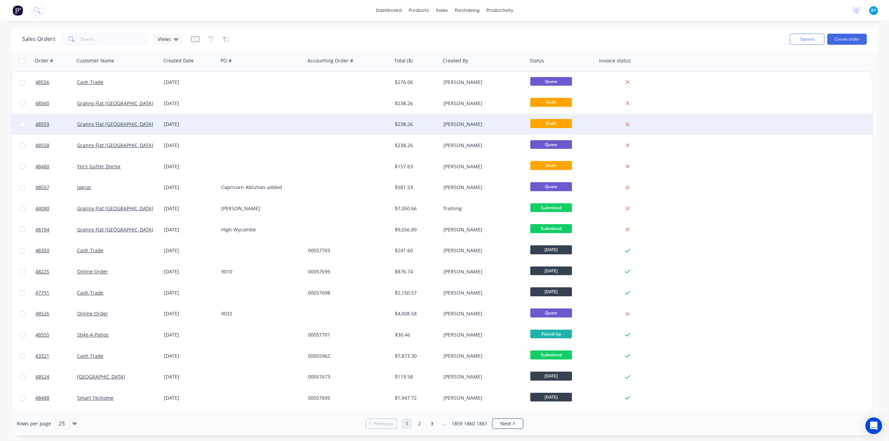
click at [338, 124] on div at bounding box center [348, 124] width 87 height 21
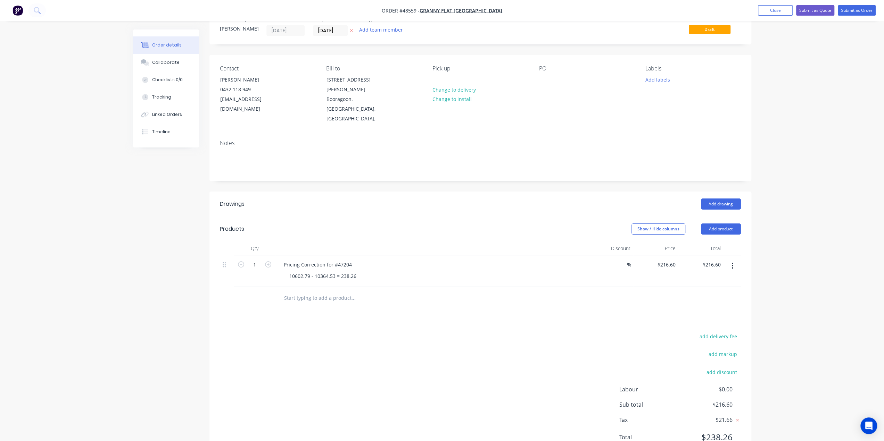
scroll to position [23, 0]
drag, startPoint x: 338, startPoint y: 245, endPoint x: 348, endPoint y: 244, distance: 10.1
click at [348, 259] on div "Pricing Correction for #47204" at bounding box center [317, 264] width 79 height 10
drag, startPoint x: 337, startPoint y: 243, endPoint x: 385, endPoint y: 242, distance: 48.6
click at [382, 259] on div "Pricing Correction for #47204" at bounding box center [431, 264] width 307 height 10
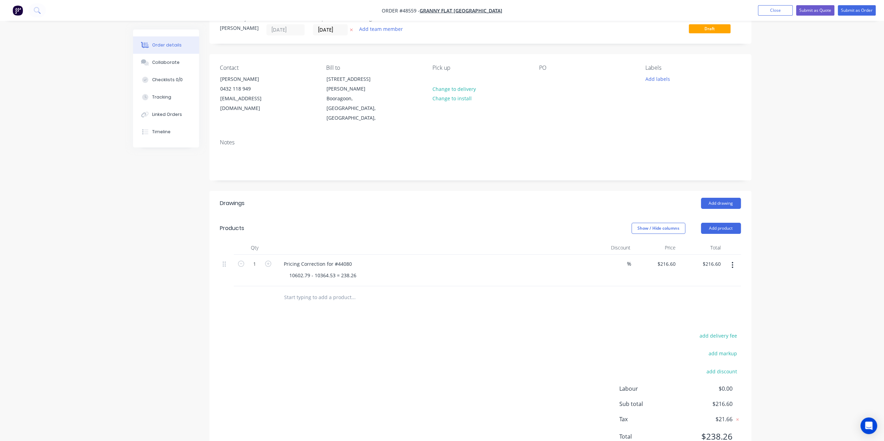
click at [433, 291] on div at bounding box center [382, 298] width 208 height 14
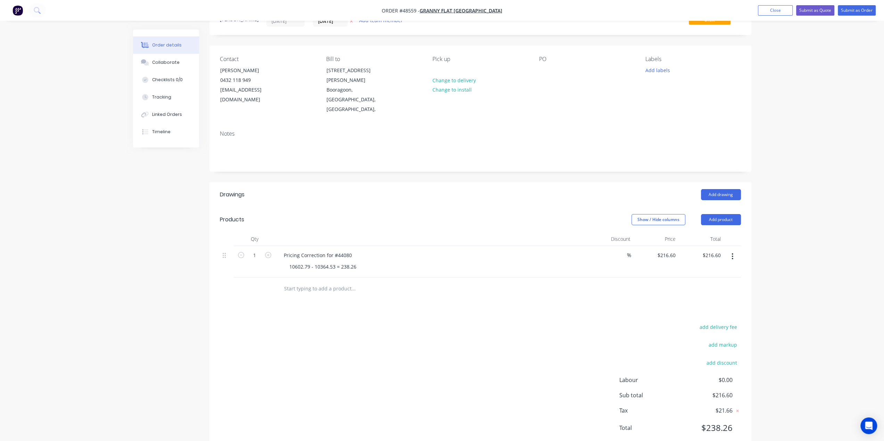
scroll to position [32, 0]
click at [298, 262] on div "10602.79 - 10364.53 = 238.26" at bounding box center [323, 267] width 78 height 10
drag, startPoint x: 309, startPoint y: 246, endPoint x: 235, endPoint y: 234, distance: 75.2
click at [227, 246] on div "1 Pricing Correction for #44080 10602.79 - 10364.53 = 238.26 % $216.60 $216.60 …" at bounding box center [480, 262] width 521 height 32
drag, startPoint x: 311, startPoint y: 246, endPoint x: 331, endPoint y: 246, distance: 20.1
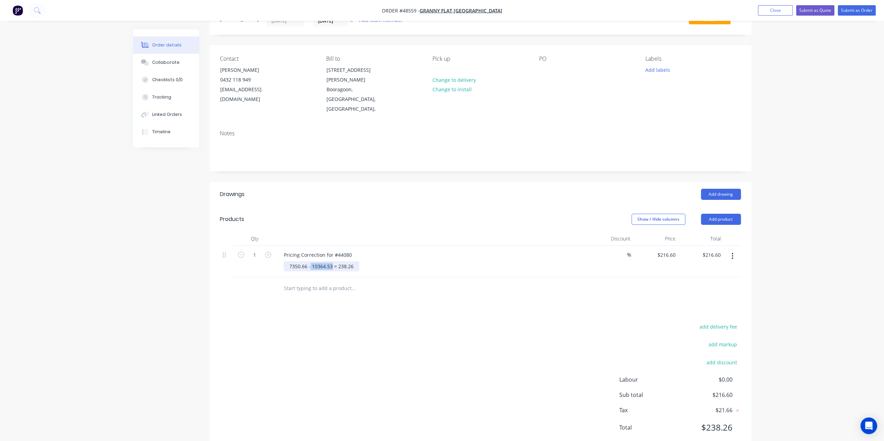
click at [331, 262] on div "7350.66 - 10364.53 = 238.26" at bounding box center [321, 267] width 75 height 10
click at [354, 262] on div "7350.66 - 6674.77 = 238.26" at bounding box center [320, 267] width 73 height 10
drag, startPoint x: 335, startPoint y: 246, endPoint x: 401, endPoint y: 246, distance: 66.0
click at [401, 262] on div "7350.66 - 6674.77 = 238.26" at bounding box center [434, 267] width 301 height 10
click at [418, 293] on div "Drawings Add drawing Products Show / Hide columns Add product Qty Discount Pric…" at bounding box center [480, 317] width 542 height 270
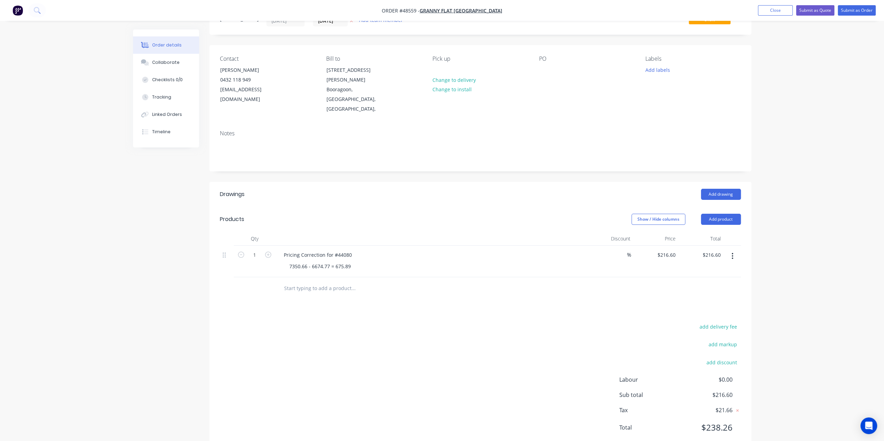
click at [443, 291] on div "Drawings Add drawing Products Show / Hide columns Add product Qty Discount Pric…" at bounding box center [480, 317] width 542 height 270
click at [713, 250] on input "216.60" at bounding box center [713, 255] width 22 height 10
type input "614.45"
type input "$614.45"
click at [847, 239] on div "Order details Collaborate Checklists 0/0 Tracking Linked Orders Timeline Order …" at bounding box center [442, 215] width 884 height 494
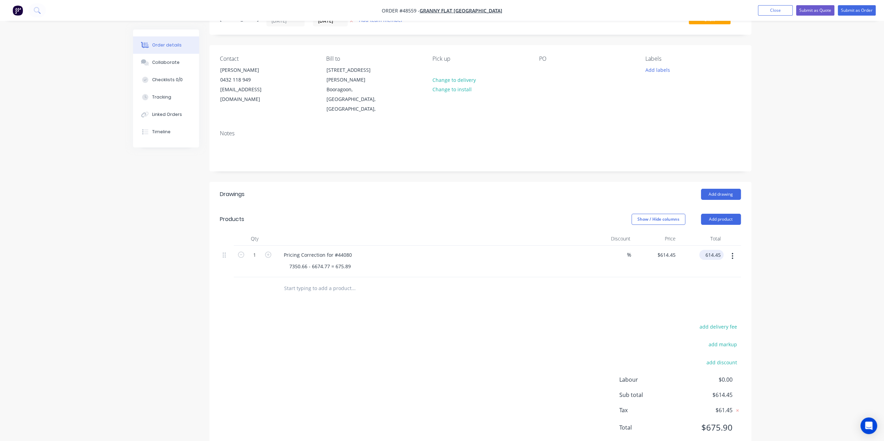
click at [720, 250] on input "614.45" at bounding box center [713, 255] width 22 height 10
type input "614.44"
type input "$614.44"
click at [861, 305] on div "Order details Collaborate Checklists 0/0 Tracking Linked Orders Timeline Order …" at bounding box center [442, 215] width 884 height 494
click at [717, 250] on input "614.44" at bounding box center [713, 255] width 22 height 10
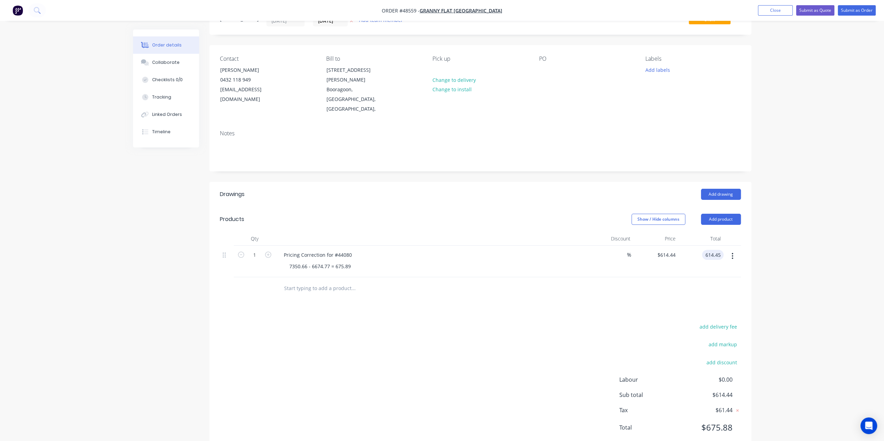
type input "614.45"
type input "$614.45"
click at [789, 274] on div "Order details Collaborate Checklists 0/0 Tracking Linked Orders Timeline Order …" at bounding box center [442, 215] width 884 height 494
click at [784, 266] on div "Order details Collaborate Checklists 0/0 Tracking Linked Orders Timeline Order …" at bounding box center [442, 215] width 884 height 494
click at [784, 264] on div "Order details Collaborate Checklists 0/0 Tracking Linked Orders Timeline Order …" at bounding box center [442, 215] width 884 height 494
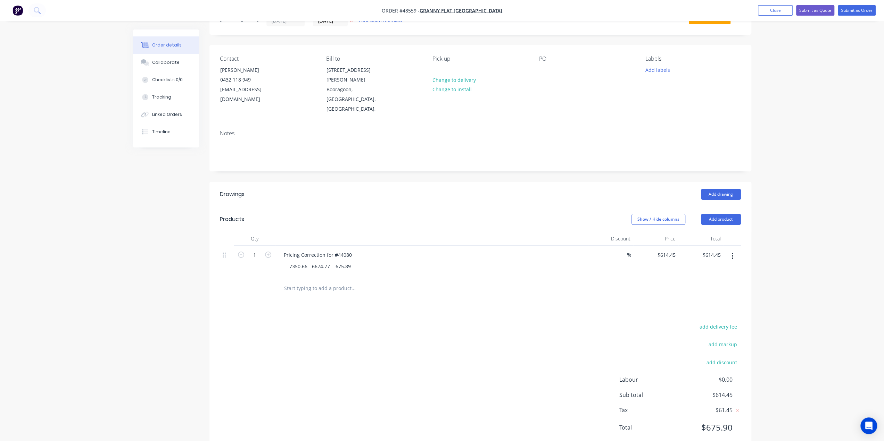
click at [721, 406] on span "$61.45" at bounding box center [706, 410] width 51 height 8
click at [722, 406] on span "$61.45" at bounding box center [706, 410] width 51 height 8
click at [785, 345] on div "Order details Collaborate Checklists 0/0 Tracking Linked Orders Timeline Order …" at bounding box center [442, 215] width 884 height 494
click at [461, 291] on div "Drawings Add drawing Products Show / Hide columns Add product Qty Discount Pric…" at bounding box center [480, 317] width 542 height 270
click at [714, 250] on input "614.45" at bounding box center [714, 255] width 19 height 10
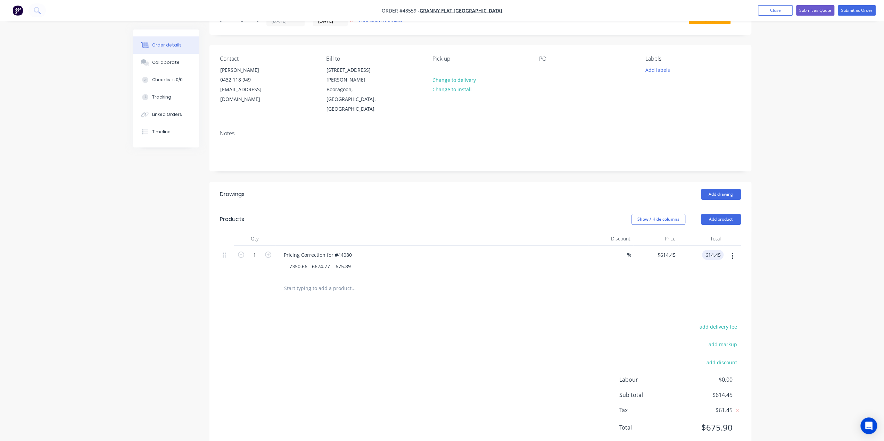
click at [717, 250] on input "614.45" at bounding box center [714, 255] width 19 height 10
click at [712, 250] on input "614.45" at bounding box center [714, 255] width 19 height 10
drag, startPoint x: 776, startPoint y: 260, endPoint x: 713, endPoint y: 243, distance: 65.4
click at [776, 261] on div "Order details Collaborate Checklists 0/0 Tracking Linked Orders Timeline Order …" at bounding box center [442, 215] width 884 height 494
click at [715, 250] on input "614.45" at bounding box center [713, 255] width 22 height 10
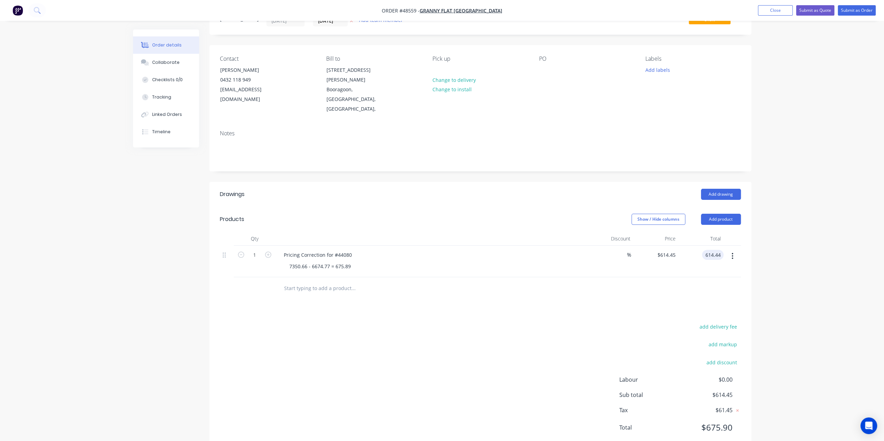
type input "614.44"
type input "$614.44"
click at [843, 288] on div "Order details Collaborate Checklists 0/0 Tracking Linked Orders Timeline Order …" at bounding box center [442, 215] width 884 height 494
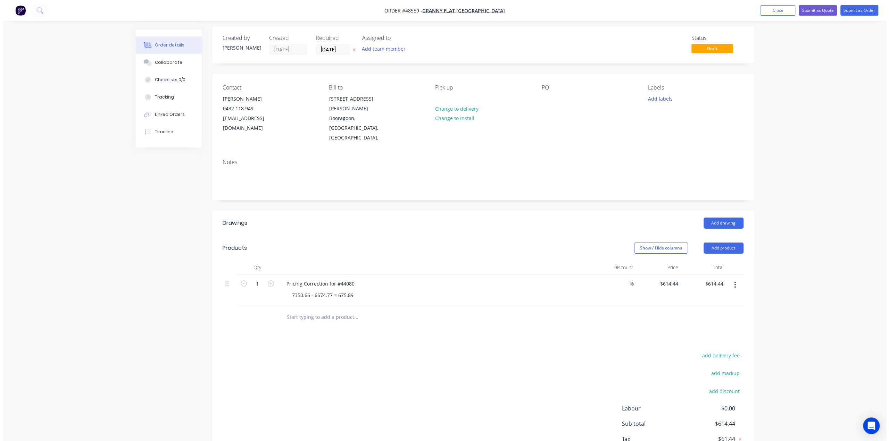
scroll to position [0, 0]
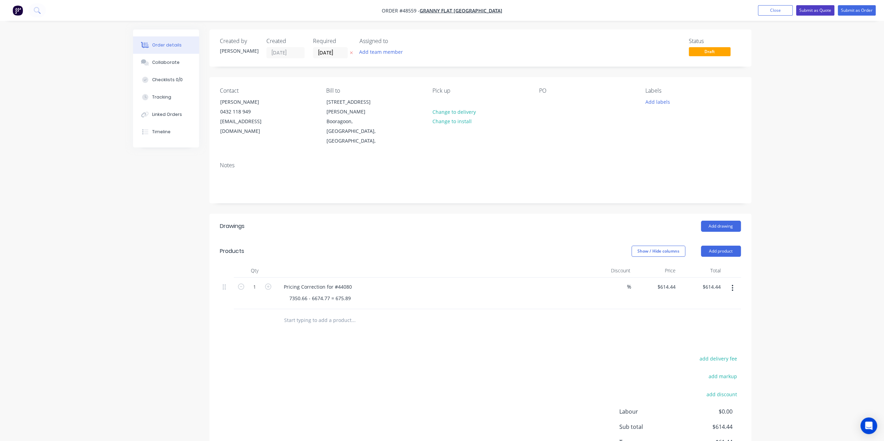
click at [814, 9] on button "Submit as Quote" at bounding box center [815, 10] width 38 height 10
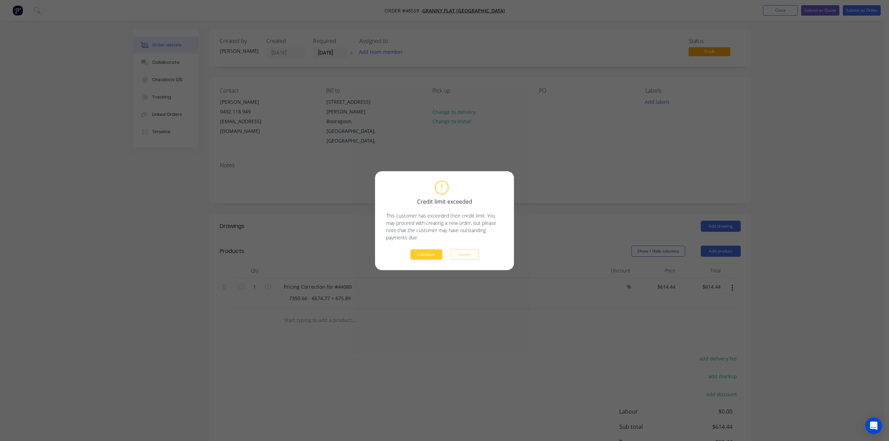
click at [432, 254] on button "Continue" at bounding box center [427, 254] width 32 height 10
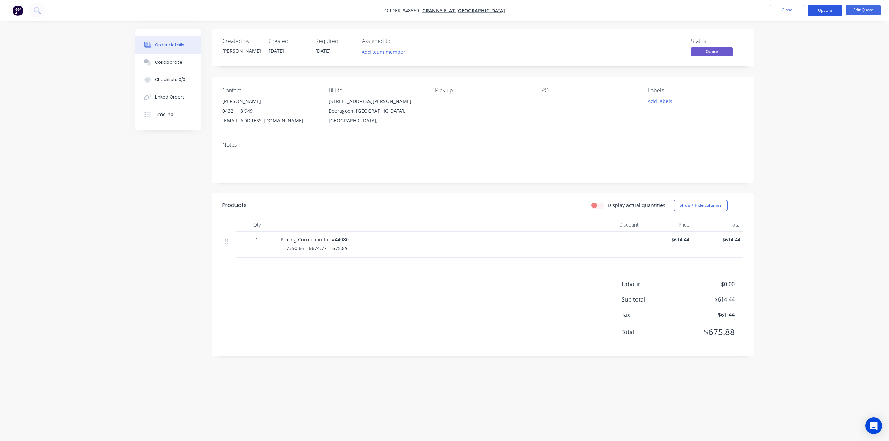
click at [834, 6] on button "Options" at bounding box center [825, 10] width 35 height 11
click at [807, 39] on div "Quote" at bounding box center [804, 42] width 64 height 10
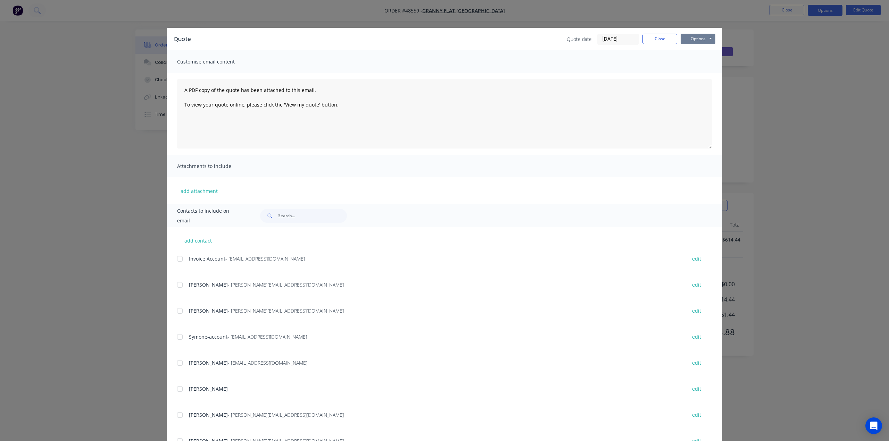
click at [698, 36] on button "Options" at bounding box center [698, 39] width 35 height 10
click at [823, 121] on div "Quote Quote date 27/08/25 Close Options Preview Print Email Customise email con…" at bounding box center [444, 220] width 889 height 441
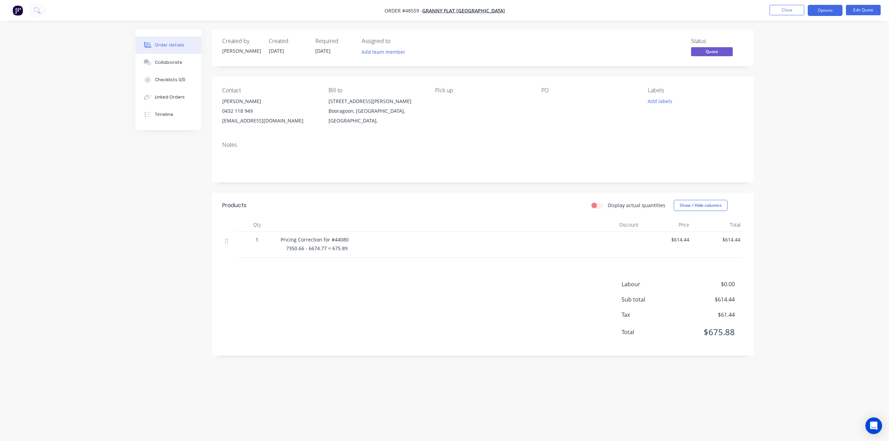
click at [821, 109] on div "Order details Collaborate Checklists 0/0 Linked Orders Timeline Order details C…" at bounding box center [444, 220] width 889 height 441
click at [822, 5] on nav "Order #48559 - Granny Flat WA Close Options Edit Quote" at bounding box center [444, 10] width 889 height 21
click at [825, 8] on button "Options" at bounding box center [825, 10] width 35 height 11
click at [811, 54] on div "Proforma Invoice" at bounding box center [804, 56] width 64 height 10
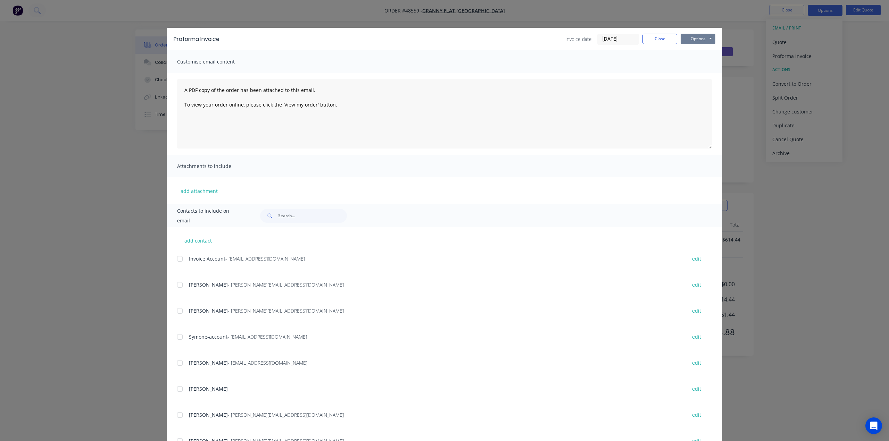
click at [682, 38] on button "Options" at bounding box center [698, 39] width 35 height 10
click at [691, 64] on button "Print" at bounding box center [703, 62] width 44 height 11
click at [756, 89] on div "Proforma Invoice Invoice date 27/08/25 Close Options Preview Print Email Custom…" at bounding box center [444, 220] width 889 height 441
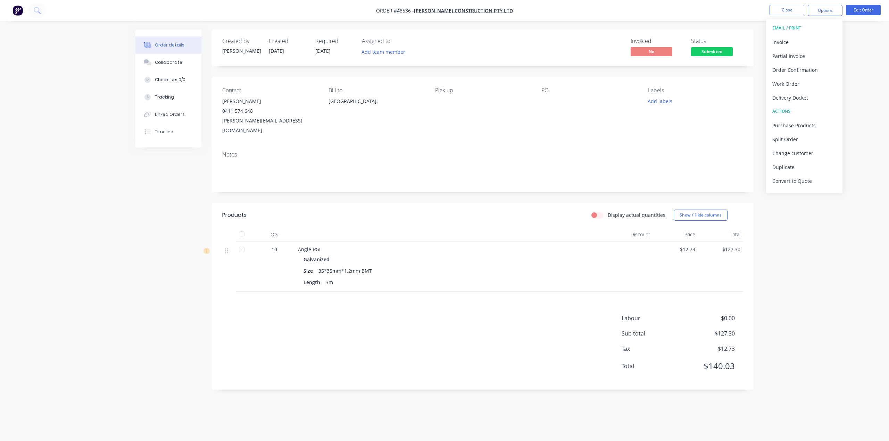
click at [19, 8] on img "button" at bounding box center [18, 10] width 10 height 10
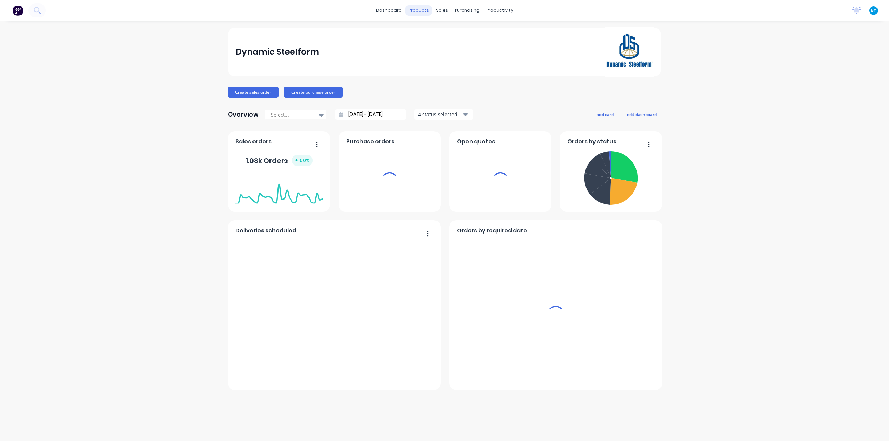
click at [444, 11] on div "sales" at bounding box center [441, 10] width 19 height 10
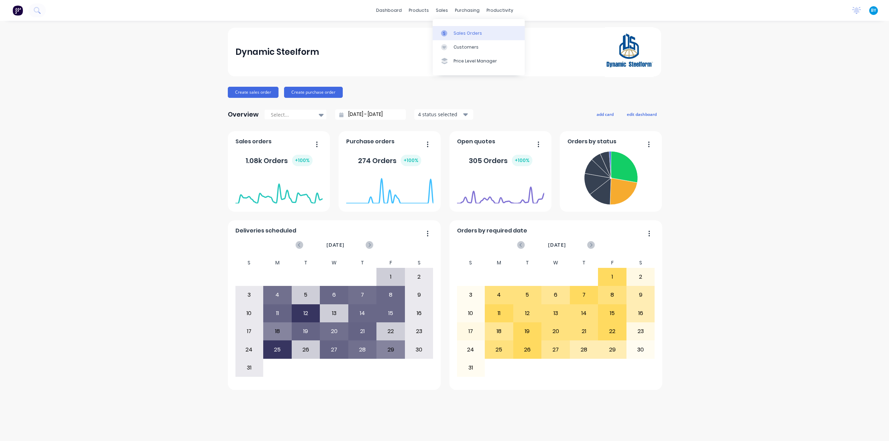
click at [448, 35] on div at bounding box center [446, 33] width 10 height 6
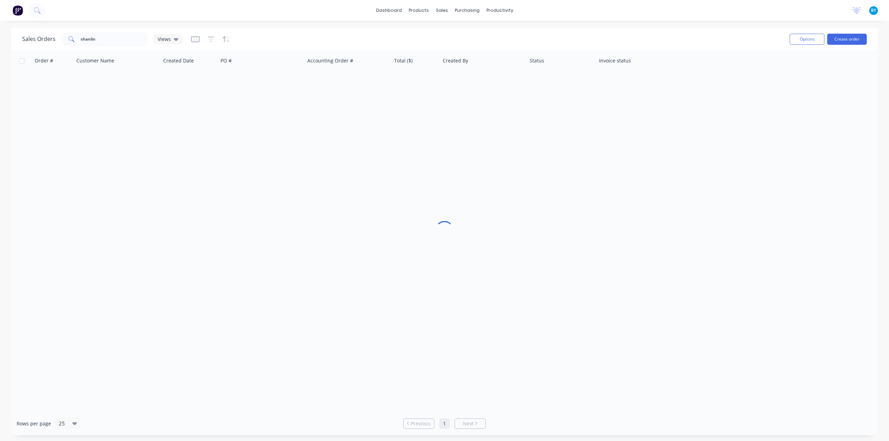
click at [854, 146] on div at bounding box center [444, 231] width 867 height 362
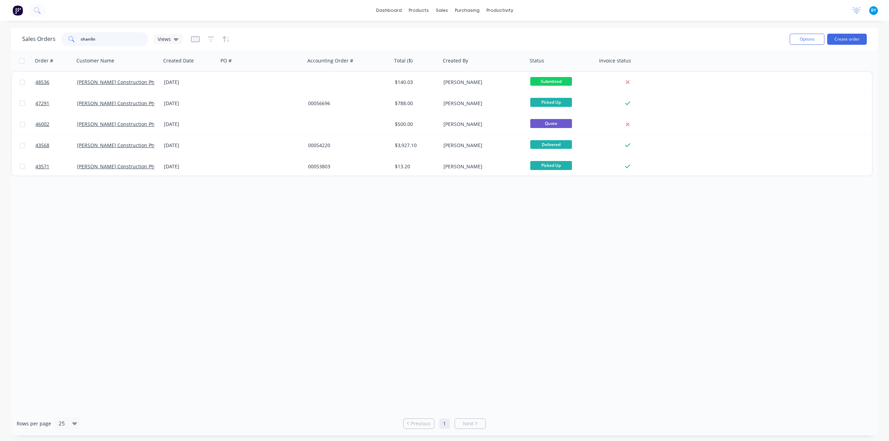
drag, startPoint x: 106, startPoint y: 41, endPoint x: 19, endPoint y: 28, distance: 88.4
click at [17, 30] on div "Sales Orders shanlin Views Options Create order" at bounding box center [444, 39] width 867 height 23
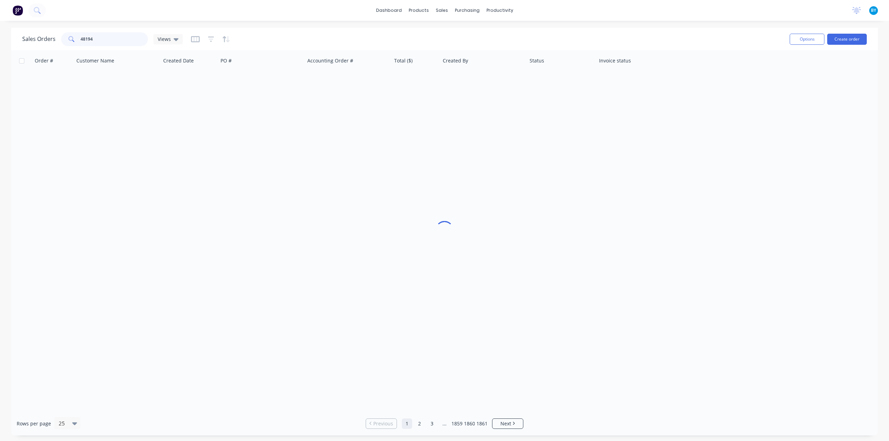
type input "48194"
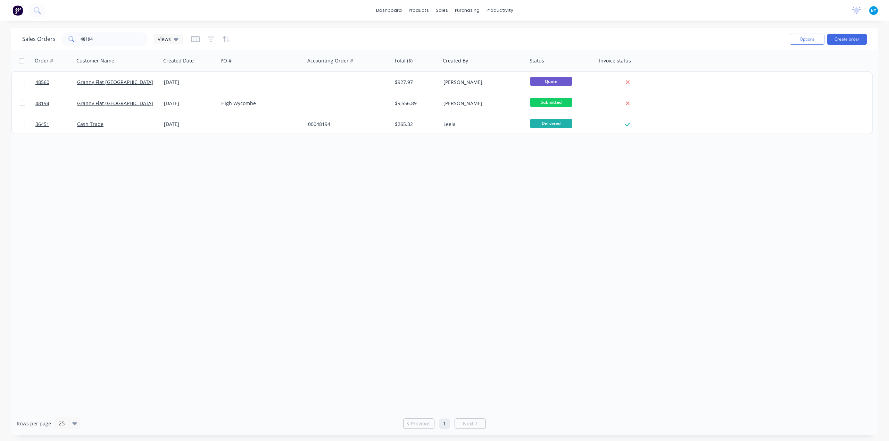
drag, startPoint x: 282, startPoint y: 255, endPoint x: 251, endPoint y: 211, distance: 54.0
click at [283, 254] on div "Order # Customer Name Created Date PO # Accounting Order # Total ($) Created By…" at bounding box center [444, 231] width 867 height 362
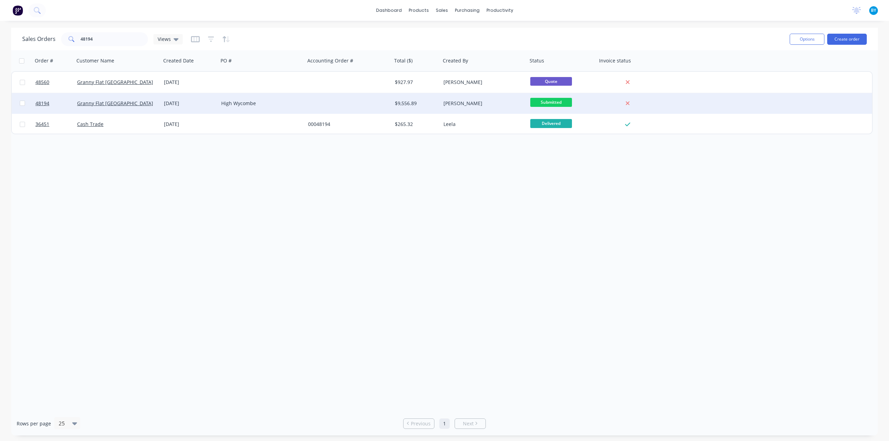
click at [142, 105] on div "Granny Flat [GEOGRAPHIC_DATA]" at bounding box center [115, 103] width 77 height 7
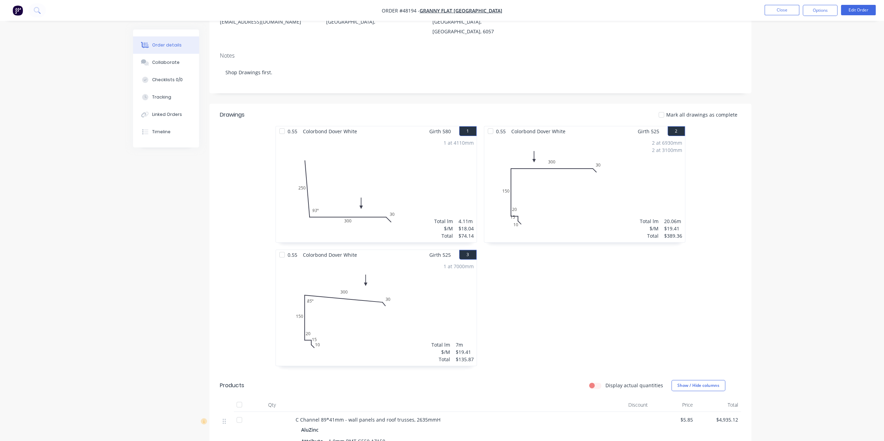
scroll to position [95, 0]
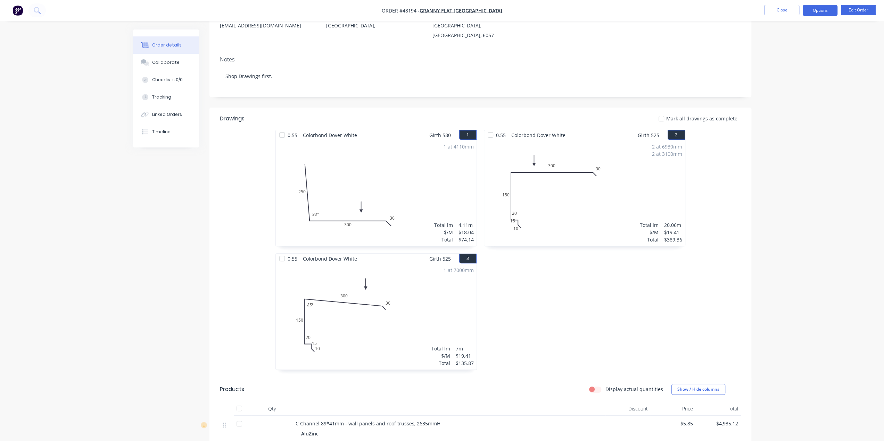
click at [824, 8] on button "Options" at bounding box center [820, 10] width 35 height 11
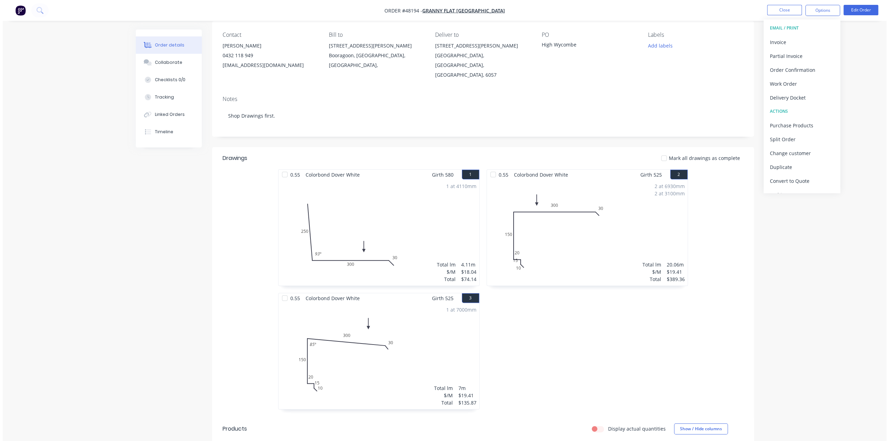
scroll to position [0, 0]
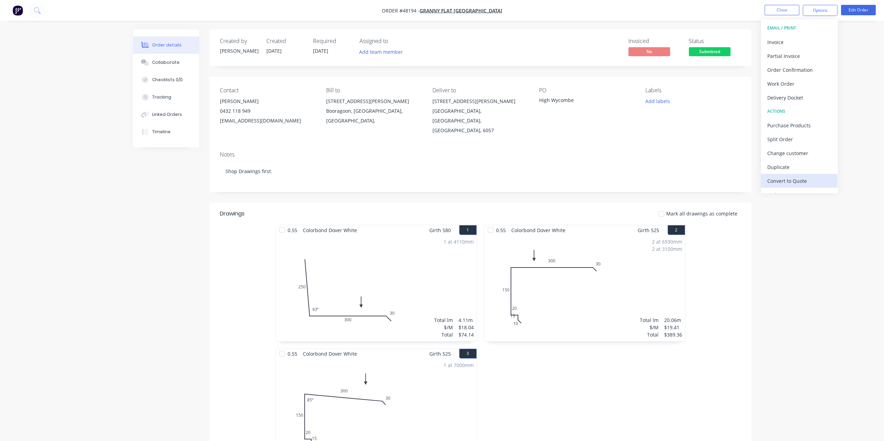
click at [796, 181] on div "Convert to Quote" at bounding box center [799, 181] width 64 height 10
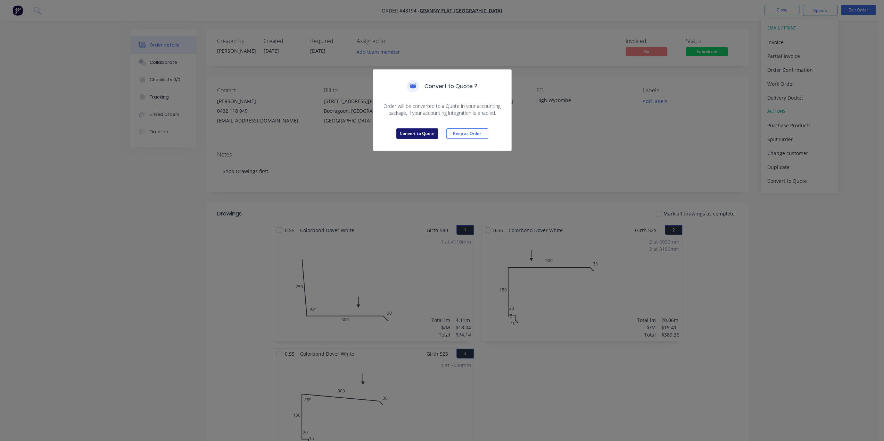
click at [424, 135] on button "Convert to Quote" at bounding box center [417, 134] width 42 height 10
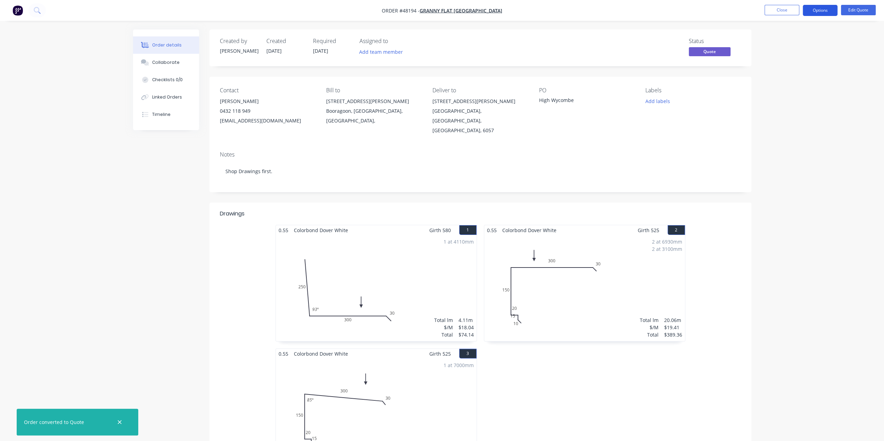
click at [821, 11] on button "Options" at bounding box center [820, 10] width 35 height 11
click at [784, 41] on div "Quote" at bounding box center [799, 42] width 64 height 10
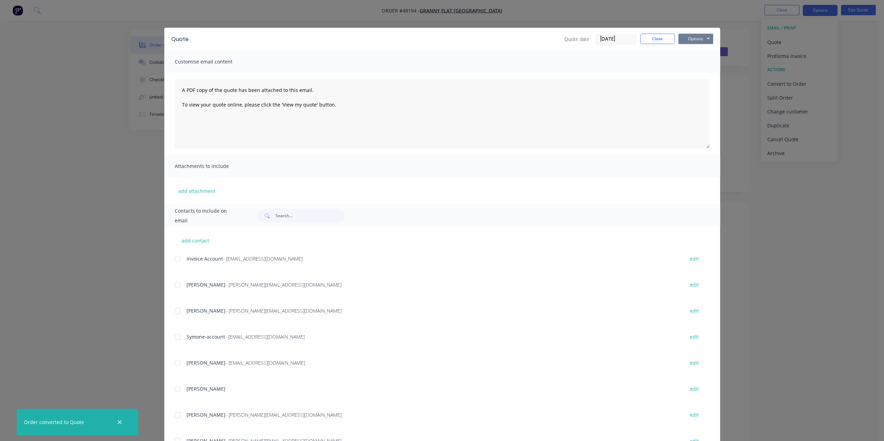
click at [701, 38] on button "Options" at bounding box center [695, 39] width 35 height 10
click at [687, 65] on button "Print" at bounding box center [700, 62] width 44 height 11
